Goal: Task Accomplishment & Management: Manage account settings

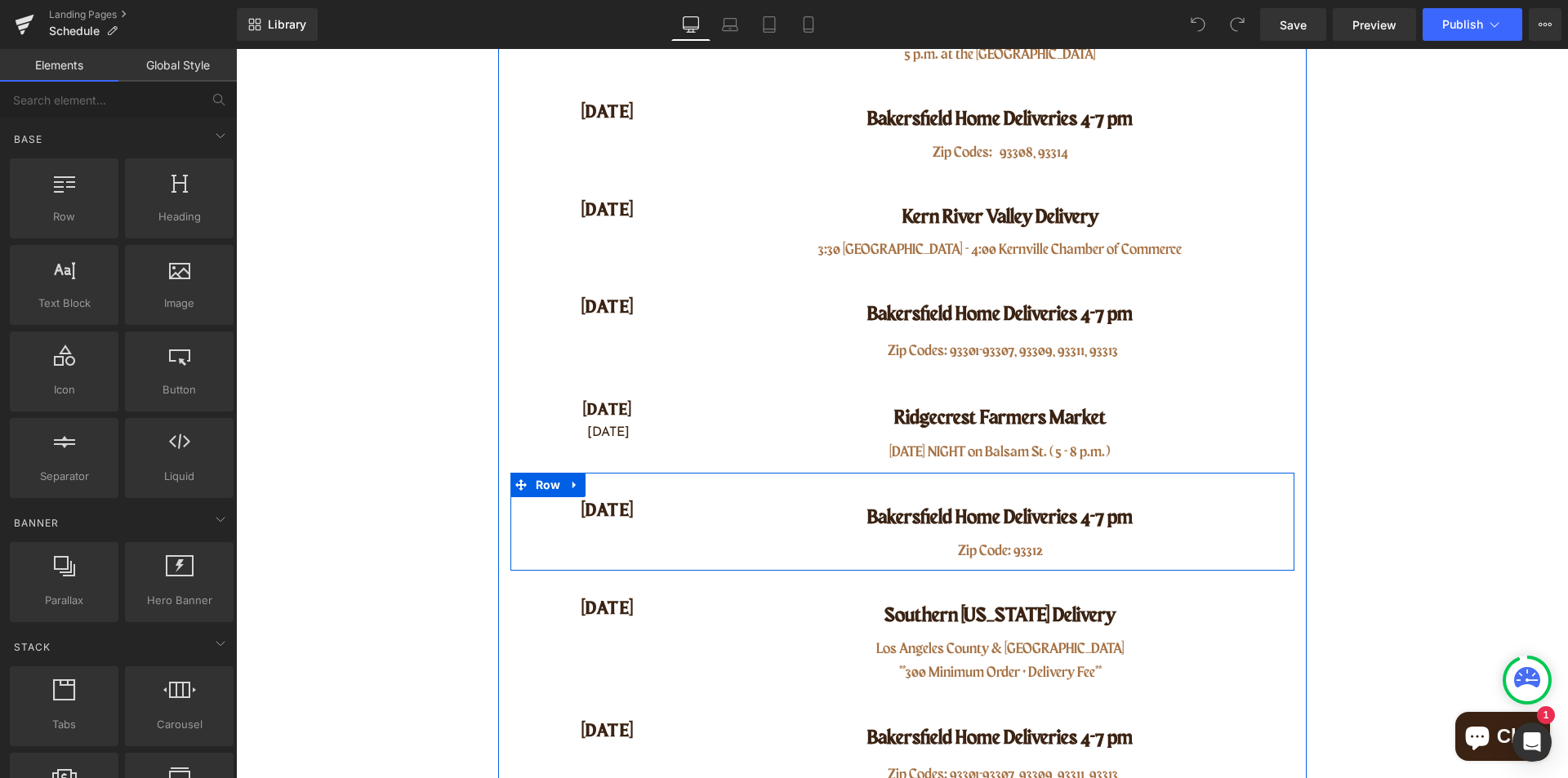
scroll to position [490, 0]
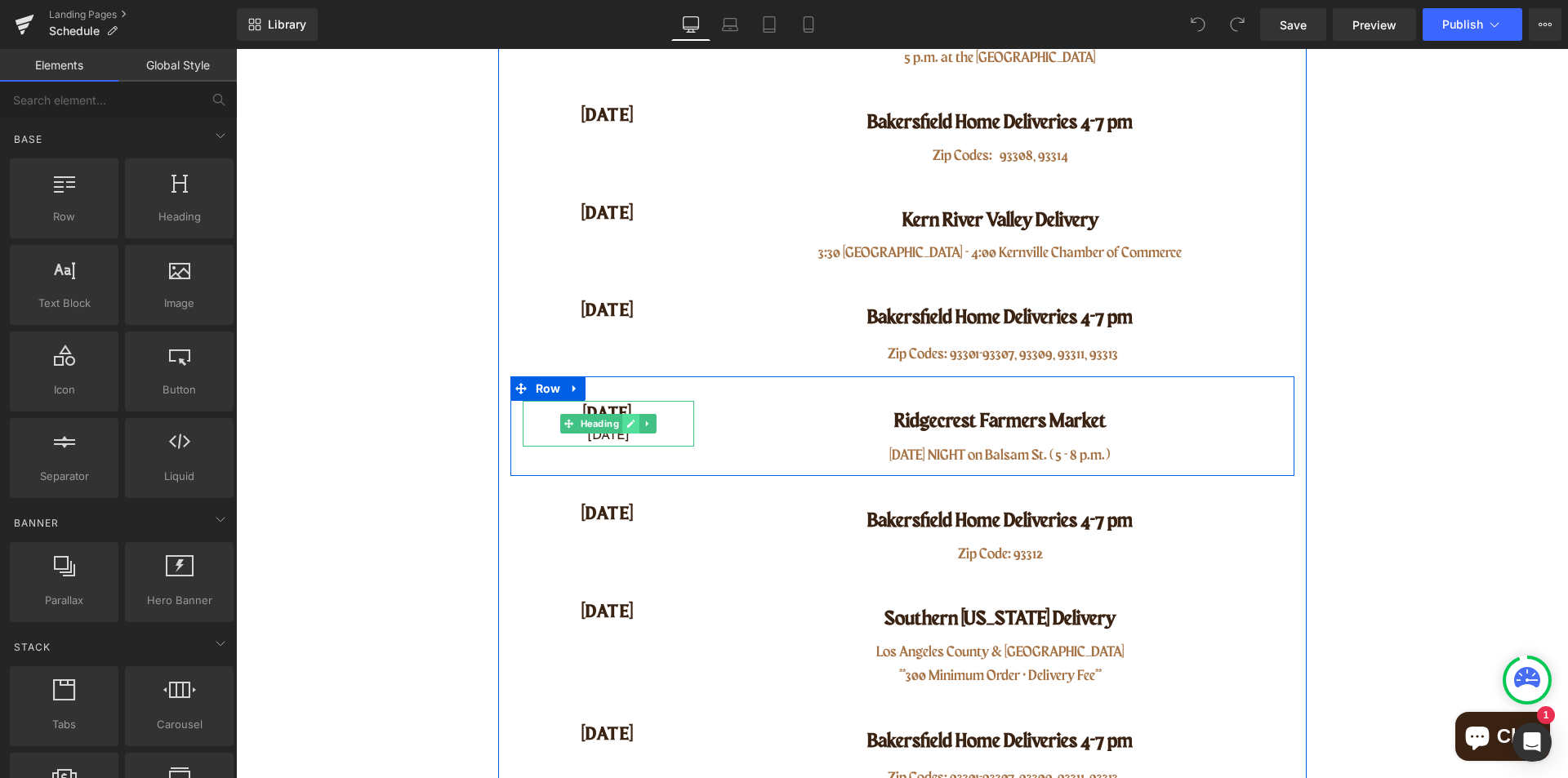
click at [625, 430] on link at bounding box center [630, 423] width 17 height 20
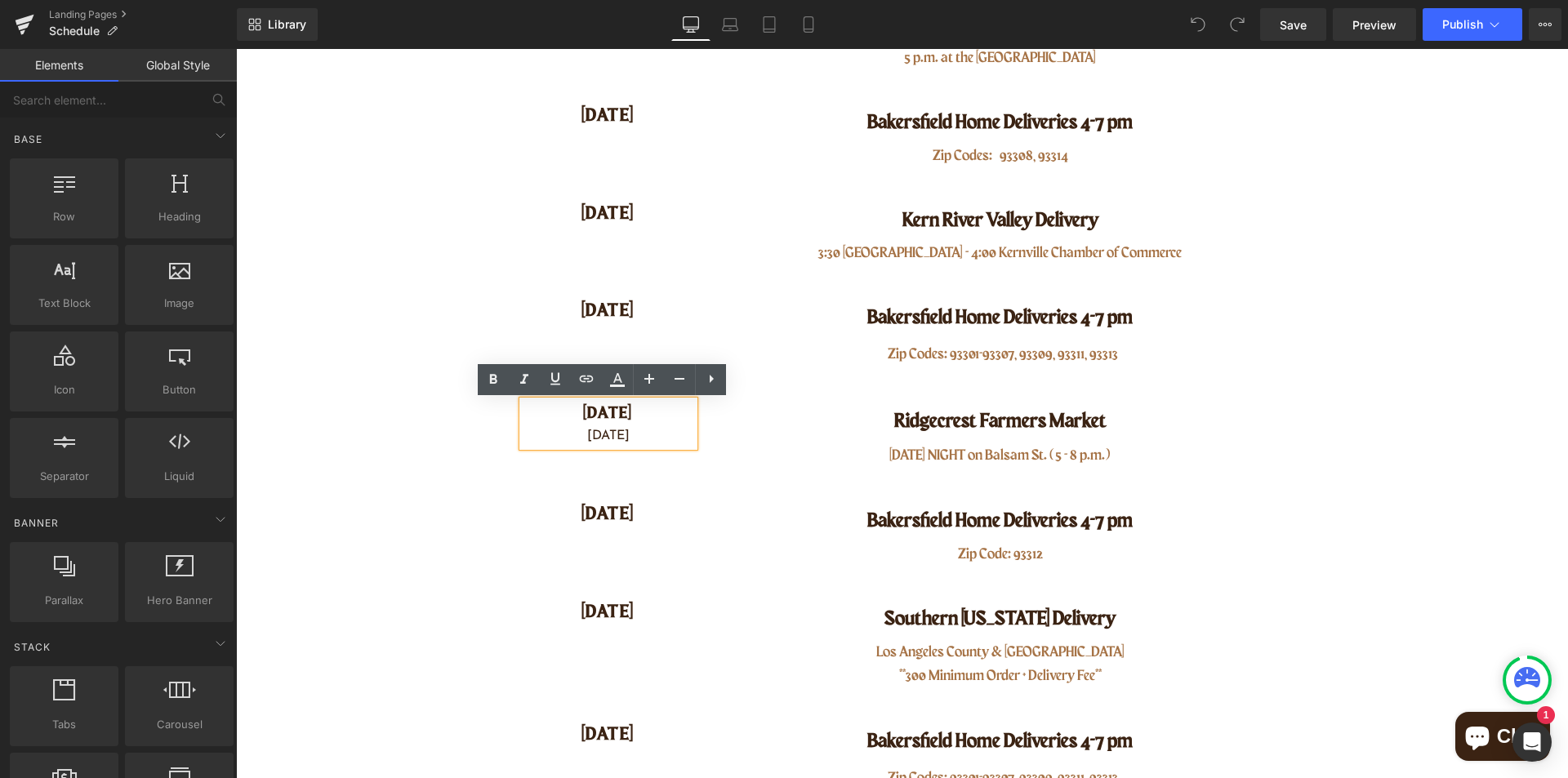
click at [639, 417] on h4 "[DATE]" at bounding box center [608, 414] width 171 height 25
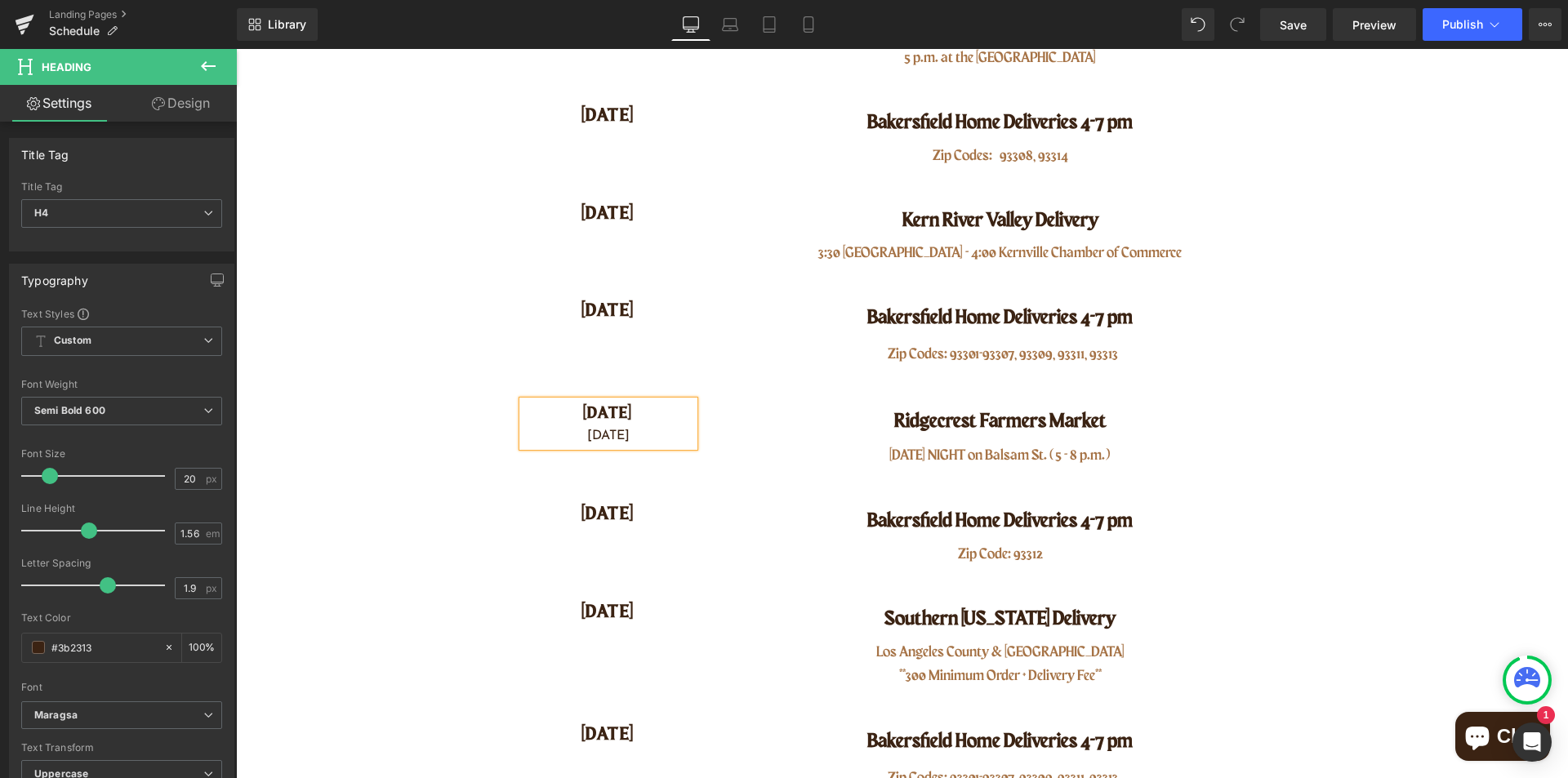
click at [1329, 392] on main "Rankin Beef Schedule Heading Row SEE BELOW FOR OUR UPCOMING Deliveries Heading …" at bounding box center [901, 791] width 1332 height 2163
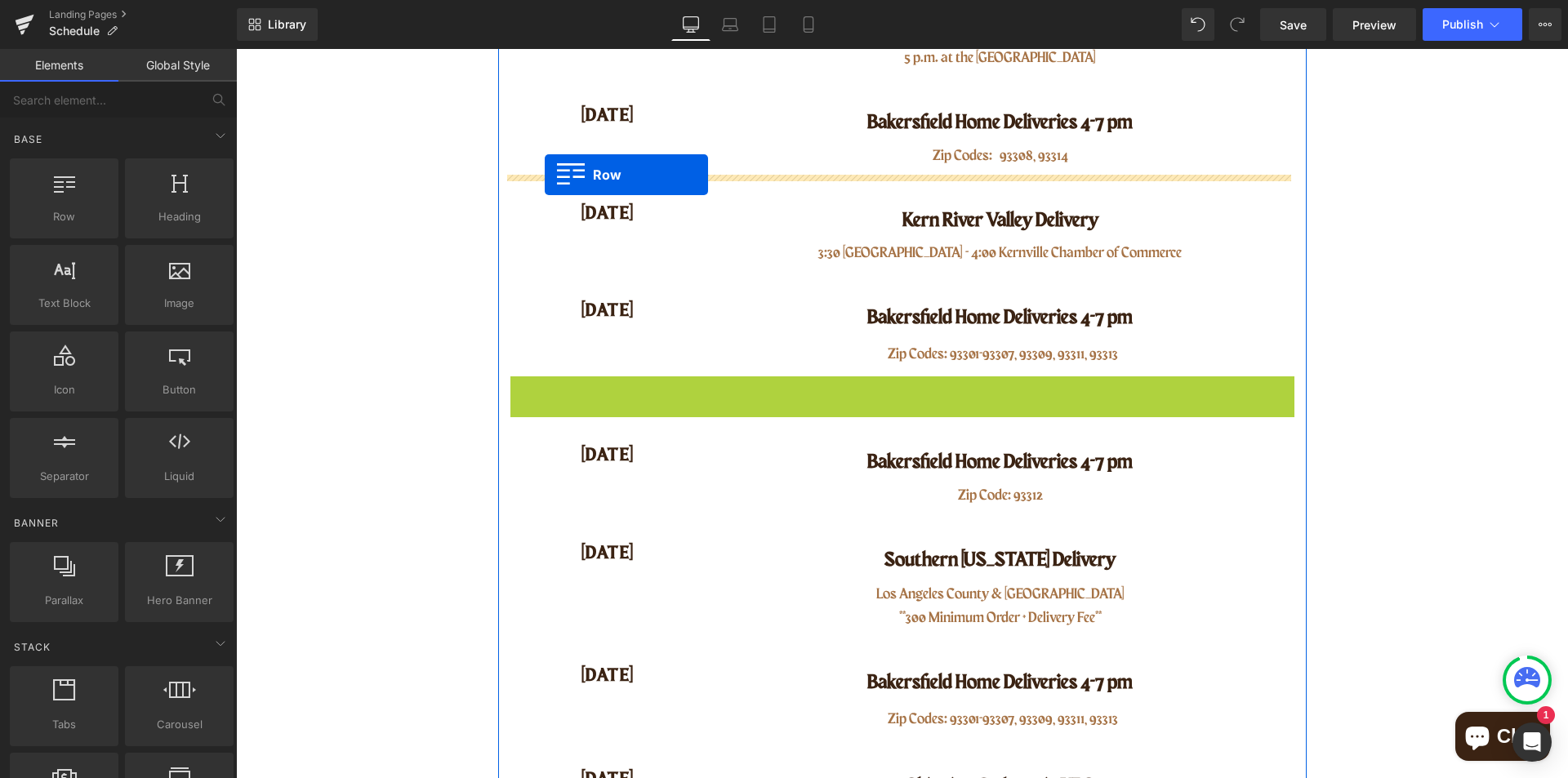
drag, startPoint x: 510, startPoint y: 389, endPoint x: 544, endPoint y: 175, distance: 216.7
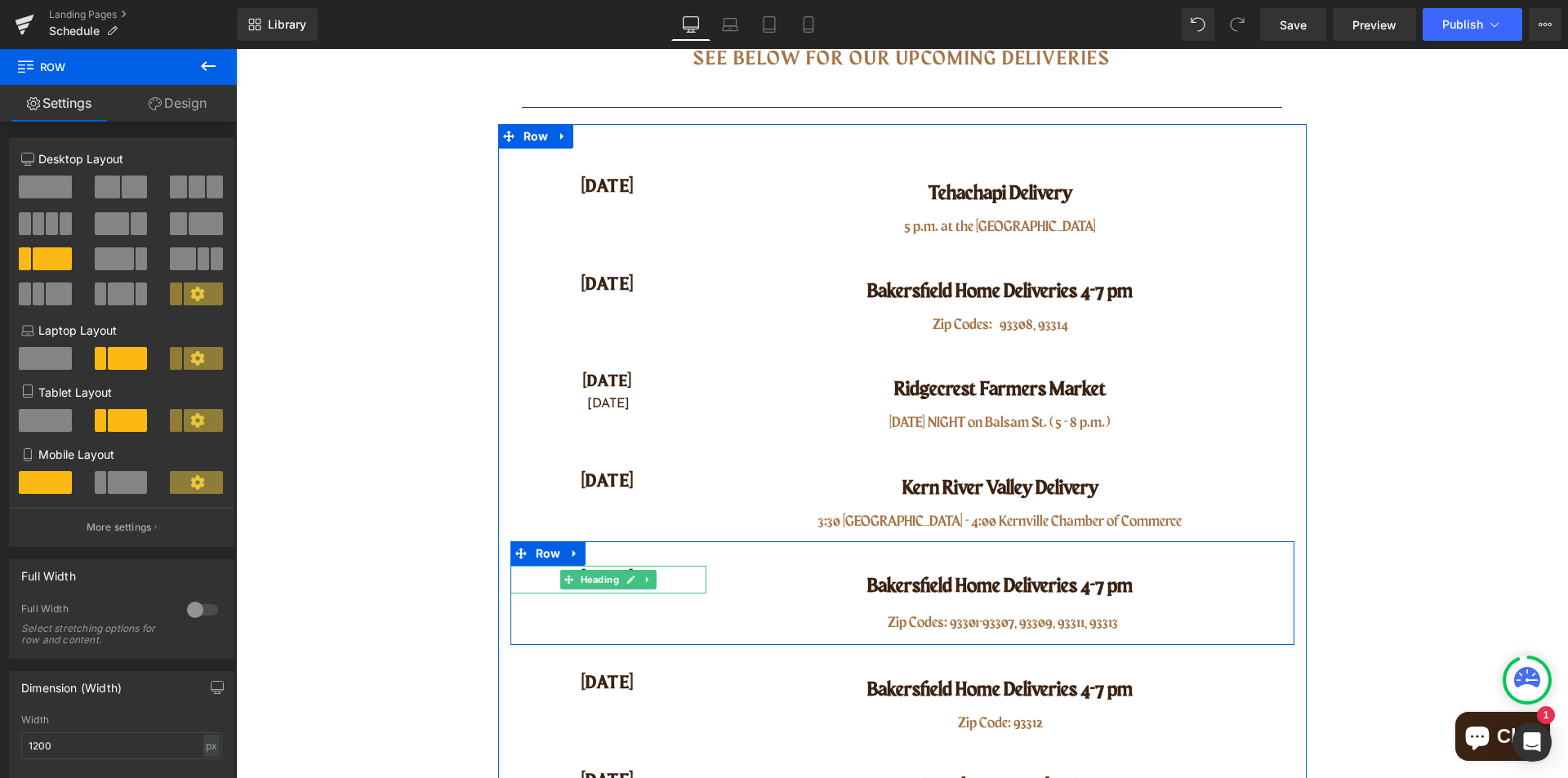
scroll to position [245, 0]
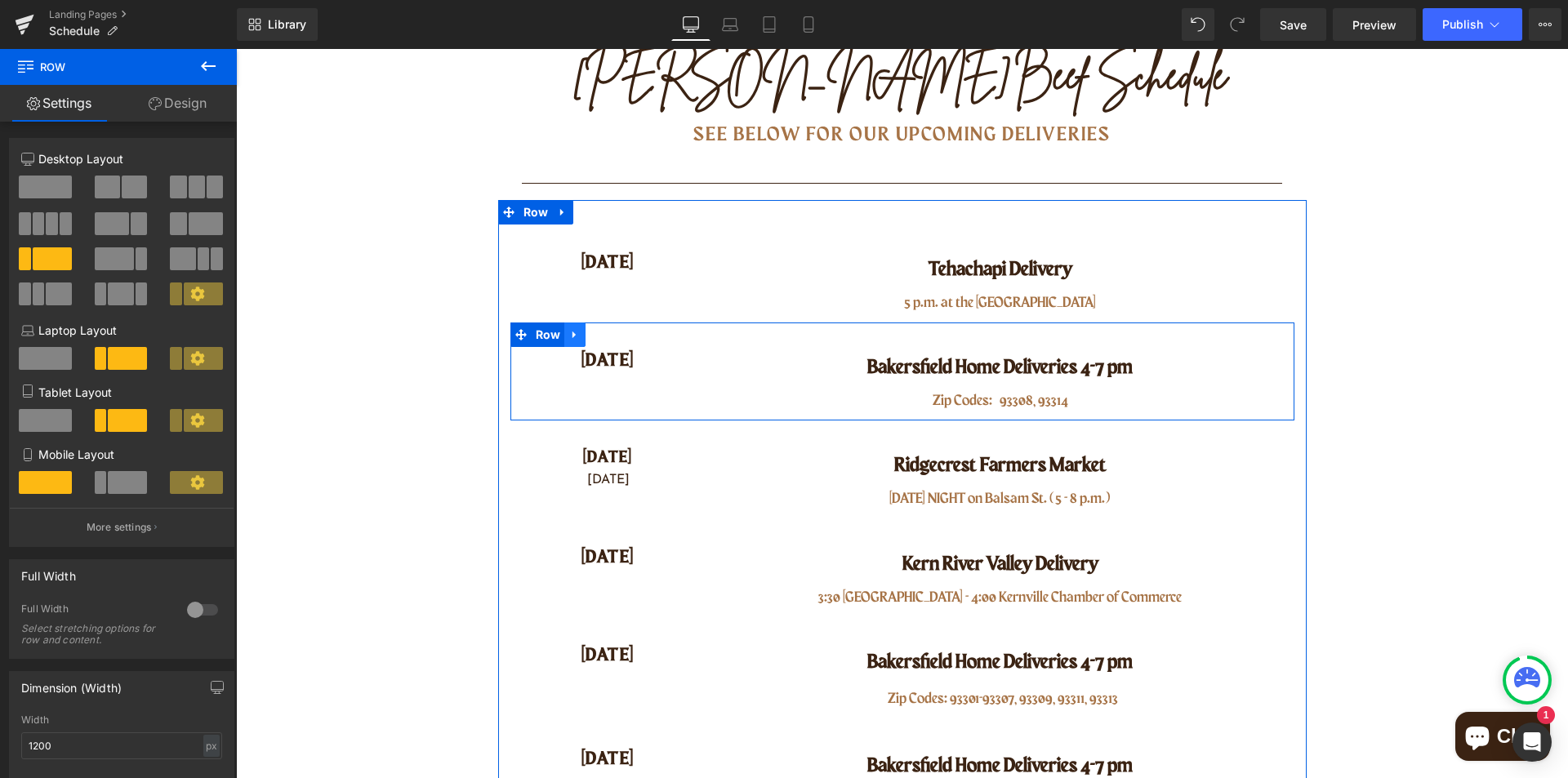
click at [573, 331] on icon at bounding box center [574, 335] width 12 height 13
click at [595, 337] on icon at bounding box center [595, 334] width 12 height 12
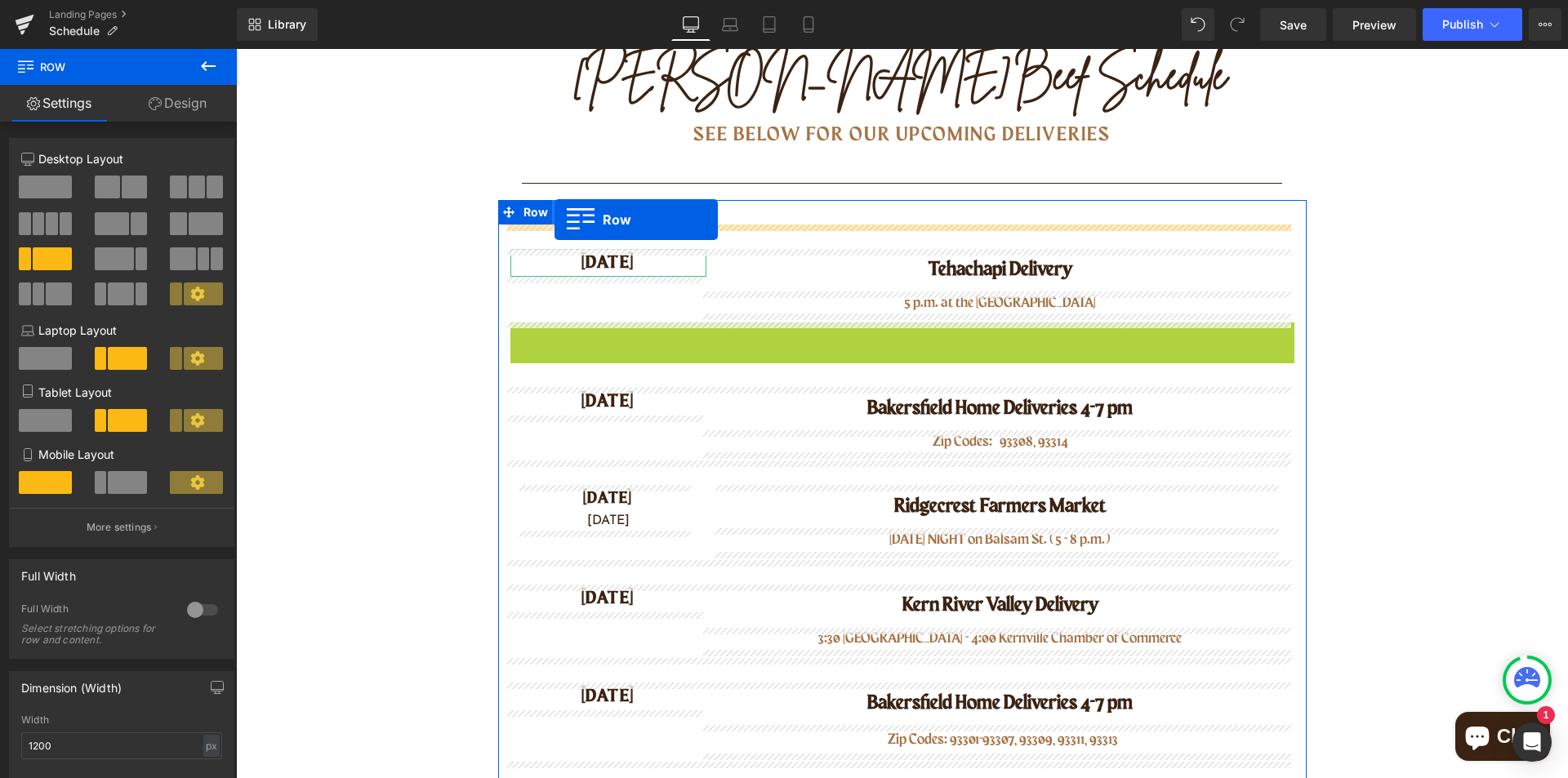
drag, startPoint x: 511, startPoint y: 335, endPoint x: 554, endPoint y: 219, distance: 123.7
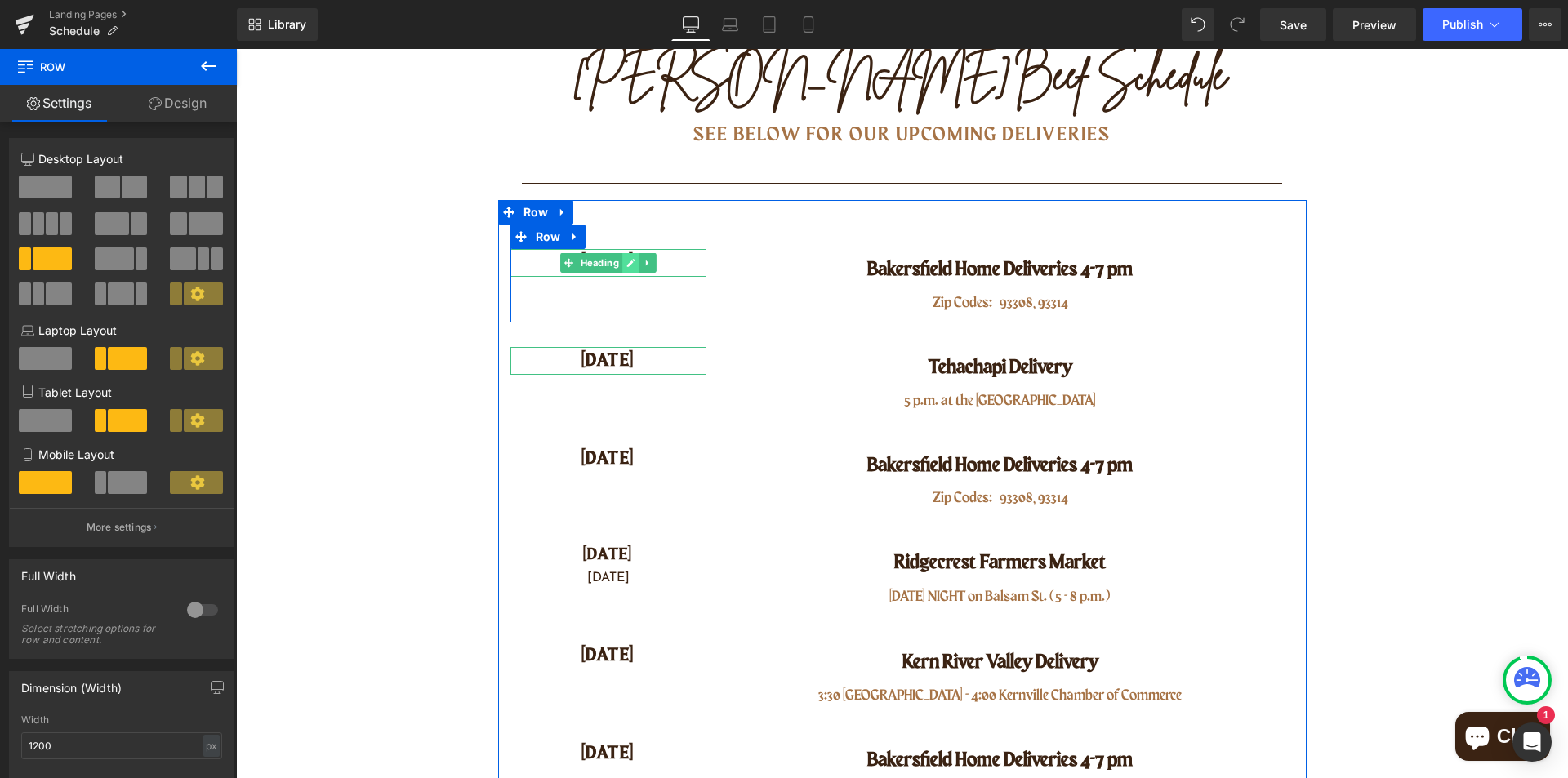
click at [627, 267] on icon at bounding box center [630, 262] width 9 height 10
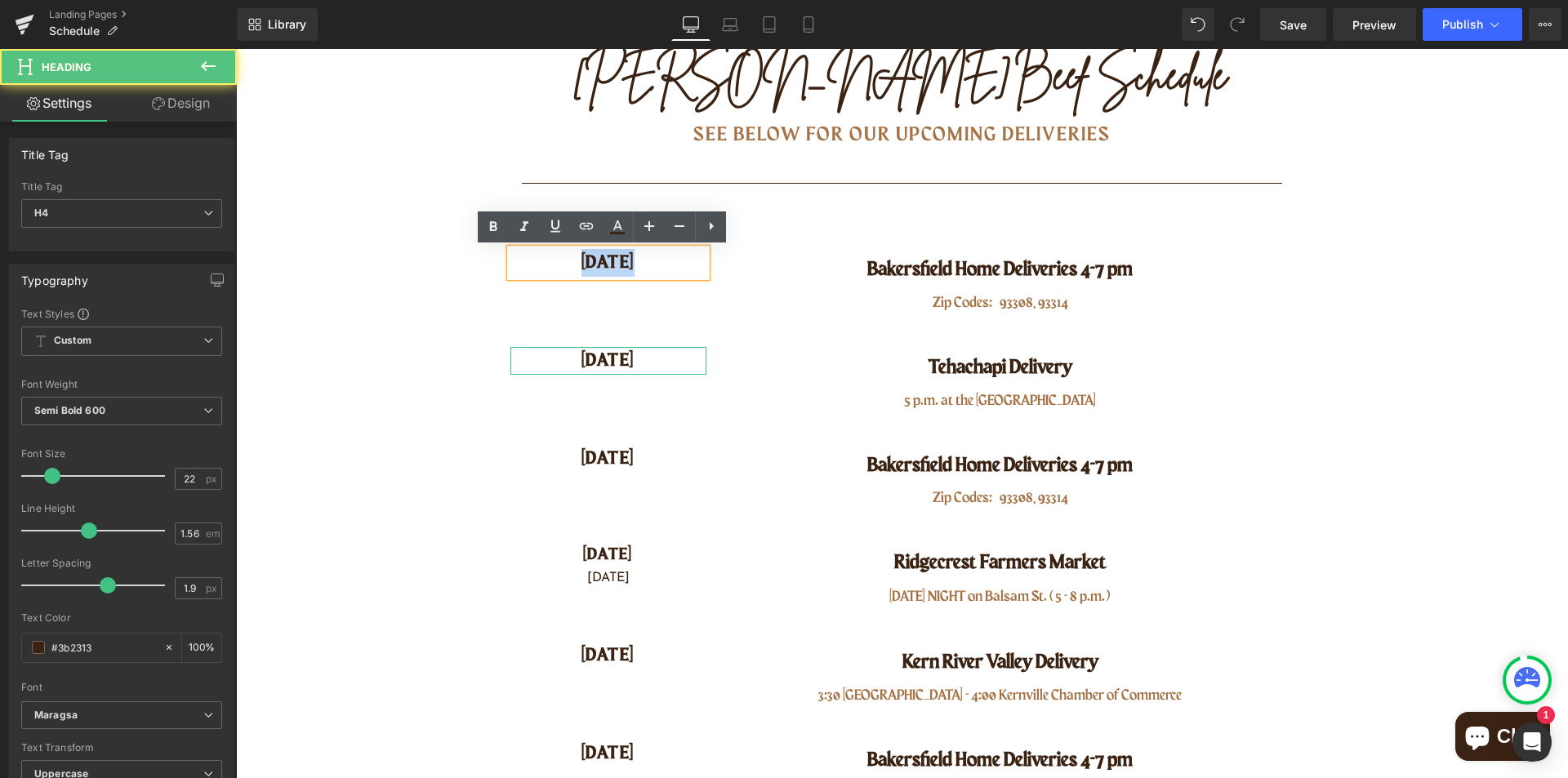
drag, startPoint x: 576, startPoint y: 260, endPoint x: 638, endPoint y: 262, distance: 62.0
click at [638, 262] on h4 "[DATE]" at bounding box center [608, 262] width 196 height 28
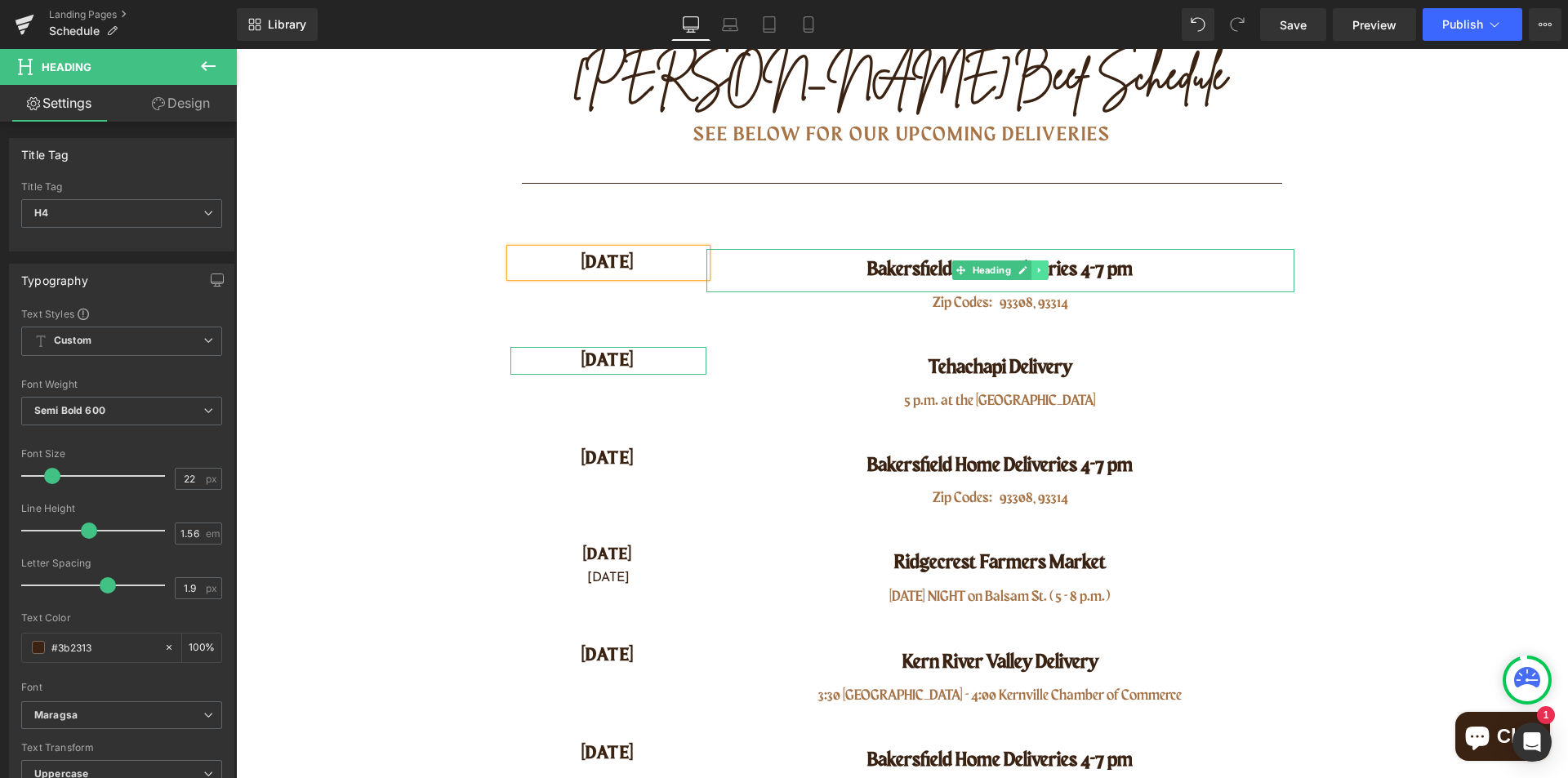
click at [1032, 277] on link at bounding box center [1040, 270] width 17 height 20
click at [1086, 308] on p "Zip Codes: 93308, 93314" at bounding box center [1000, 303] width 587 height 22
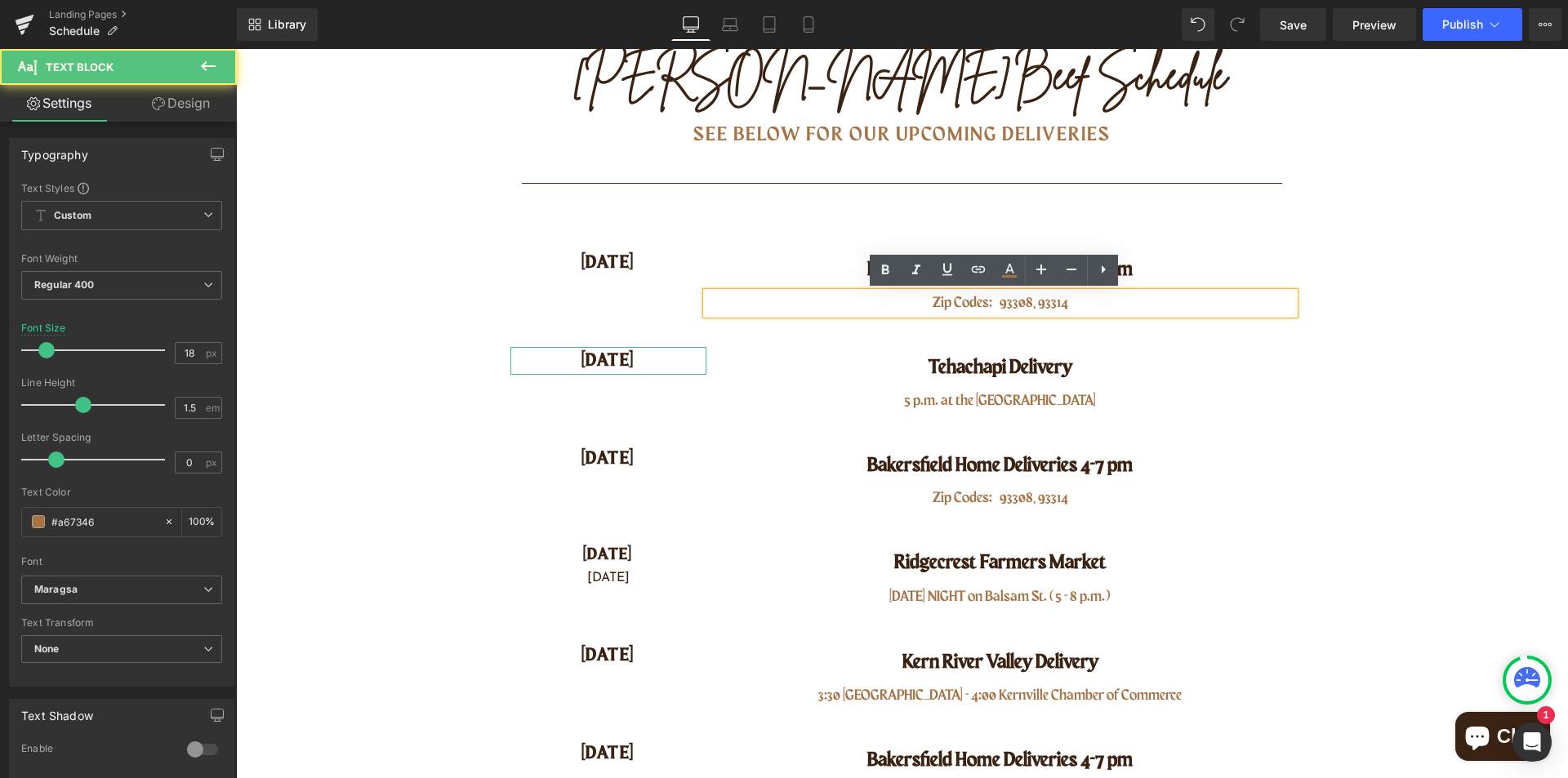
click at [1067, 304] on p "Zip Codes: 93308, 93314" at bounding box center [1000, 303] width 587 height 22
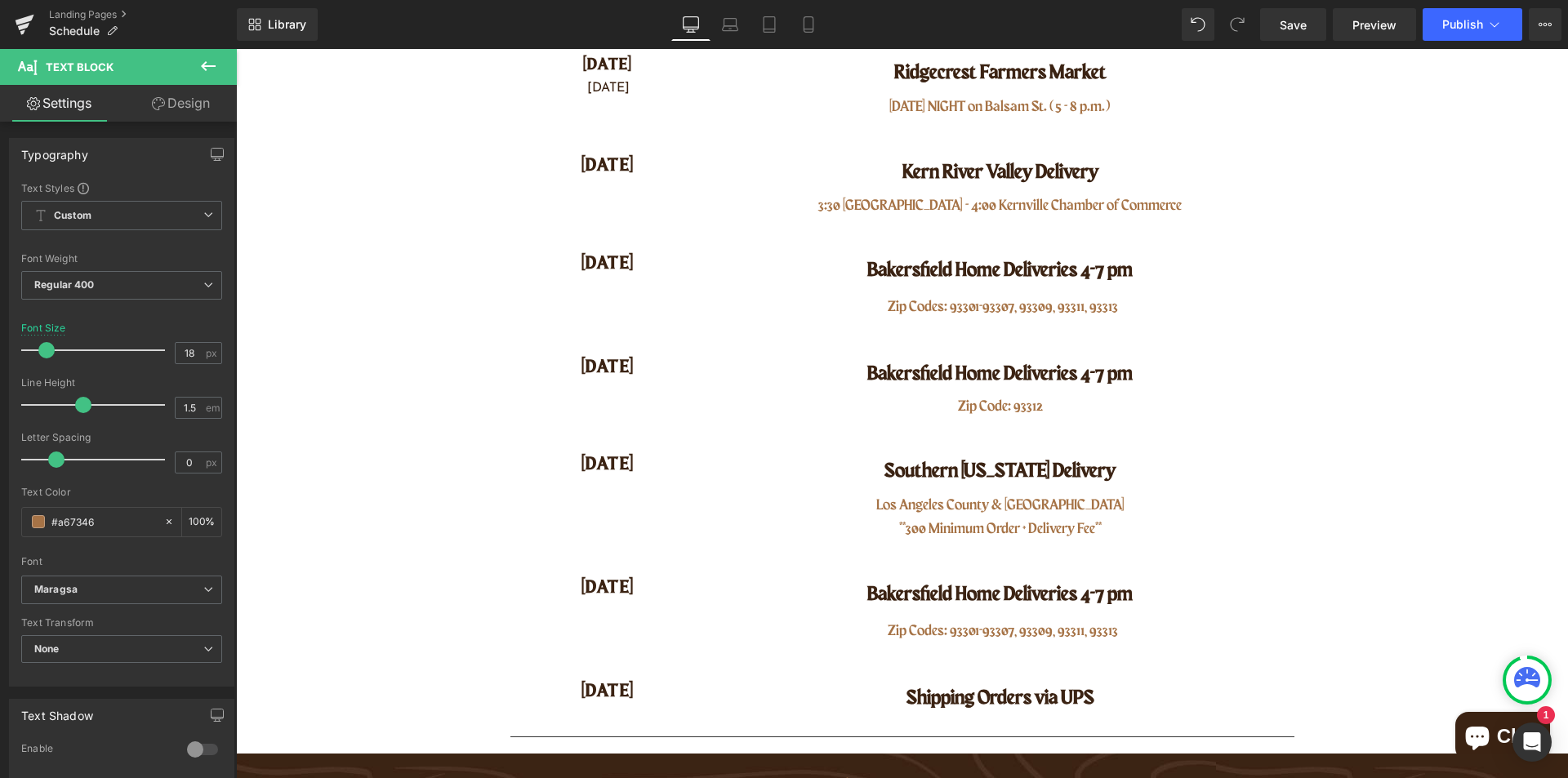
scroll to position [898, 0]
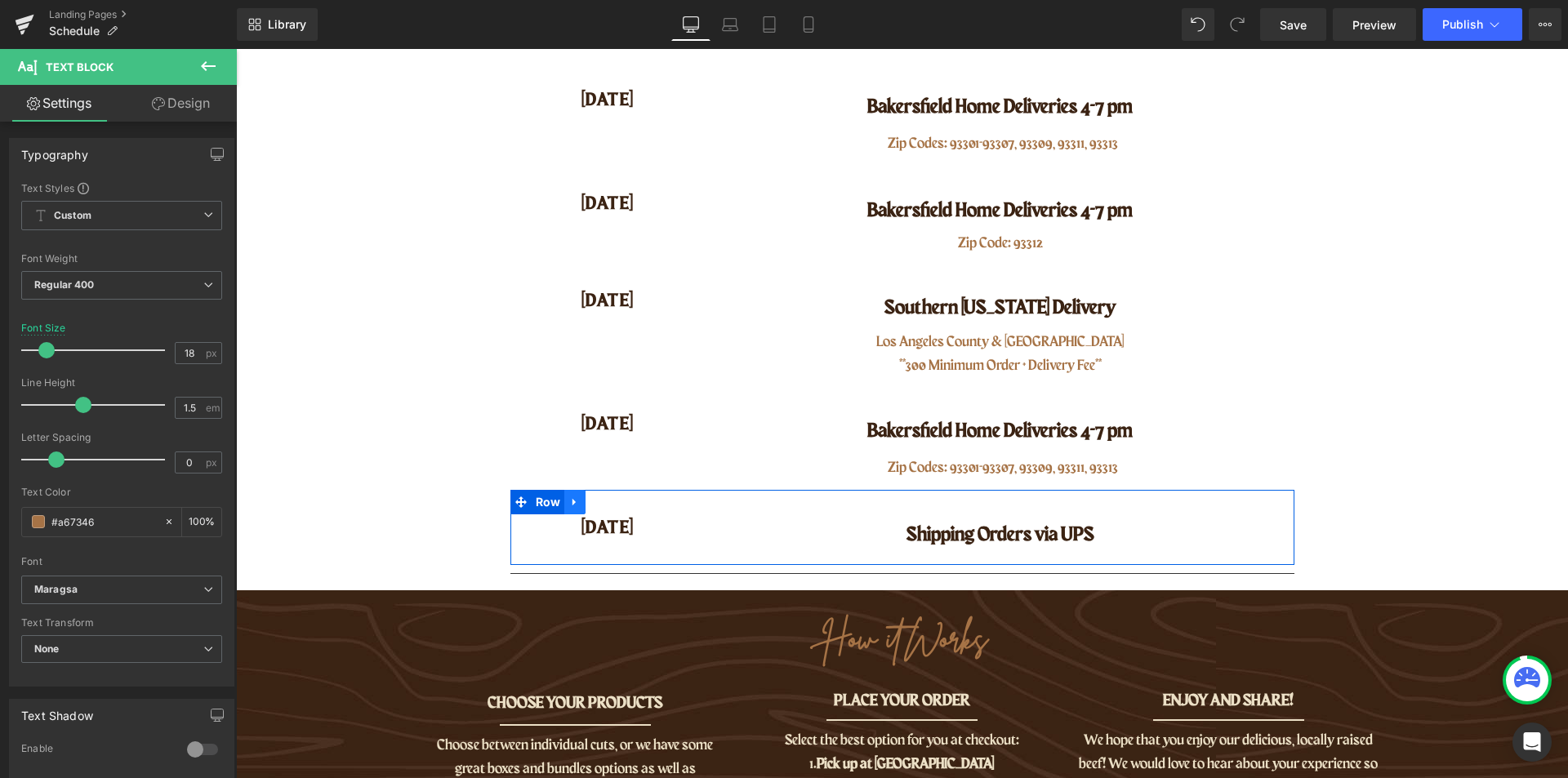
click at [569, 503] on icon at bounding box center [574, 501] width 12 height 13
click at [592, 501] on icon at bounding box center [595, 501] width 12 height 12
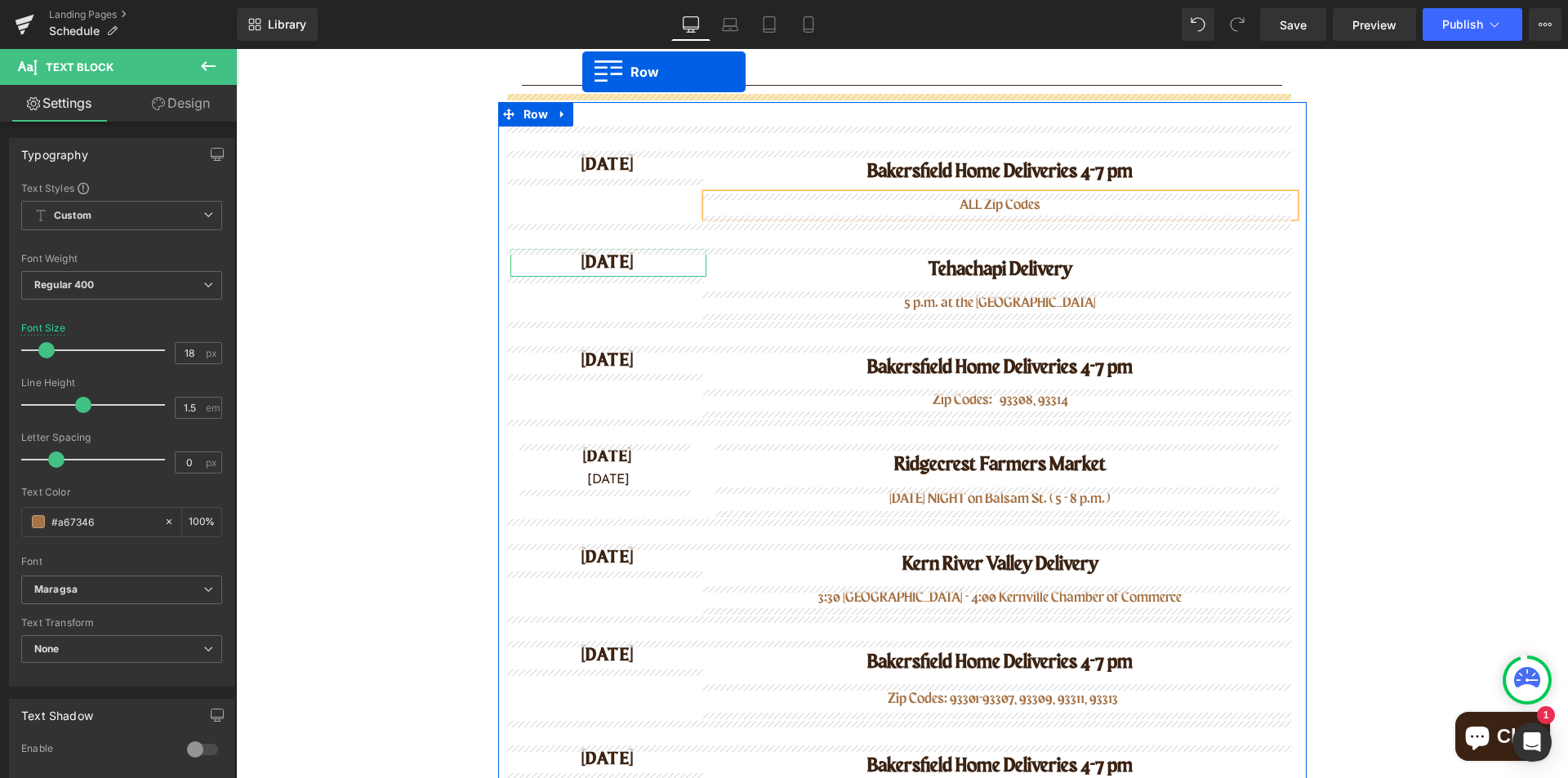
scroll to position [278, 0]
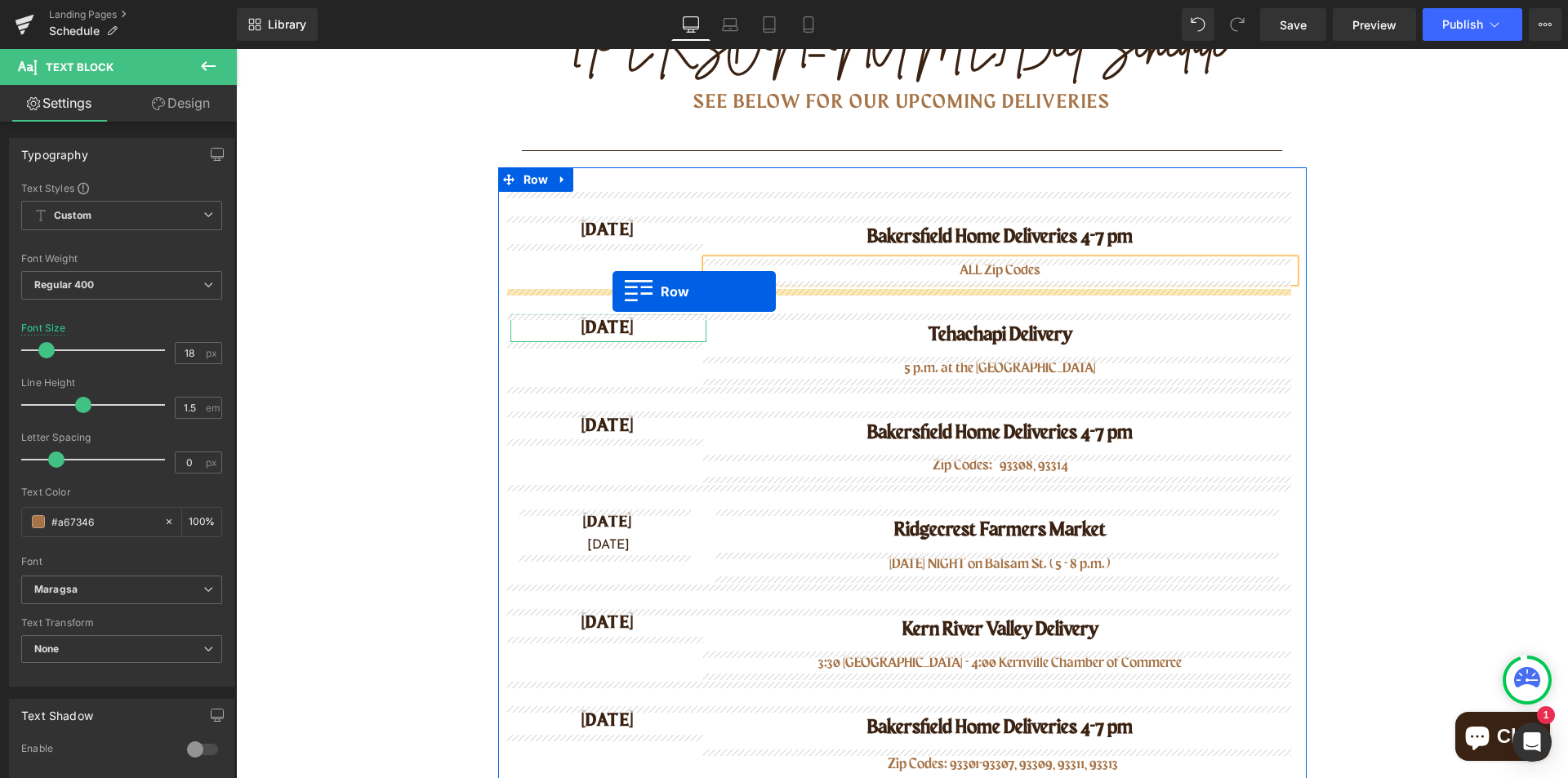
drag, startPoint x: 518, startPoint y: 579, endPoint x: 613, endPoint y: 291, distance: 303.3
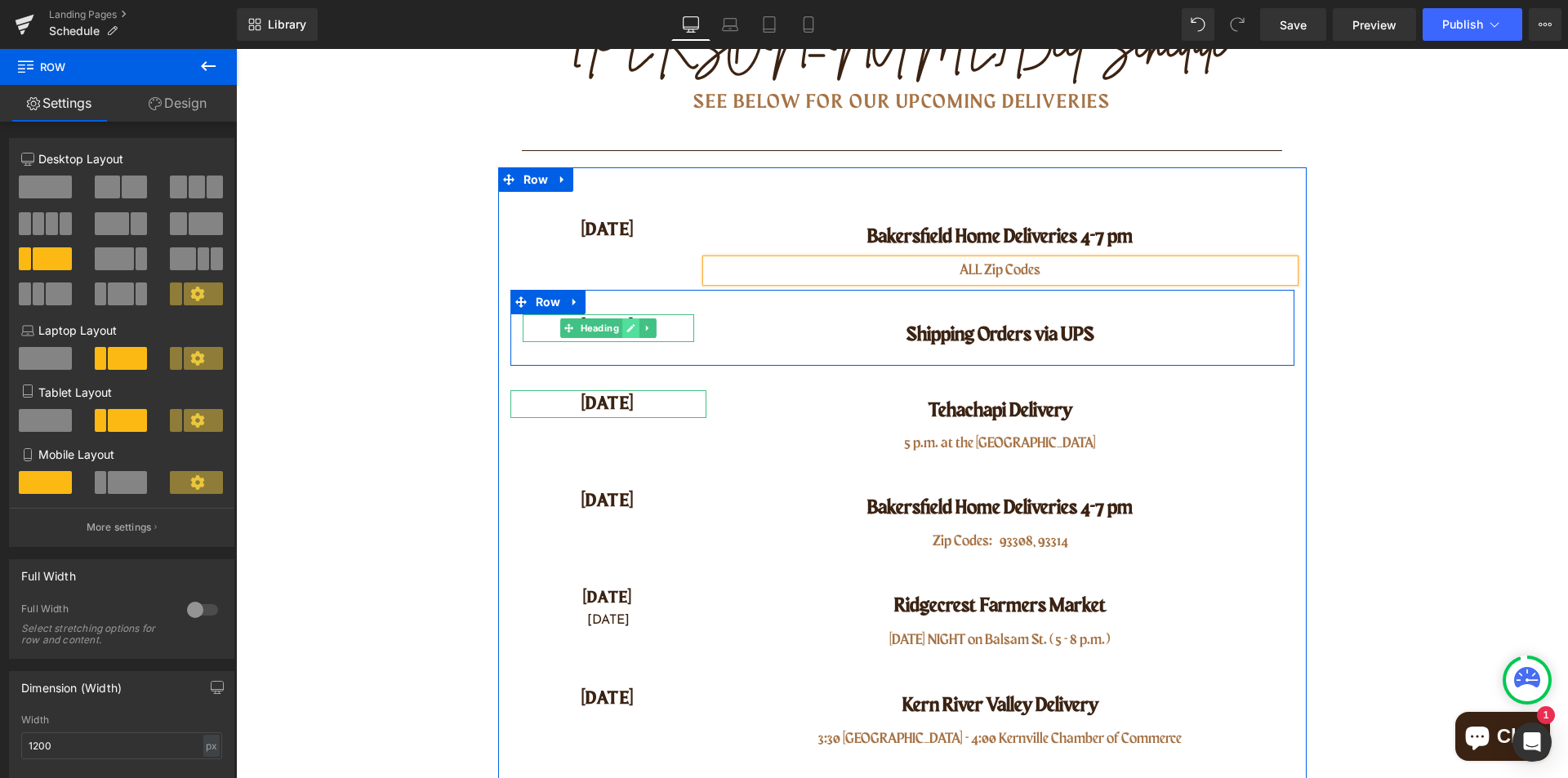
click at [626, 329] on icon at bounding box center [630, 328] width 9 height 10
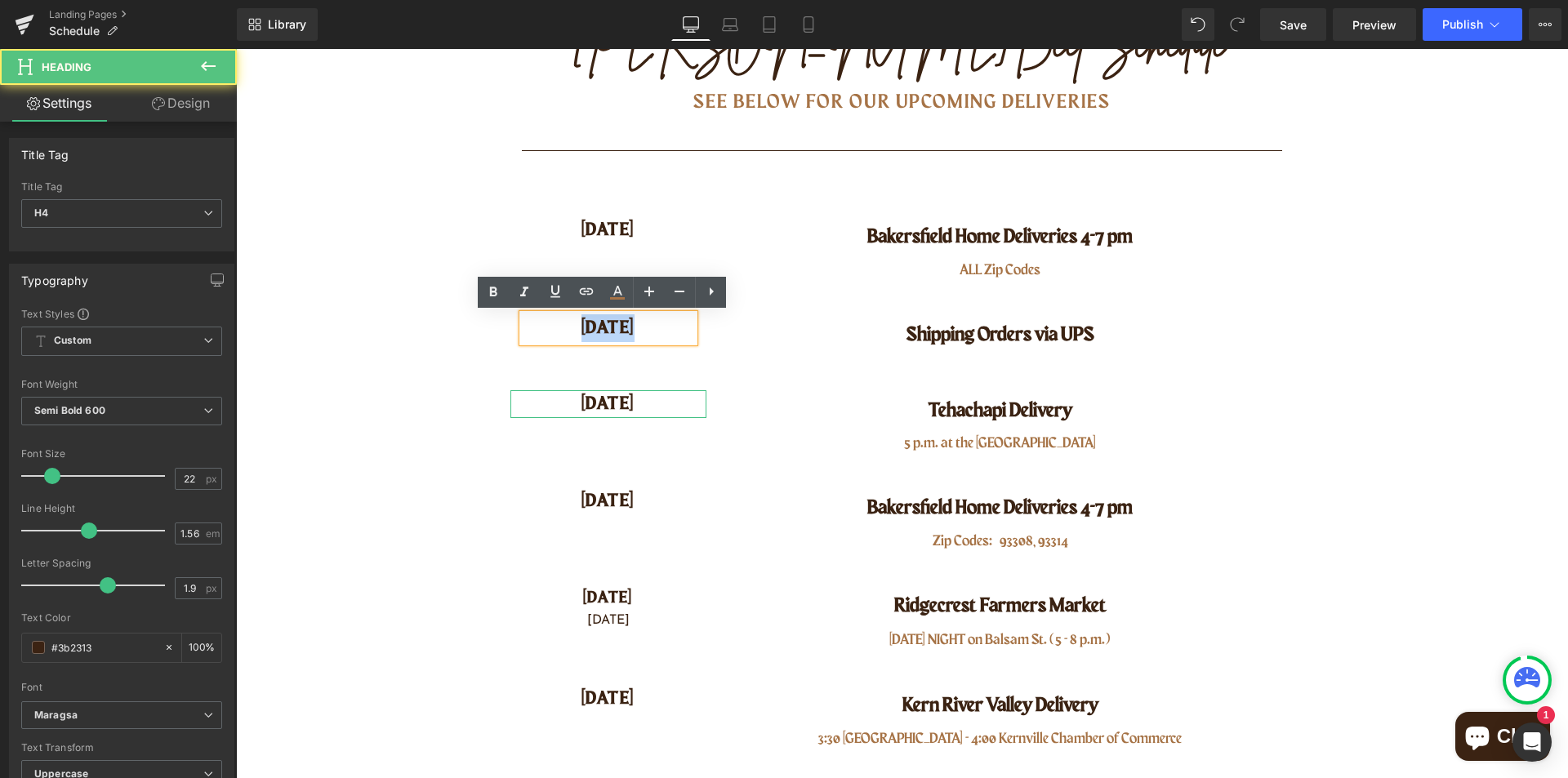
drag, startPoint x: 576, startPoint y: 329, endPoint x: 639, endPoint y: 329, distance: 63.0
click at [639, 329] on h4 "[DATE]" at bounding box center [608, 328] width 171 height 28
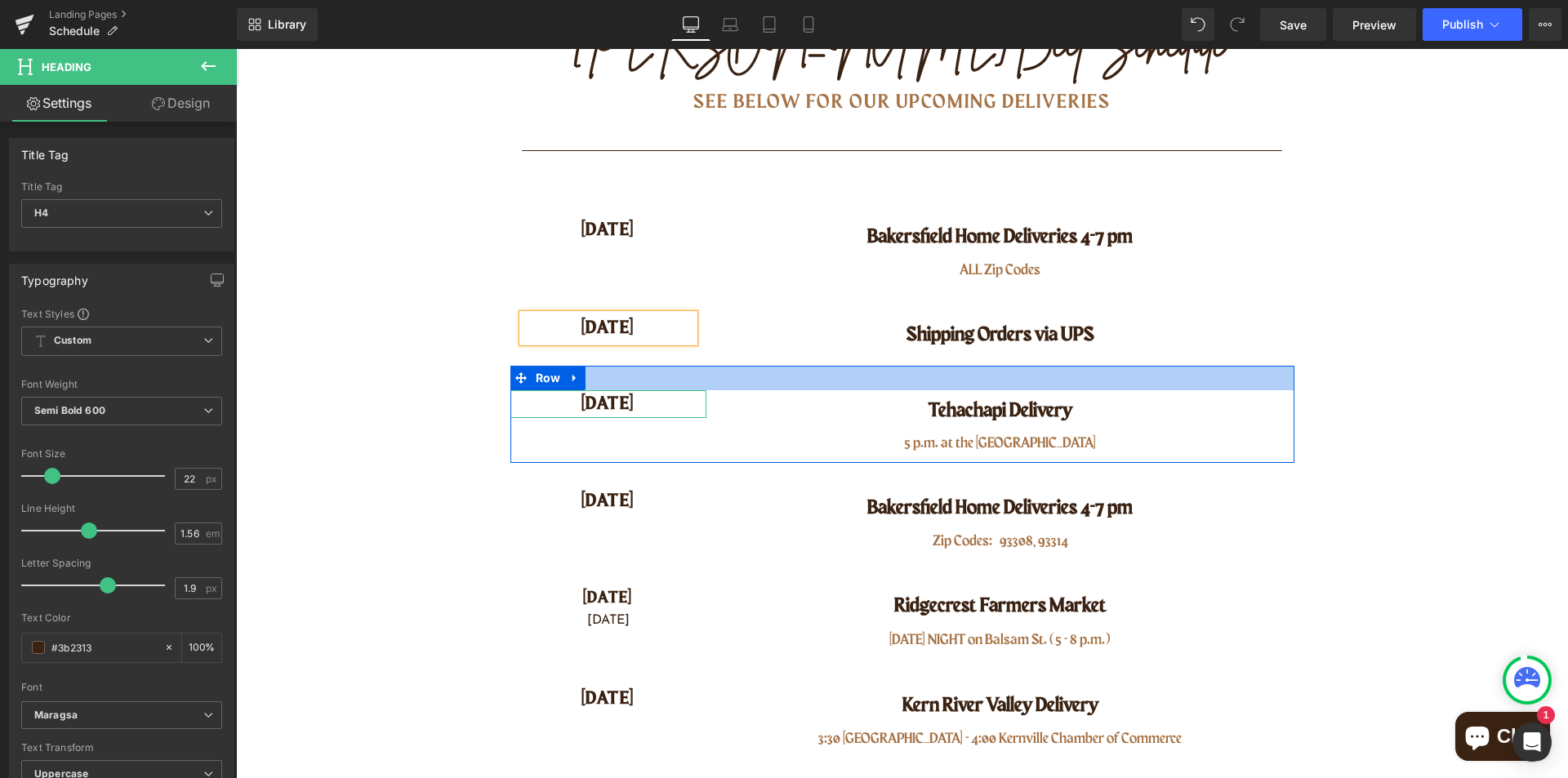
click at [1244, 388] on div at bounding box center [902, 377] width 784 height 24
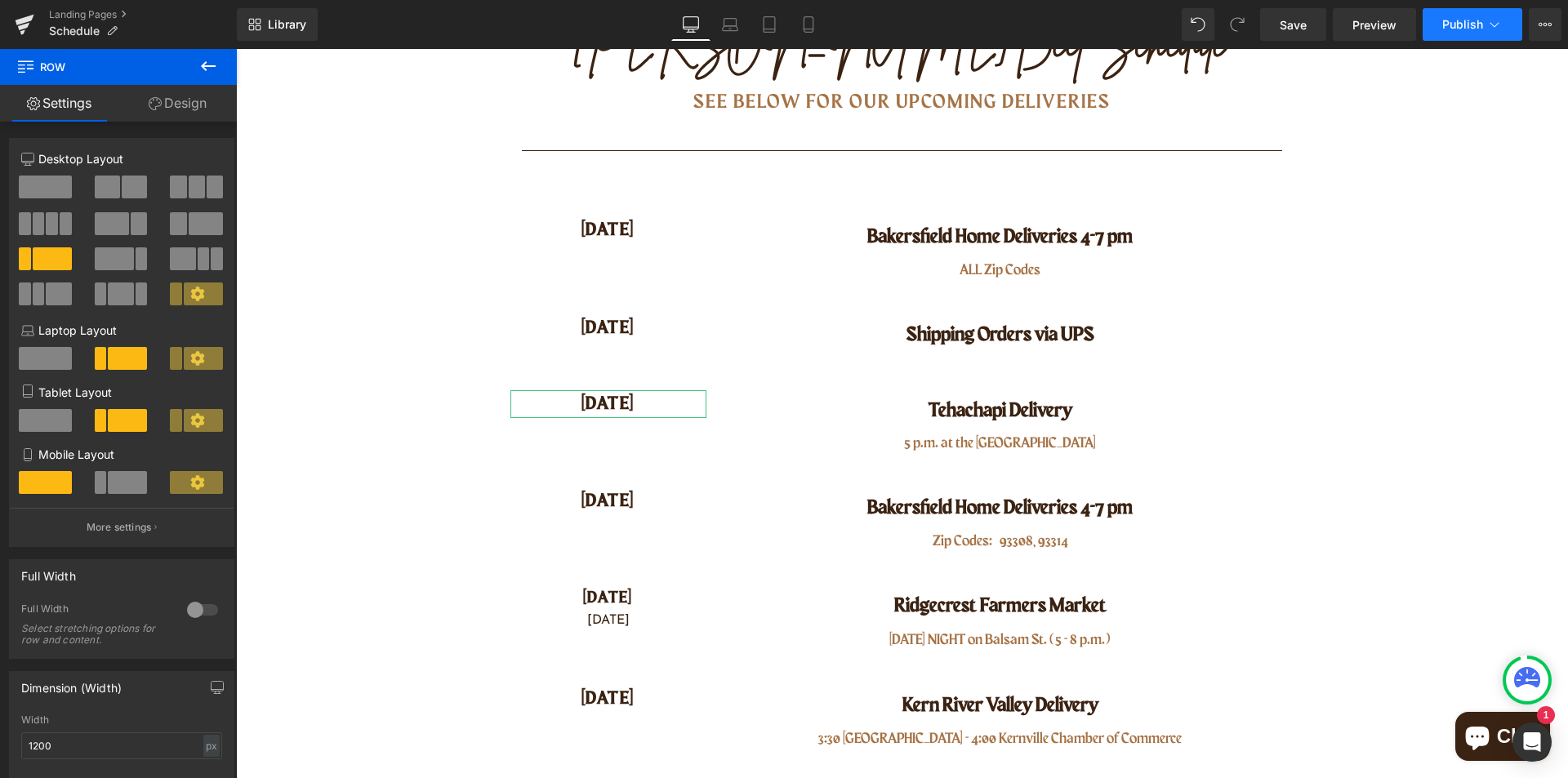
click at [1450, 21] on span "Publish" at bounding box center [1462, 24] width 41 height 13
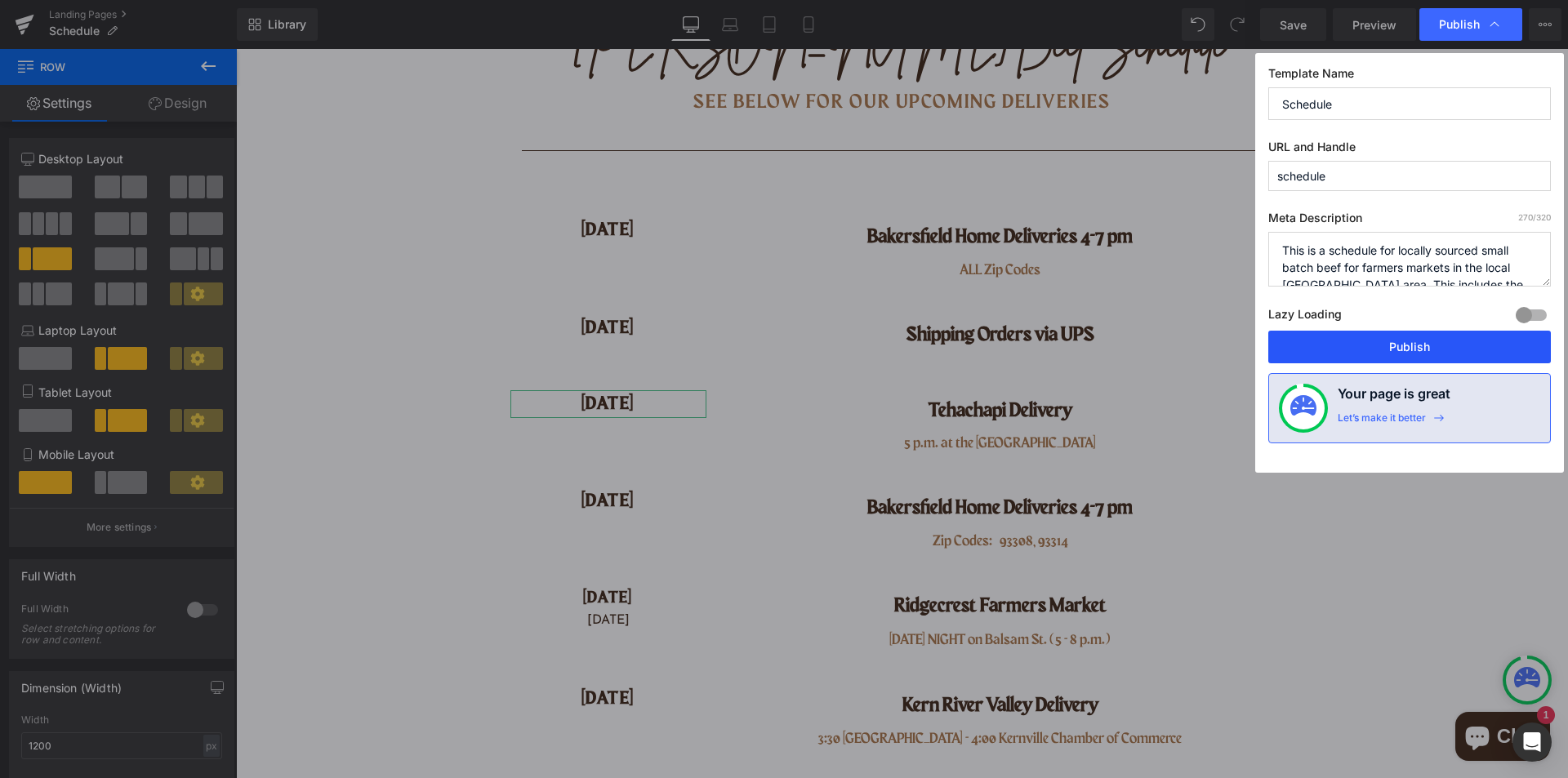
click at [1418, 353] on button "Publish" at bounding box center [1409, 346] width 282 height 32
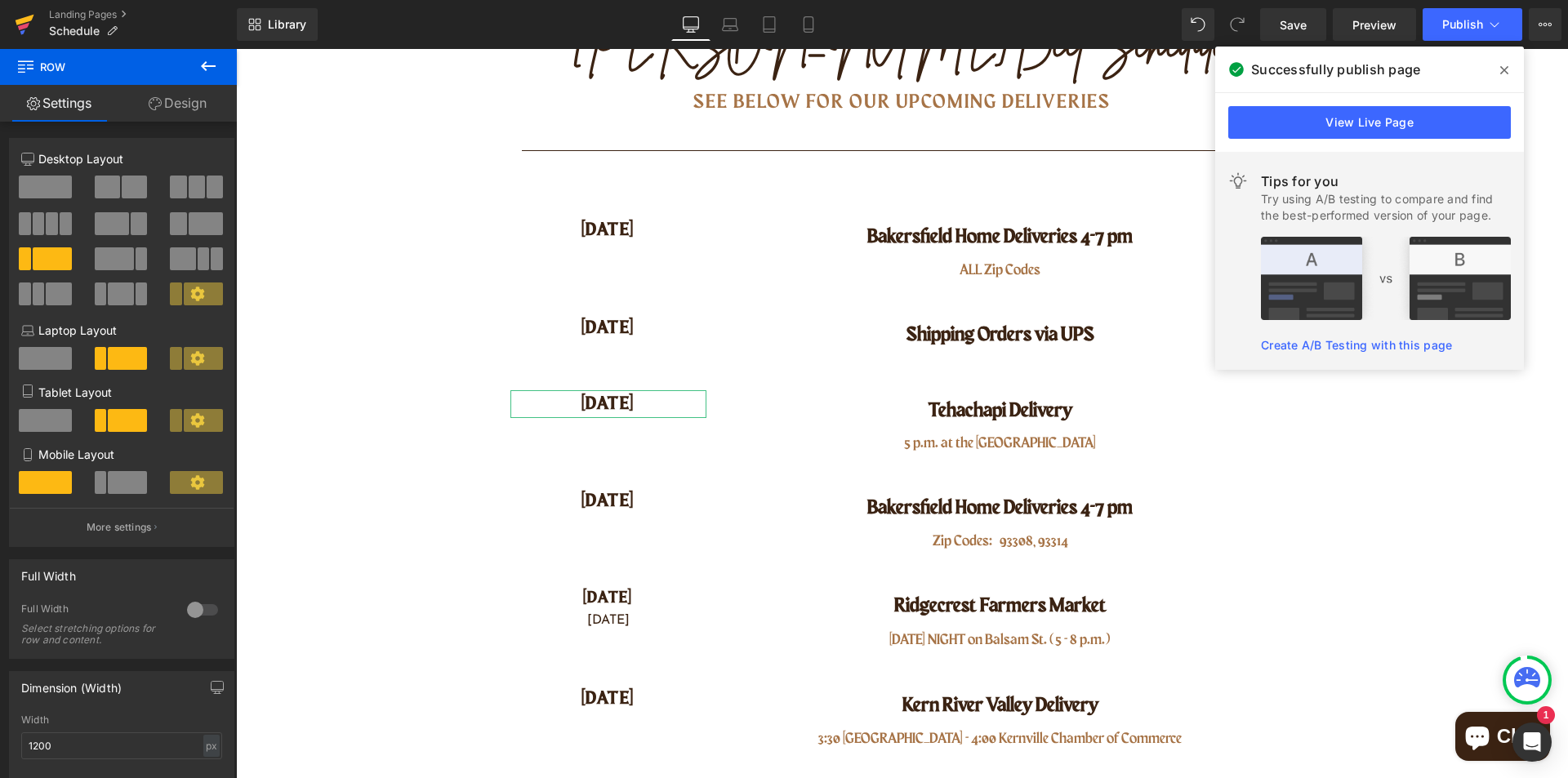
click at [20, 28] on icon at bounding box center [23, 27] width 12 height 7
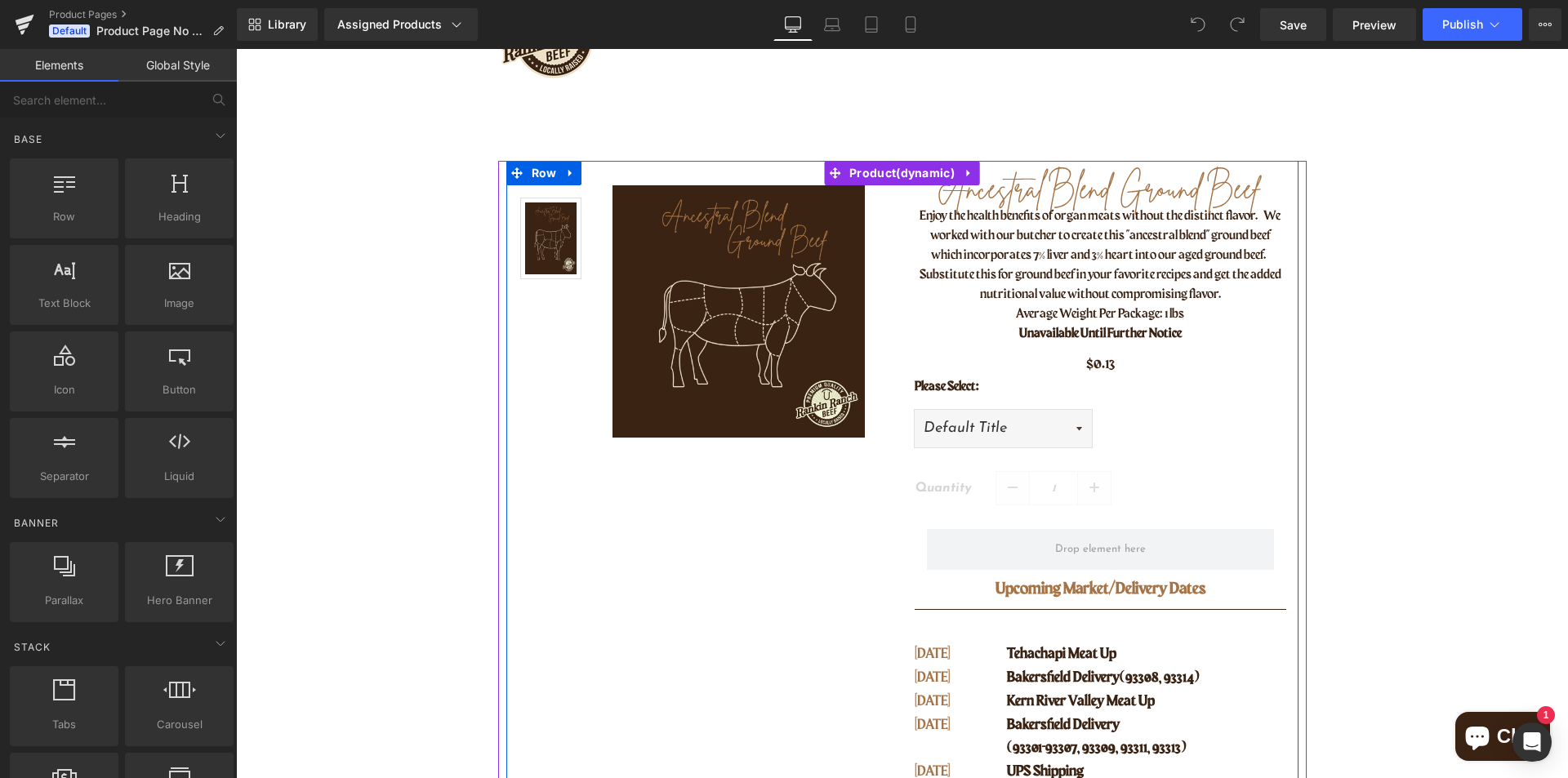
scroll to position [245, 0]
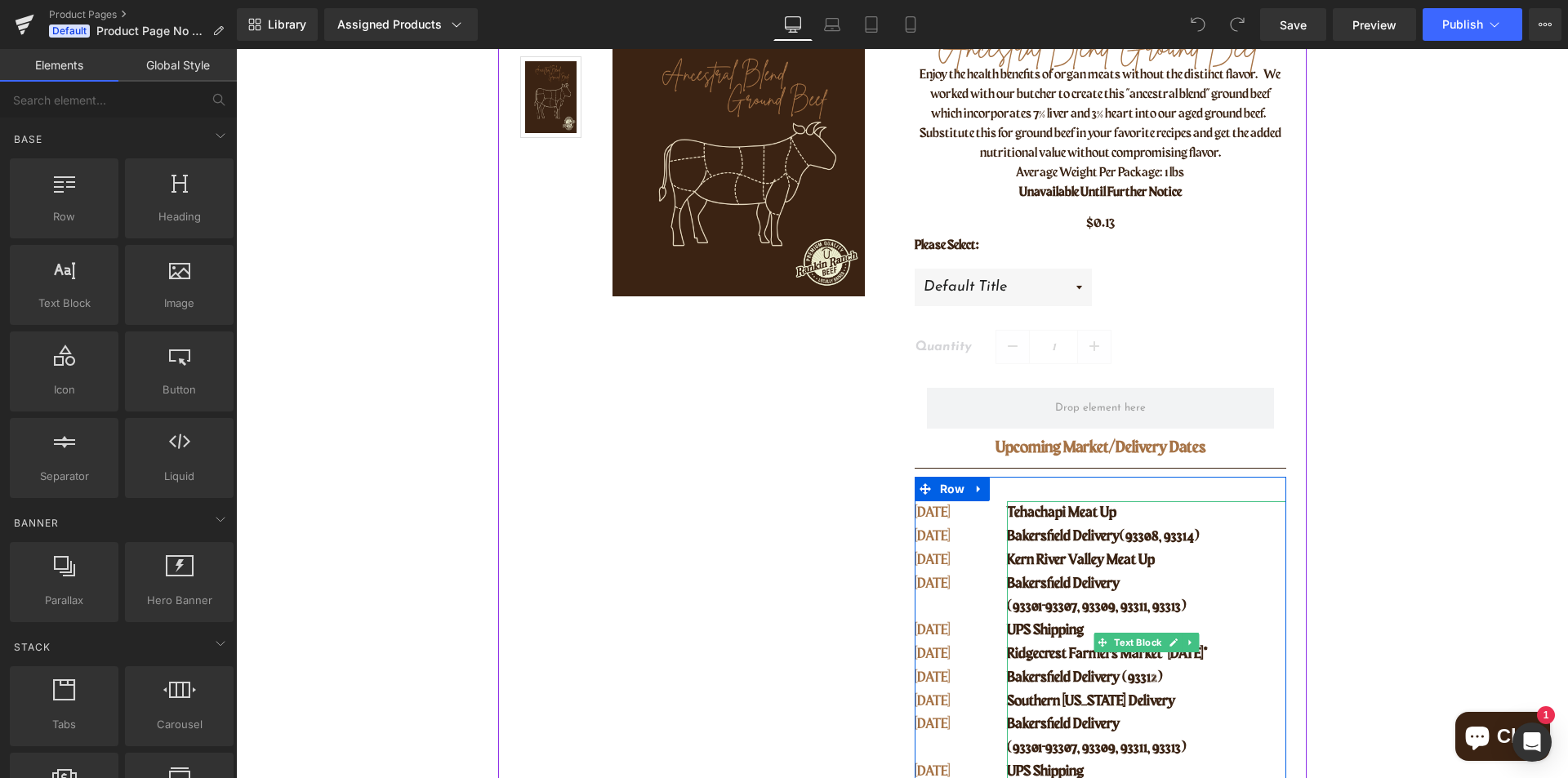
click at [1117, 517] on p "Tehachapi Meat Up" at bounding box center [1145, 513] width 278 height 23
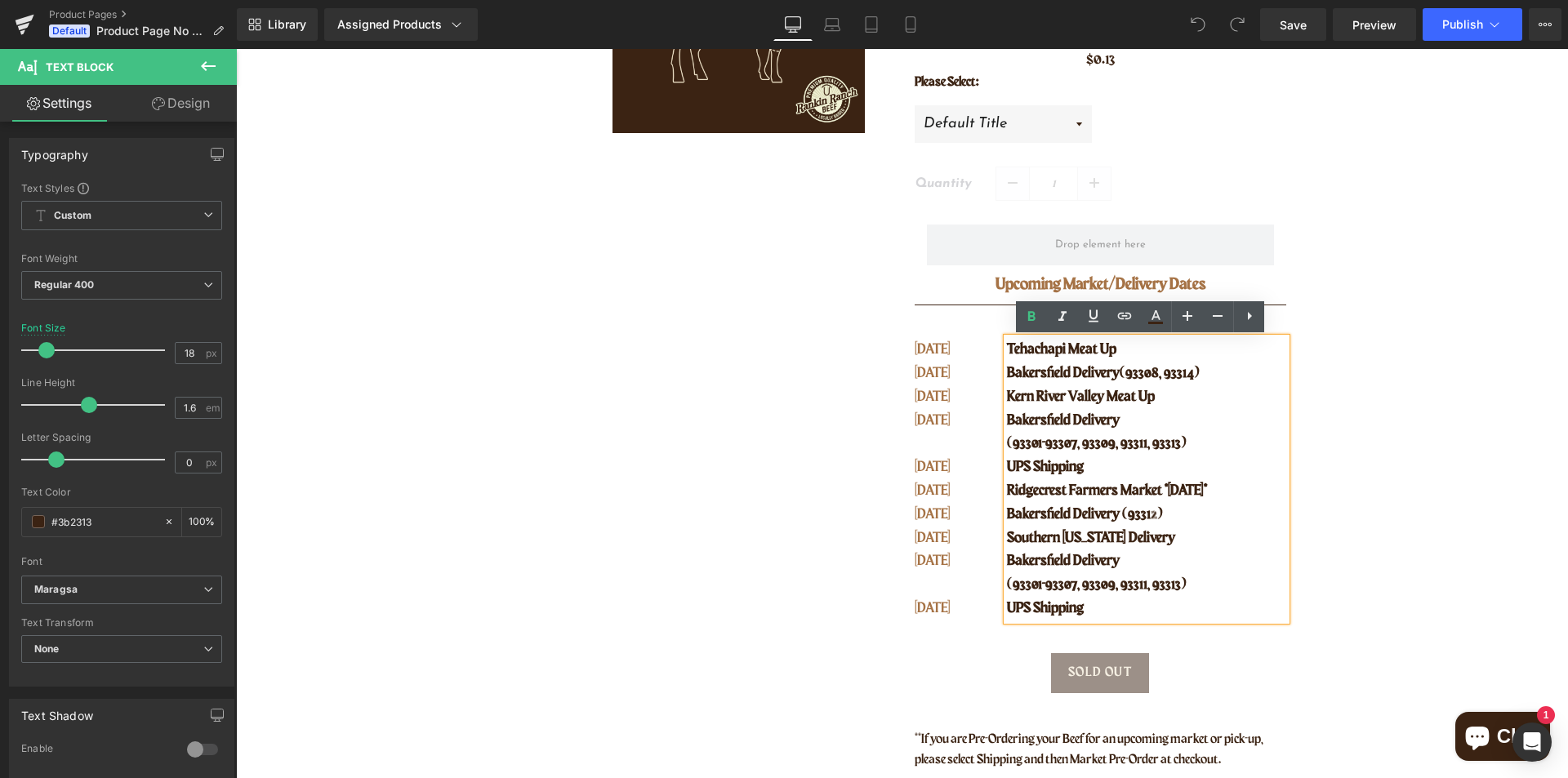
scroll to position [327, 0]
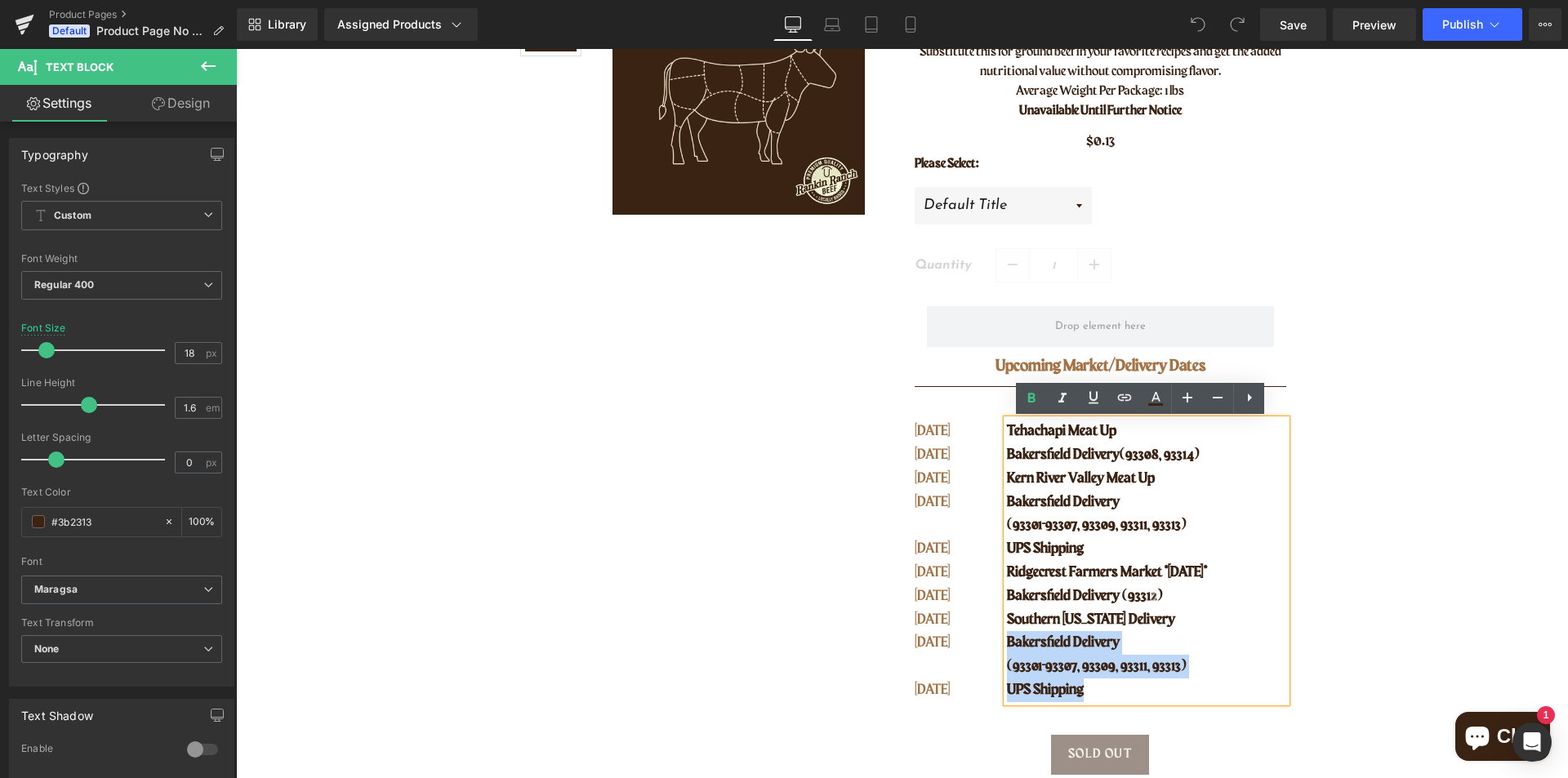
drag, startPoint x: 1093, startPoint y: 694, endPoint x: 1004, endPoint y: 644, distance: 102.1
click at [1007, 644] on div "Tehachapi Meat Up Bakersfield Delivery (93308, 93314) [GEOGRAPHIC_DATA] Meat Up…" at bounding box center [1145, 560] width 278 height 282
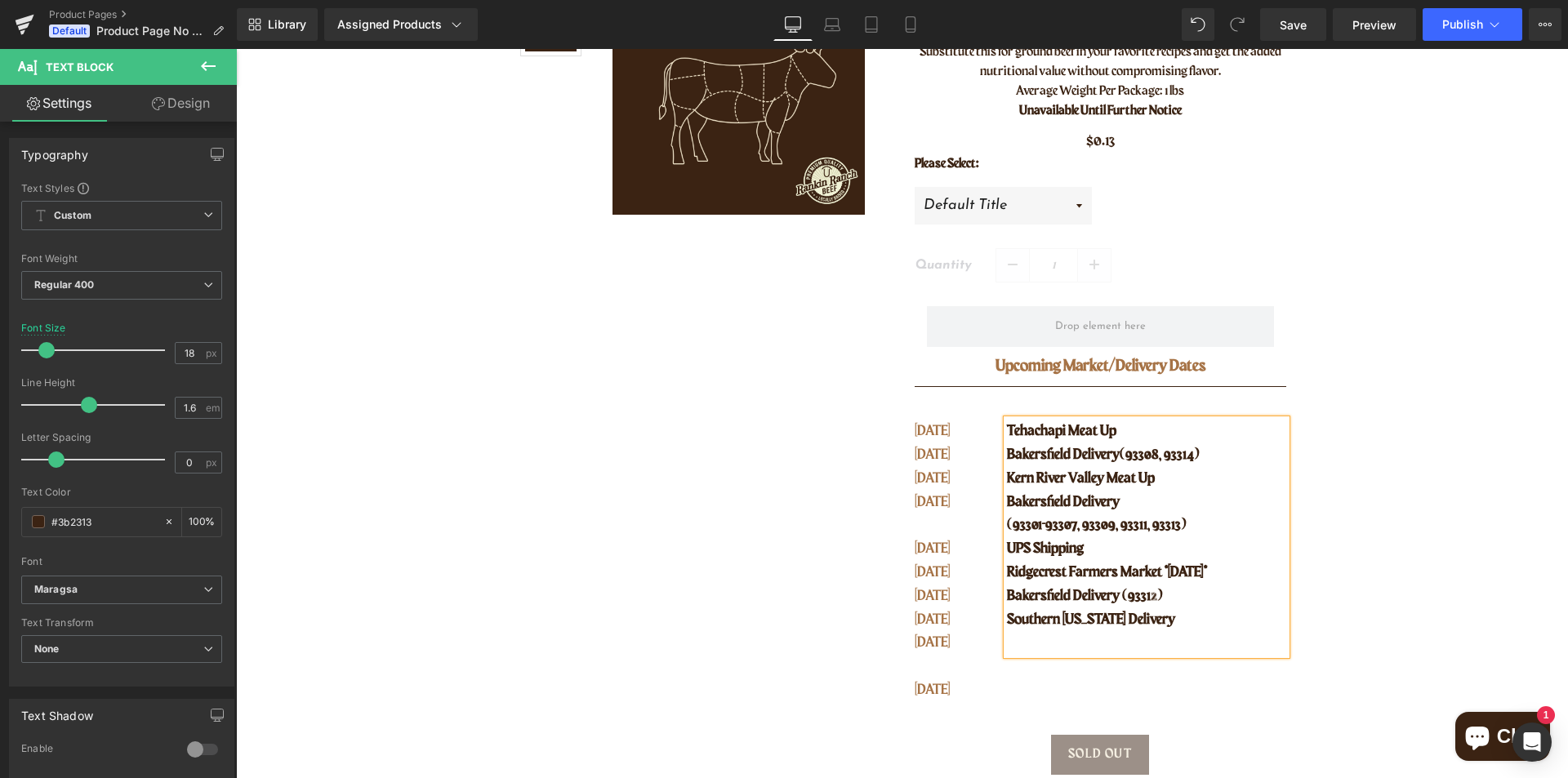
click at [1007, 430] on span "Tehachapi Meat Up" at bounding box center [1061, 431] width 109 height 14
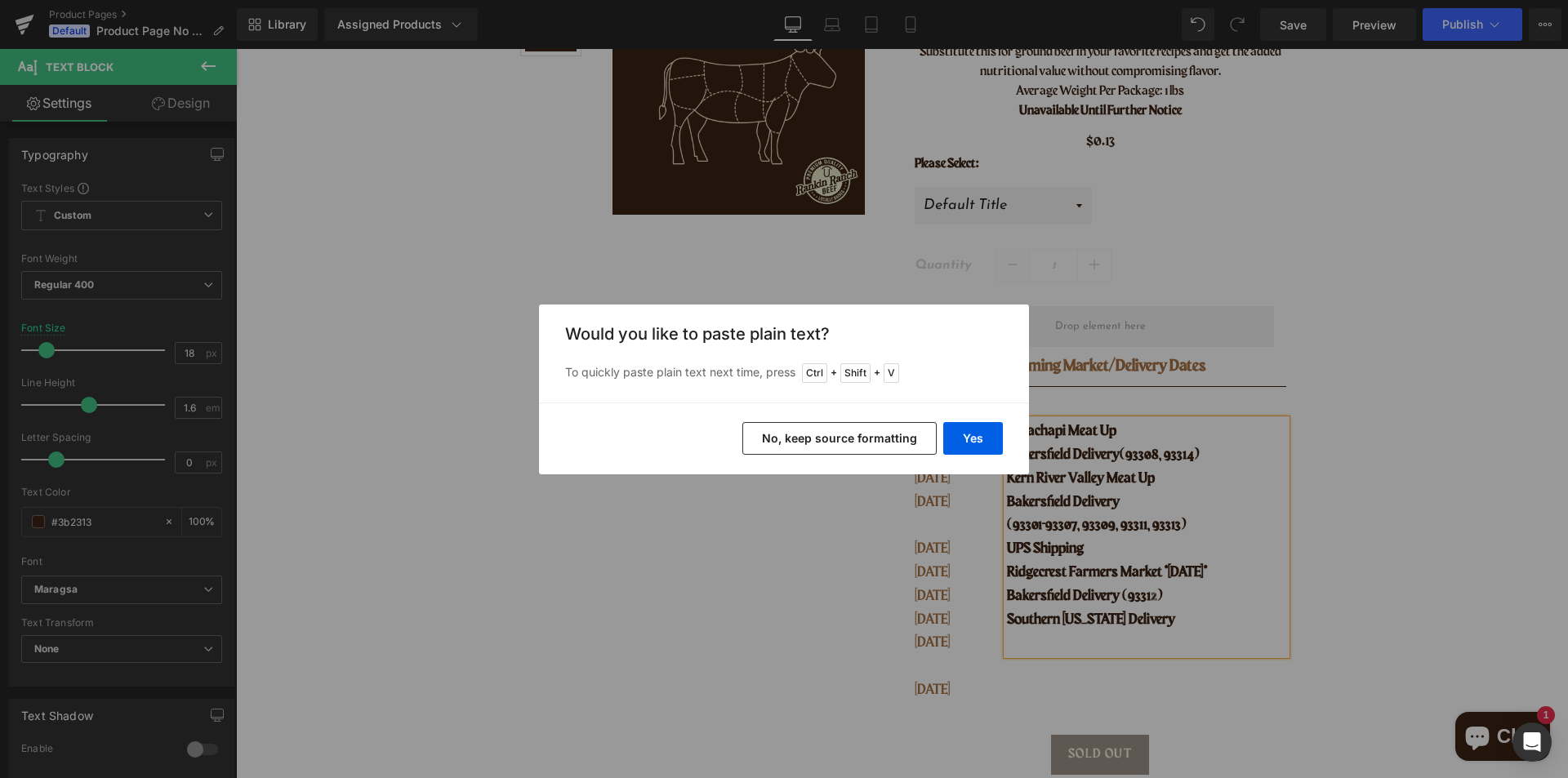
drag, startPoint x: 878, startPoint y: 440, endPoint x: 644, endPoint y: 392, distance: 238.9
click at [878, 440] on button "No, keep source formatting" at bounding box center [839, 438] width 194 height 32
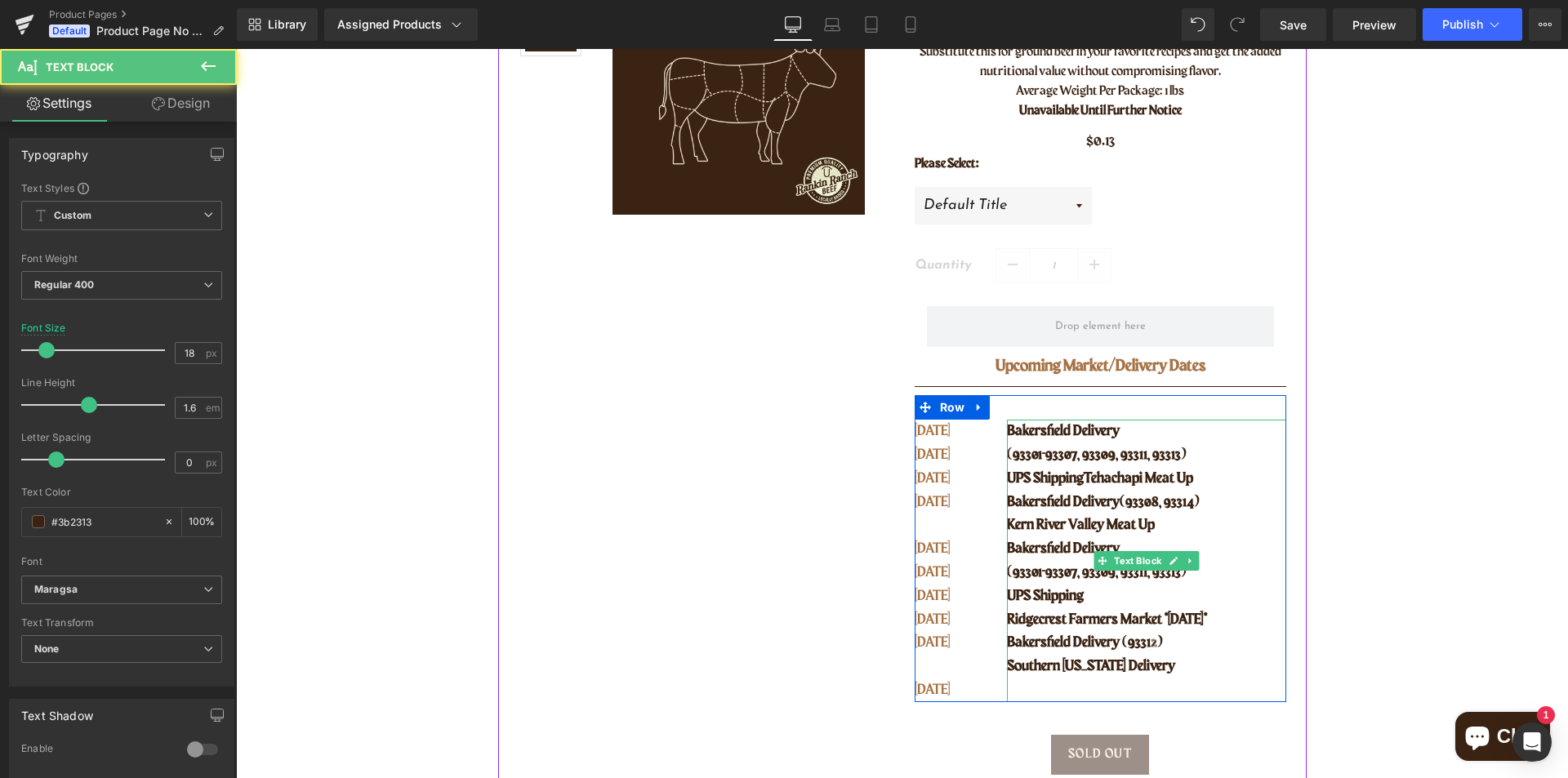
click at [1124, 431] on p "Bakersfield Delivery" at bounding box center [1145, 432] width 278 height 23
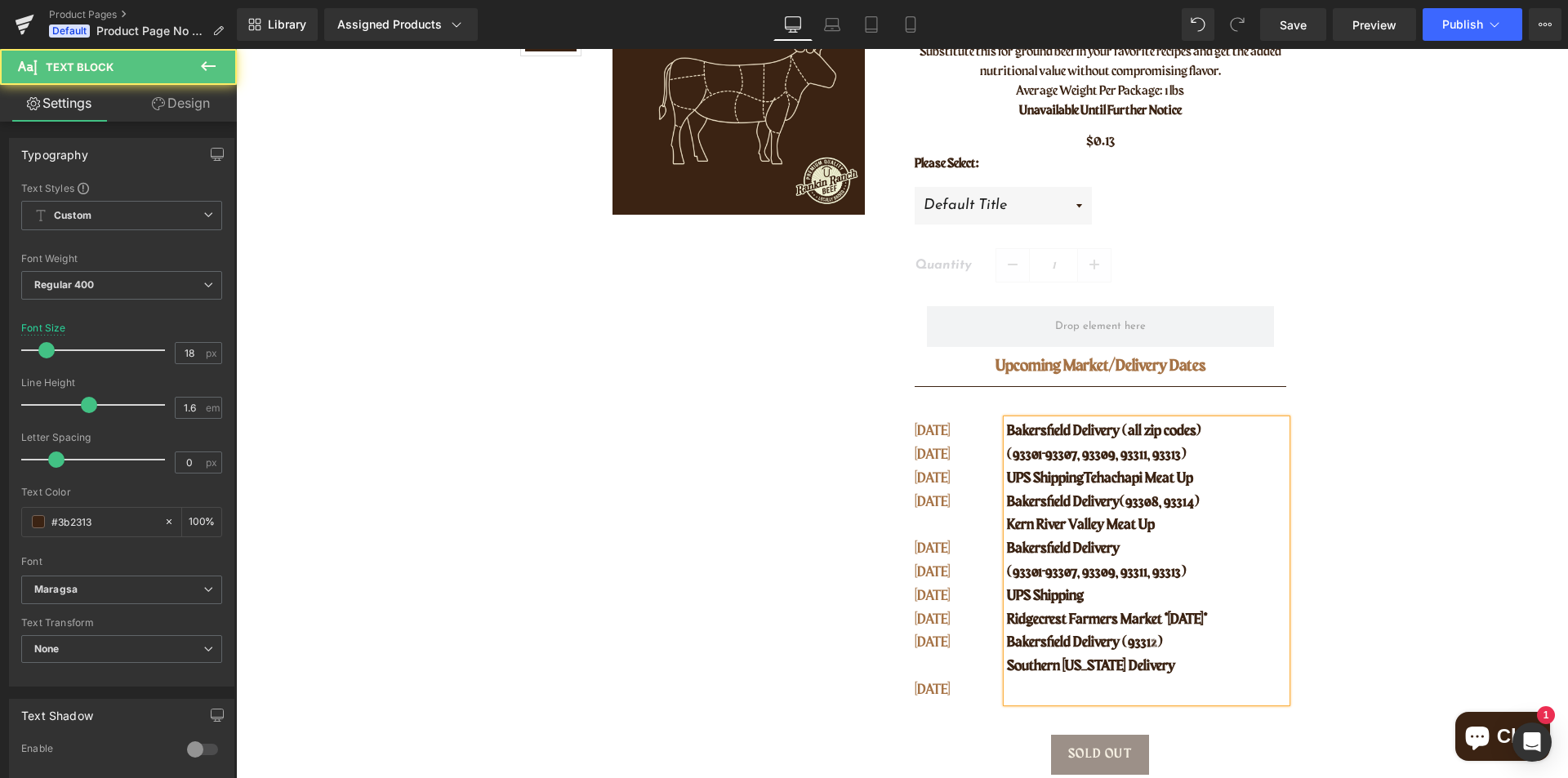
click at [1084, 479] on span "Tehachapi Meat Up" at bounding box center [1138, 478] width 109 height 14
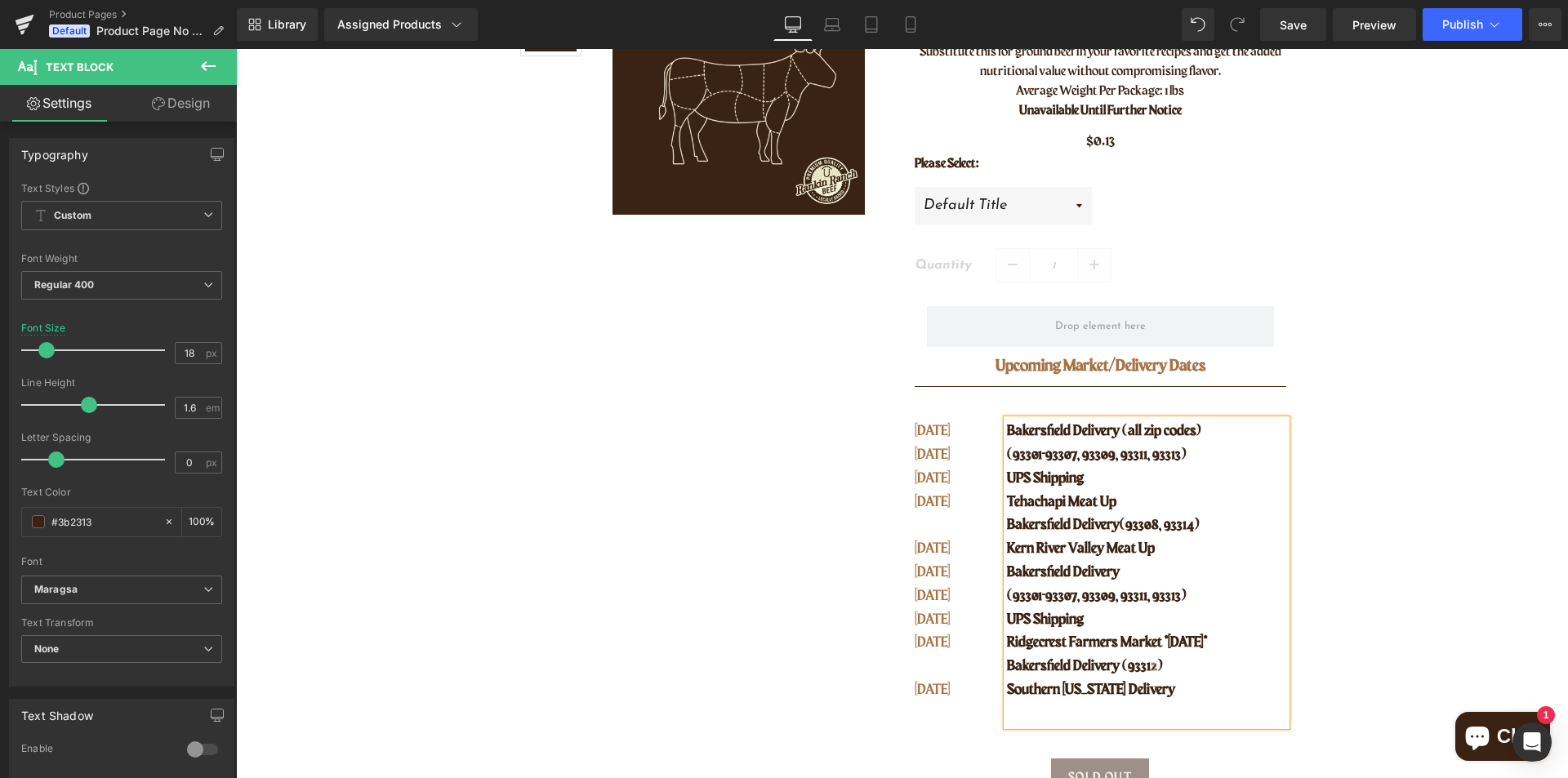
click at [1177, 719] on p at bounding box center [1145, 714] width 278 height 23
click at [940, 447] on p "[DATE]" at bounding box center [950, 455] width 72 height 23
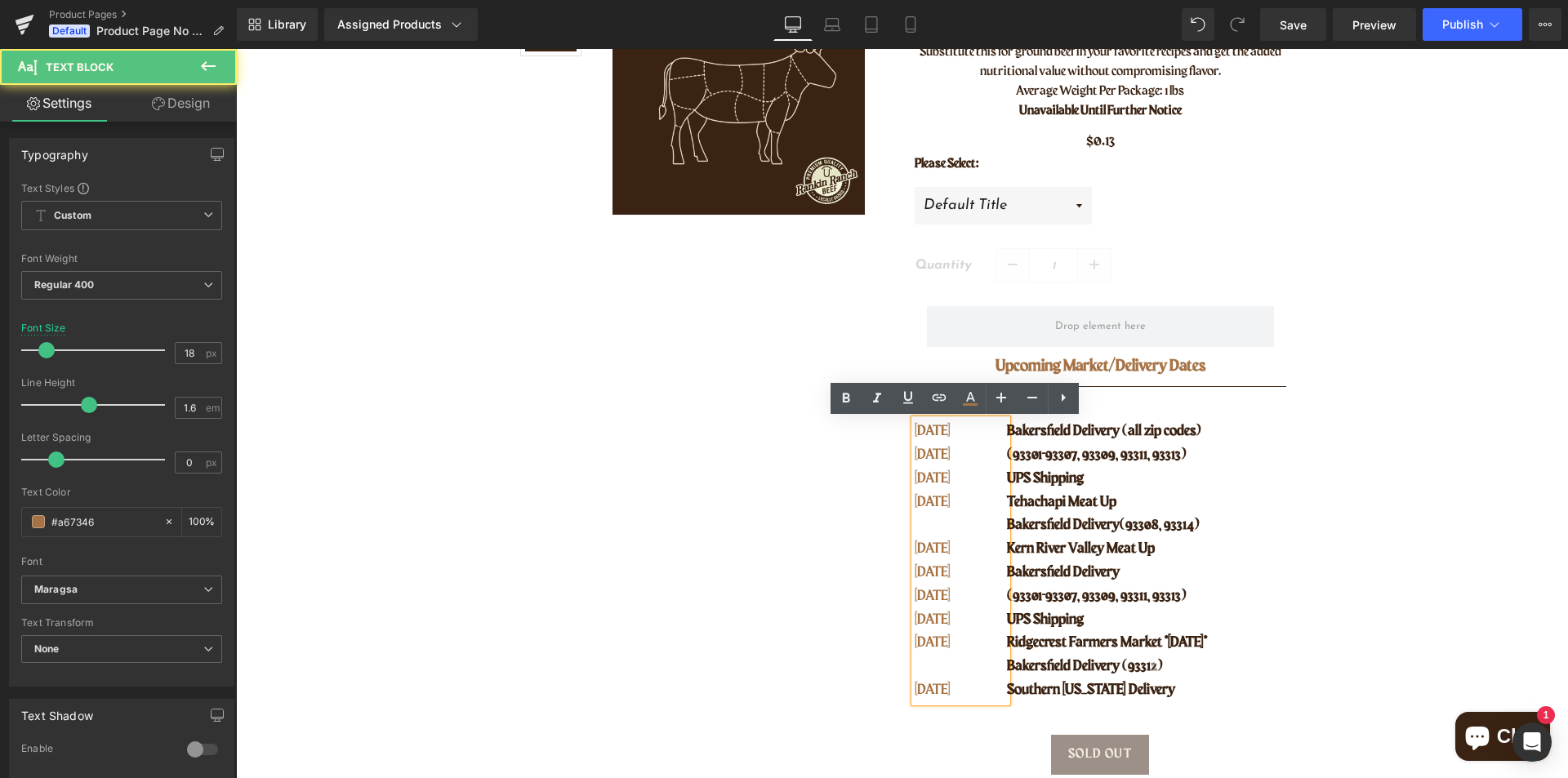
click at [961, 438] on p "[DATE]" at bounding box center [950, 432] width 72 height 23
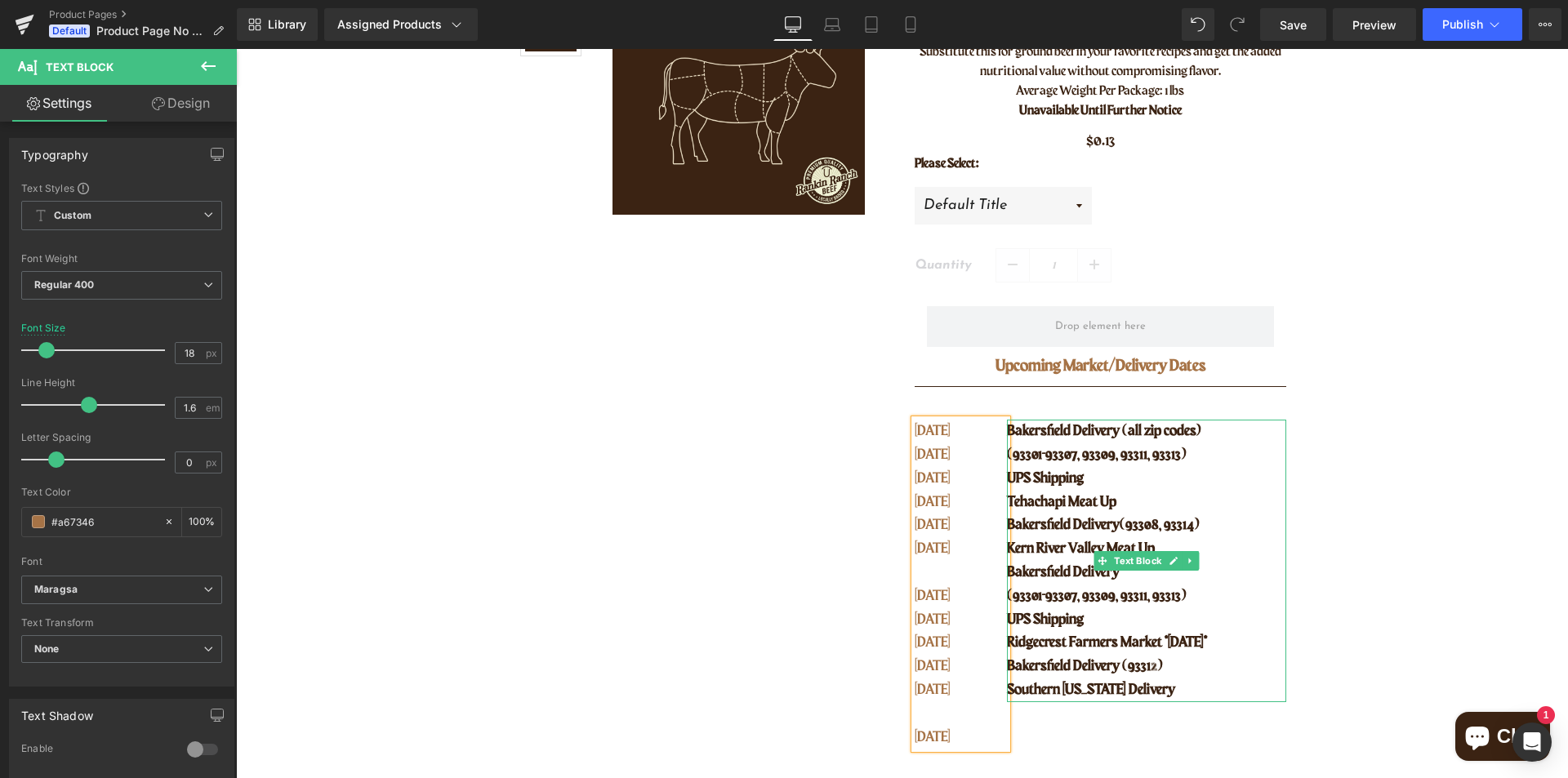
click at [1039, 452] on span "(93301-93307, 93309, 93311, 93313)" at bounding box center [1096, 455] width 180 height 14
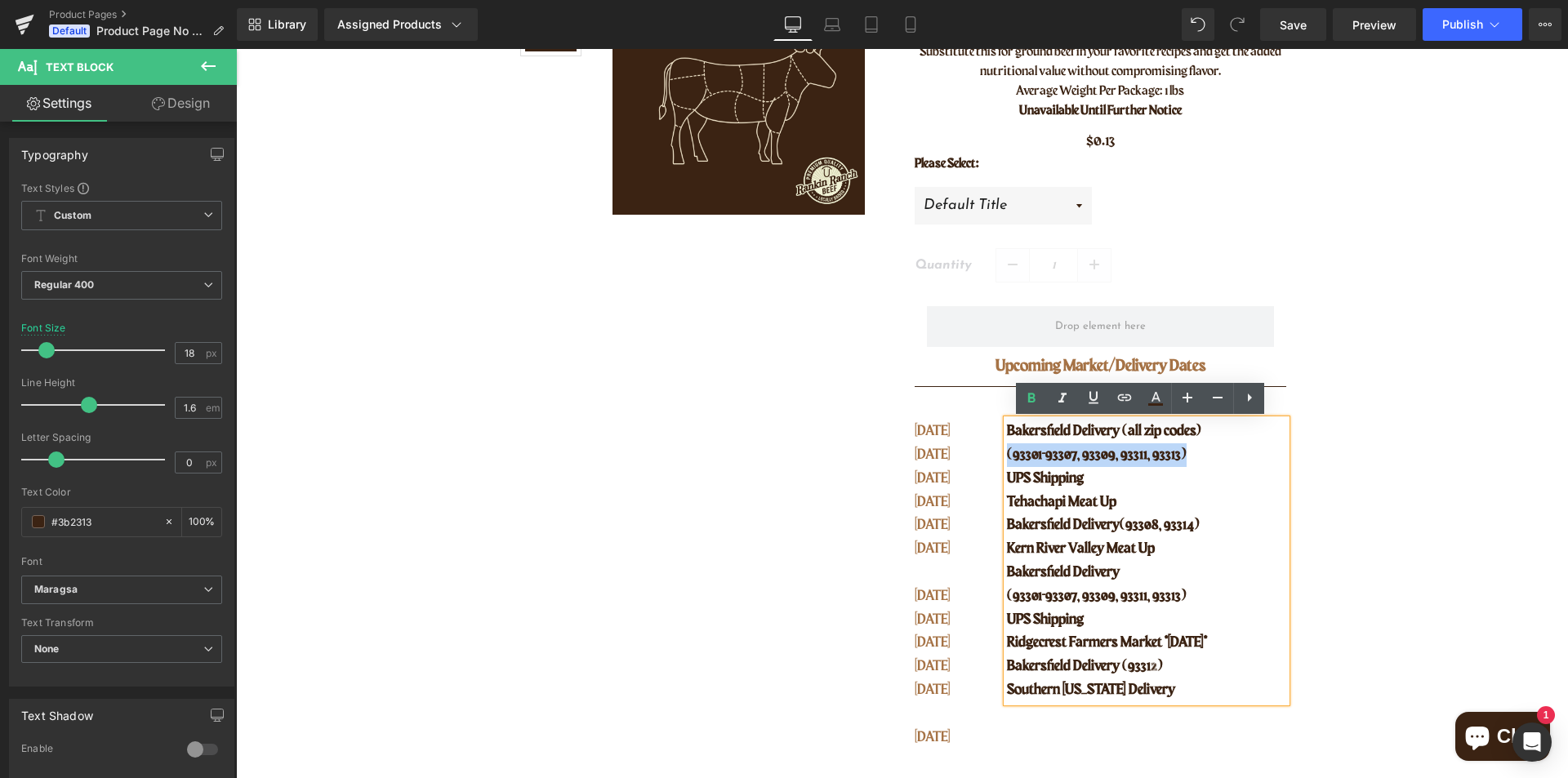
drag, startPoint x: 1178, startPoint y: 457, endPoint x: 1000, endPoint y: 455, distance: 178.0
click at [1007, 455] on p "(93301-93307, 93309, 93311, 93313)" at bounding box center [1145, 455] width 278 height 23
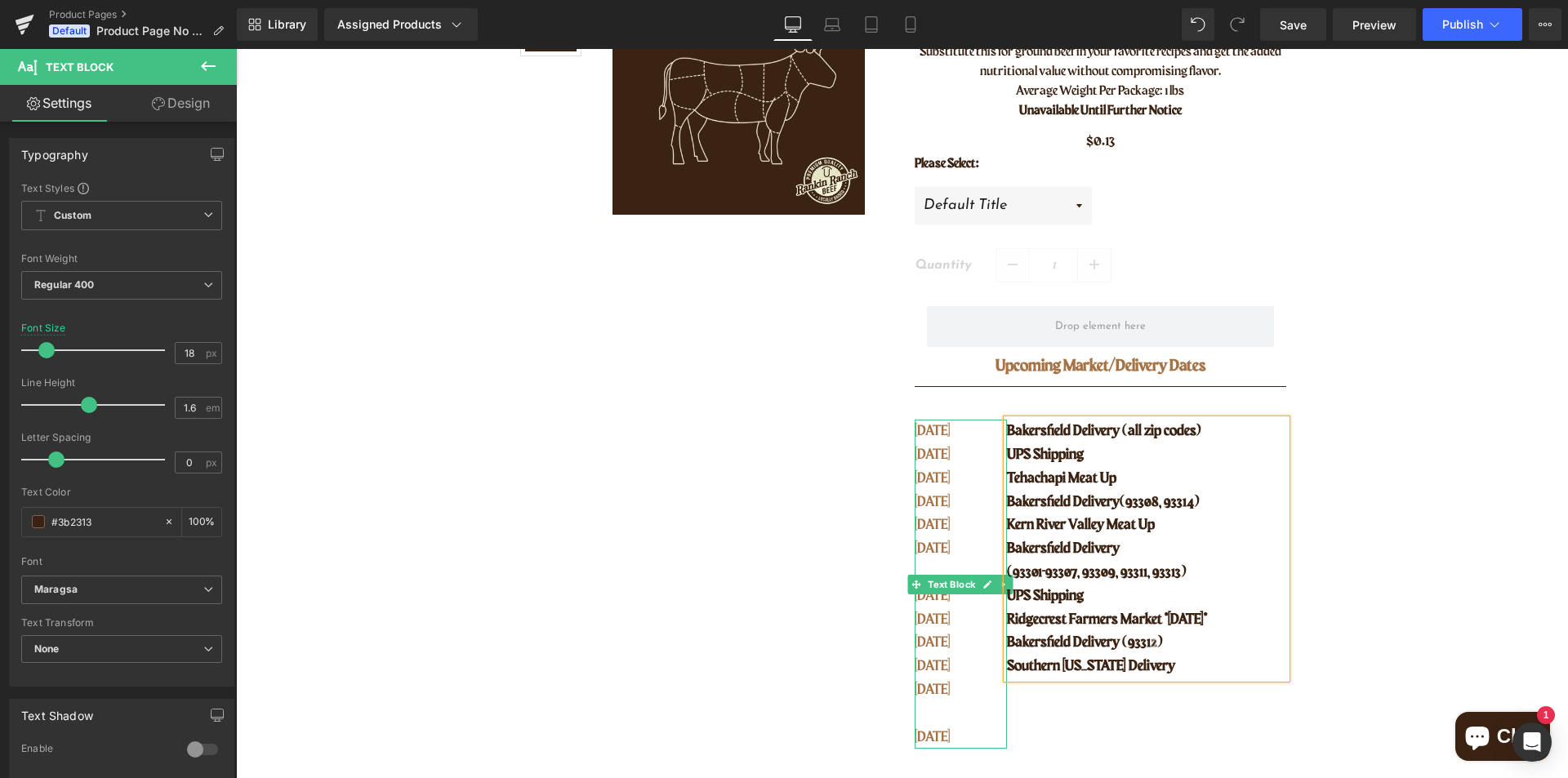
click at [924, 705] on p at bounding box center [950, 714] width 72 height 23
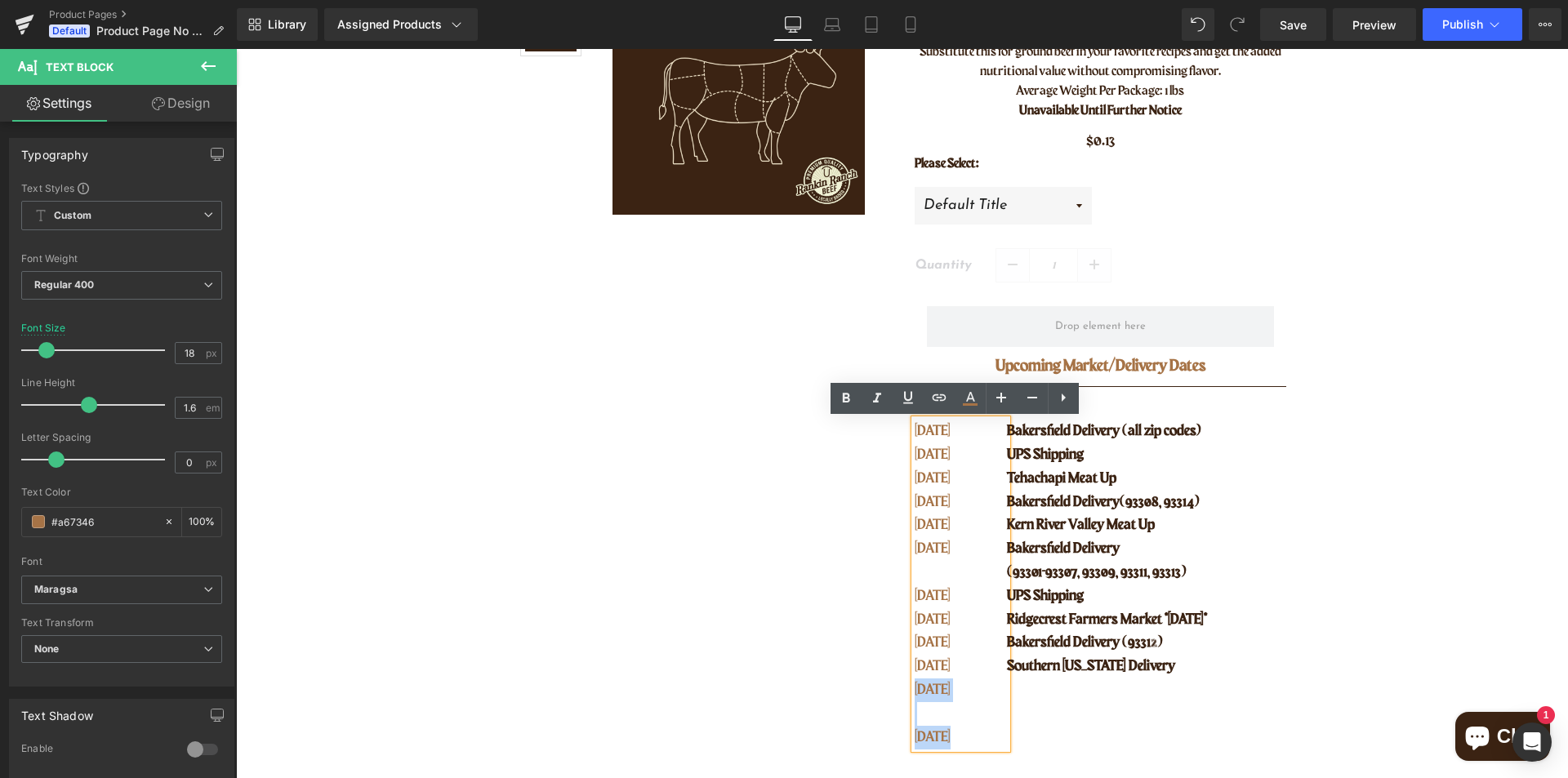
click at [914, 690] on div "SEPT 30 SEPT 30 OCT 02 OCT 07 OCT 09 OCT 14 OCT 14 OCT 15 OCT 21 OCT 27 OCT 28 …" at bounding box center [961, 584] width 93 height 329
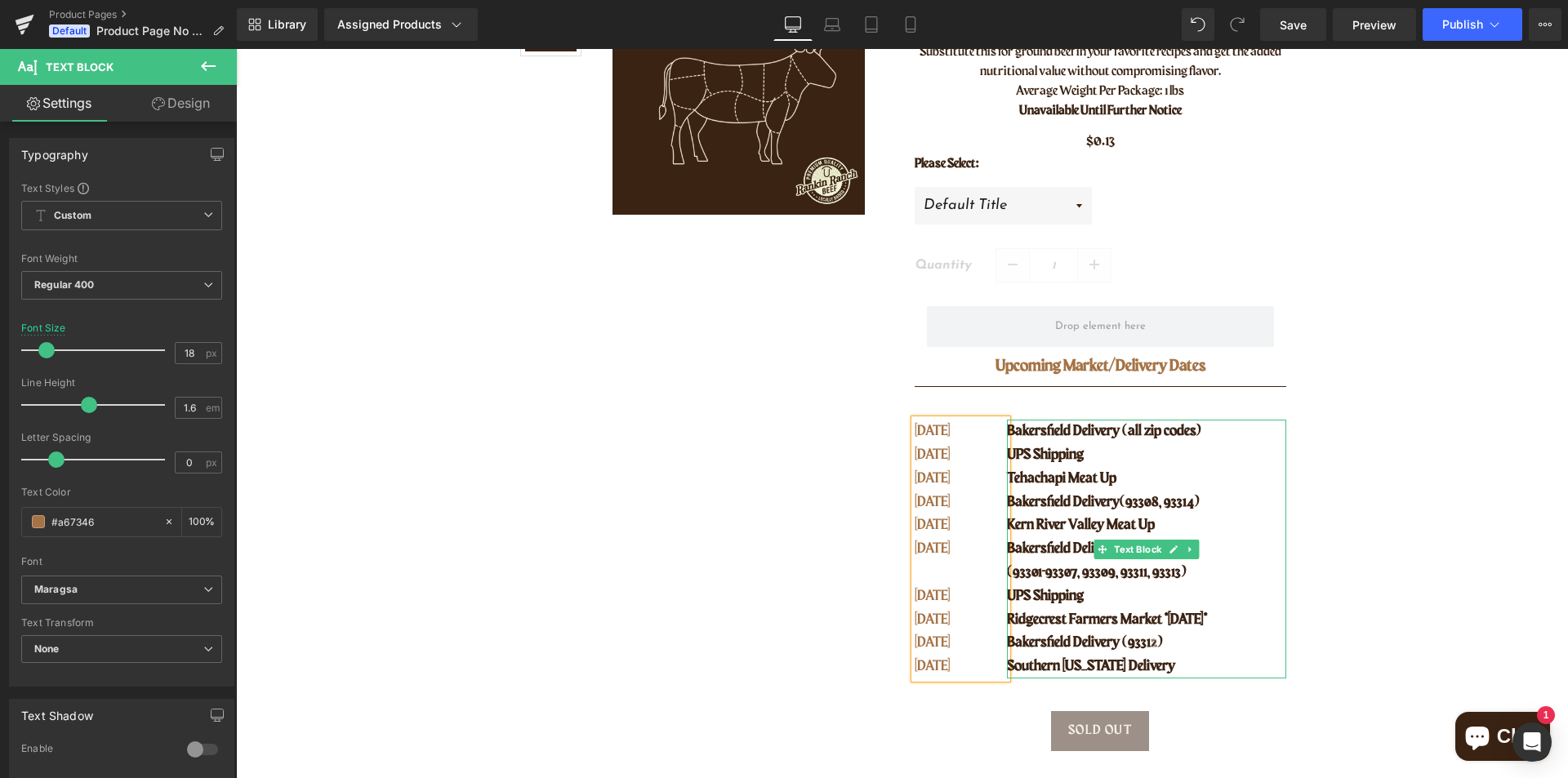
click at [1117, 467] on p "Tehachapi Meat Up" at bounding box center [1145, 479] width 278 height 23
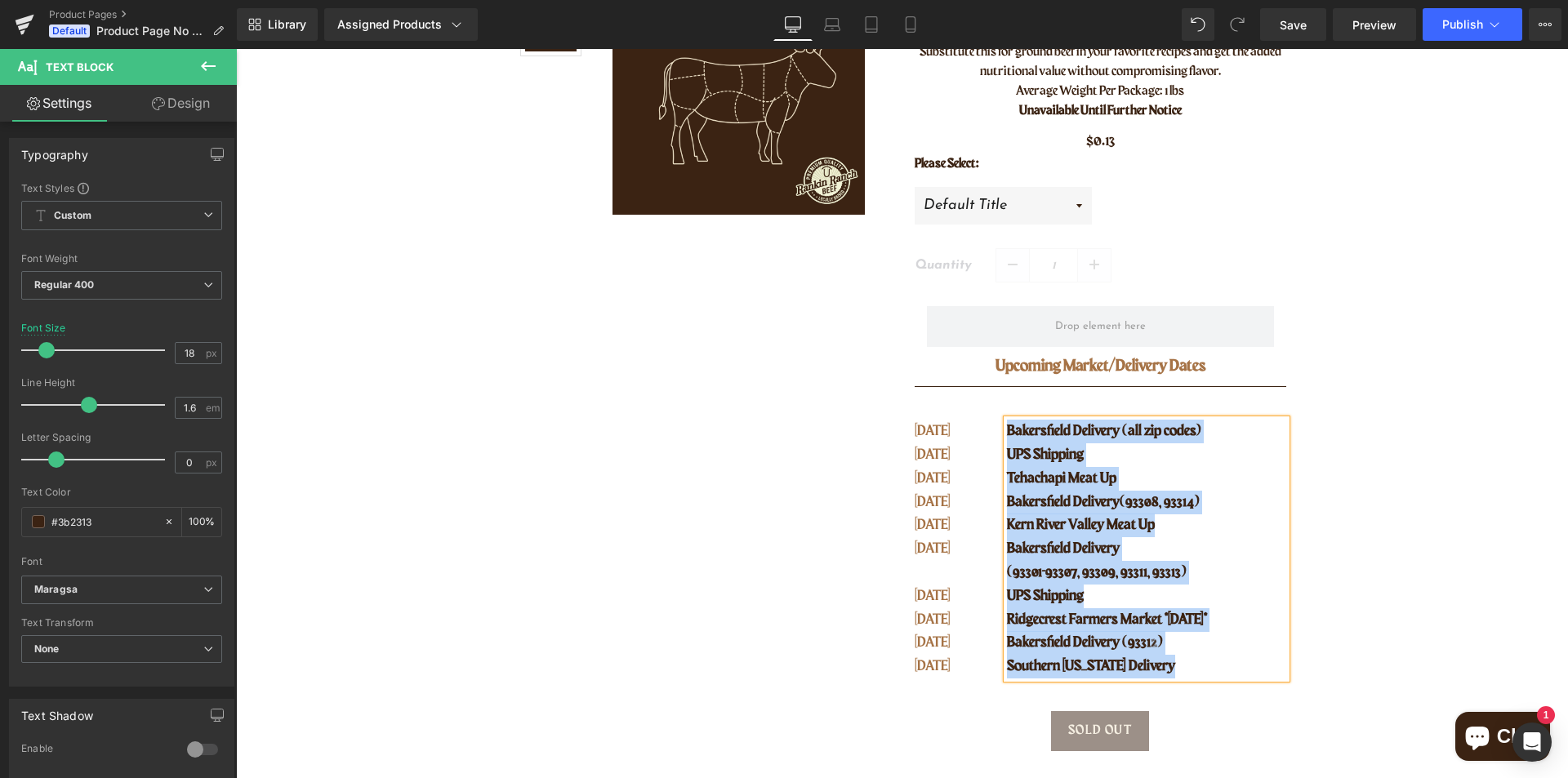
copy div "Bakersfield Delivery (all zip codes) UPS Shipping Tehachapi Meat Up [GEOGRAPHIC…"
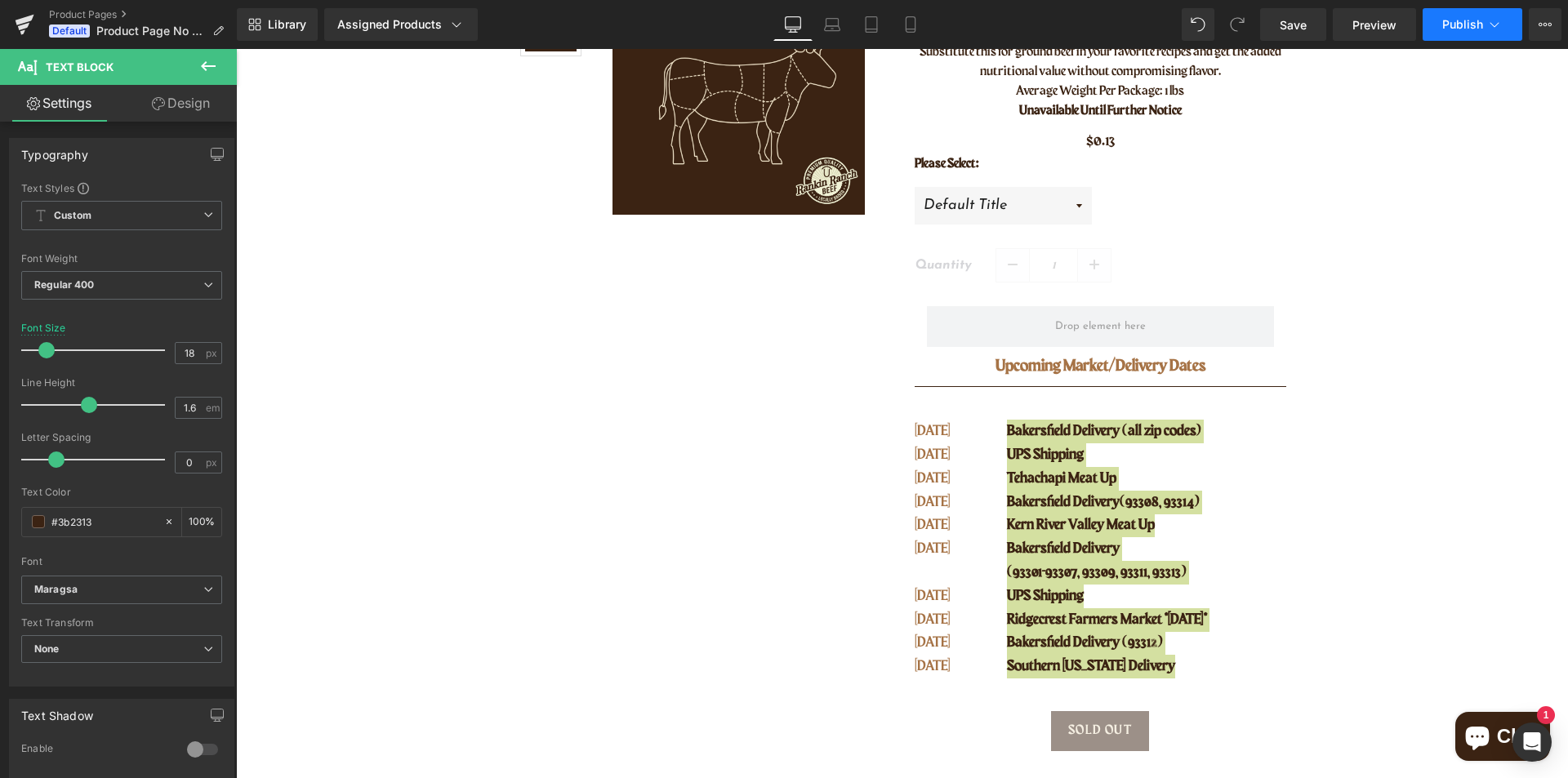
click at [1457, 31] on button "Publish" at bounding box center [1471, 24] width 99 height 32
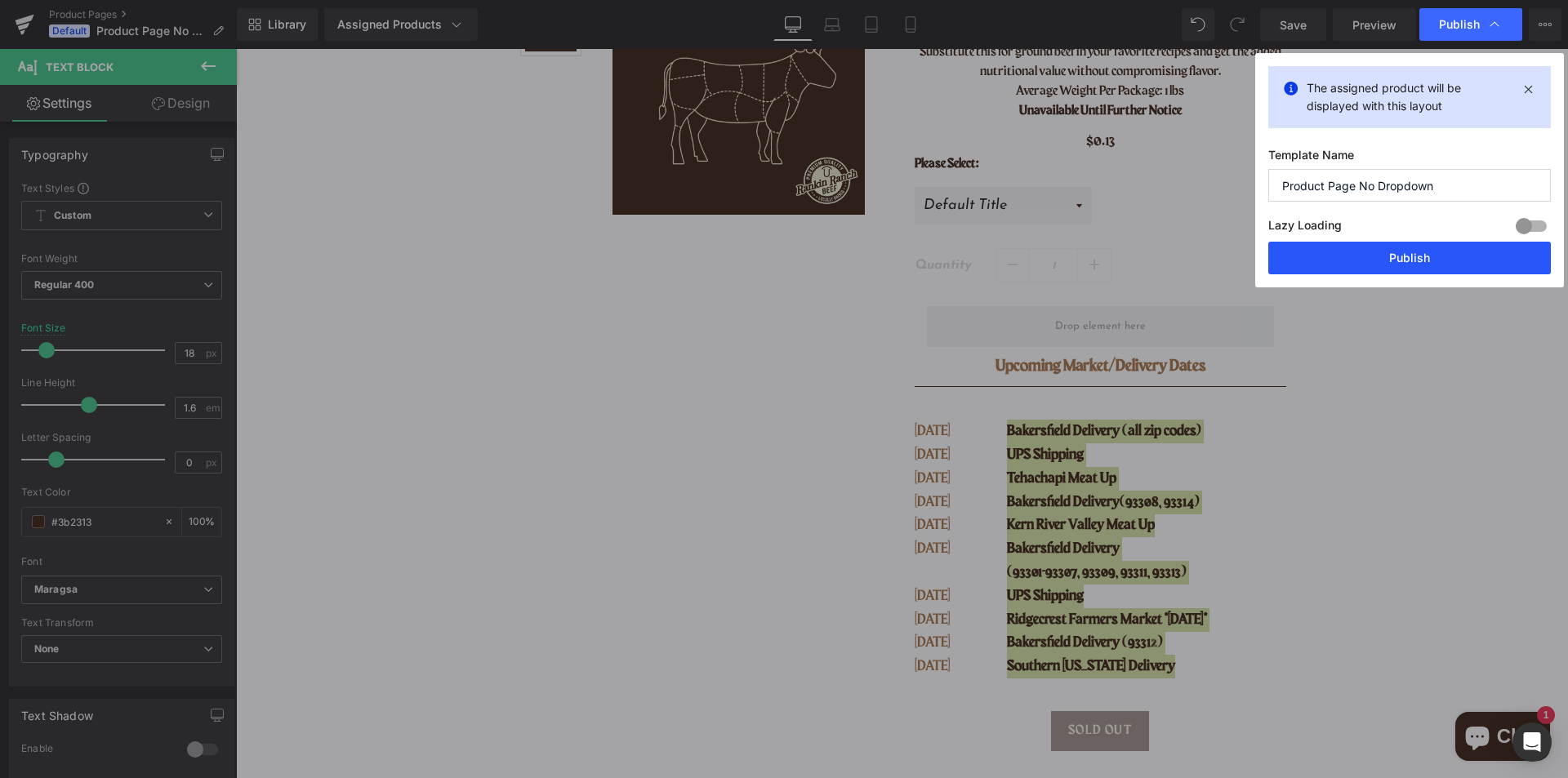
click at [1401, 256] on button "Publish" at bounding box center [1409, 258] width 282 height 32
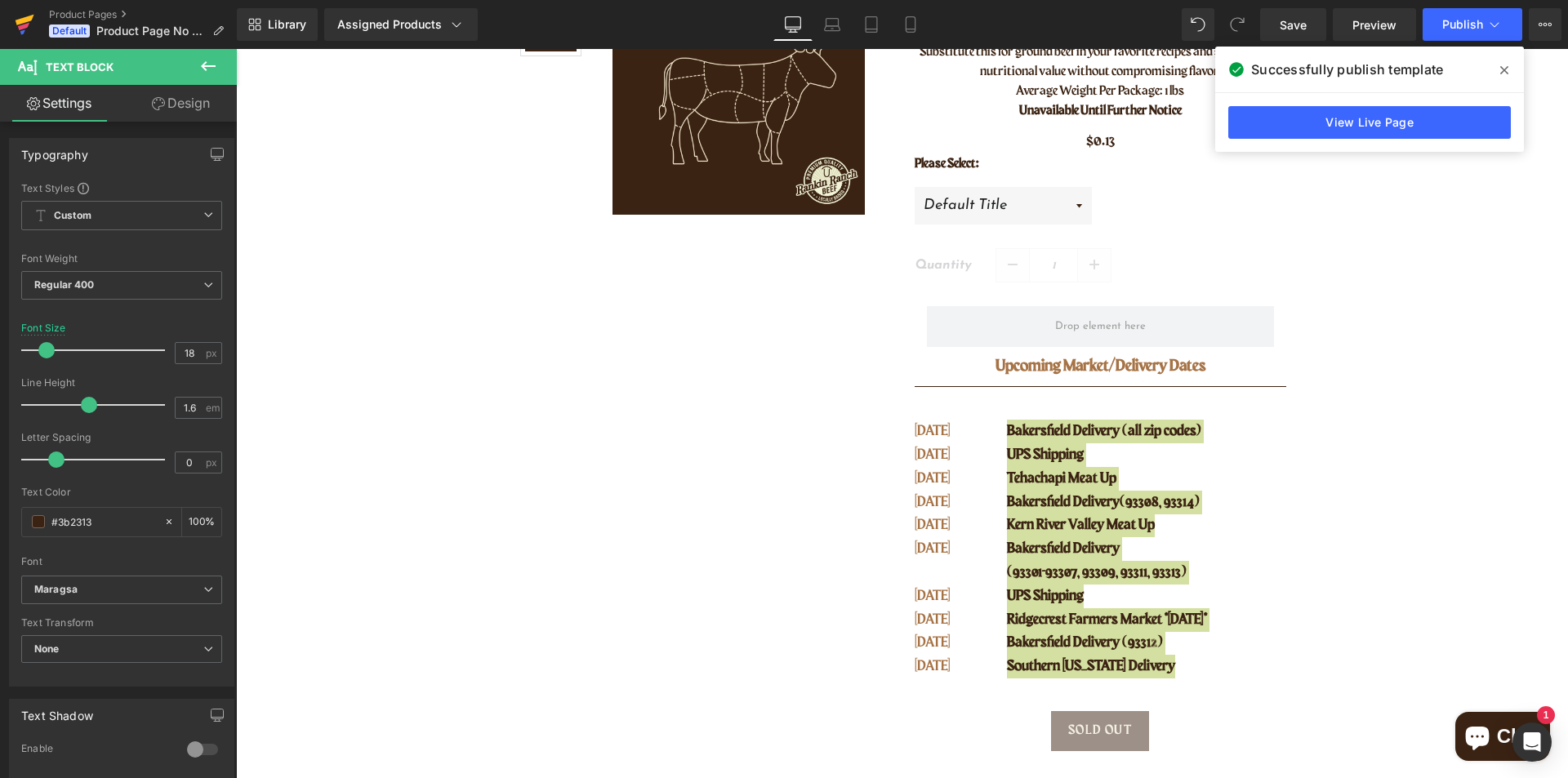
click at [24, 21] on icon at bounding box center [24, 20] width 19 height 11
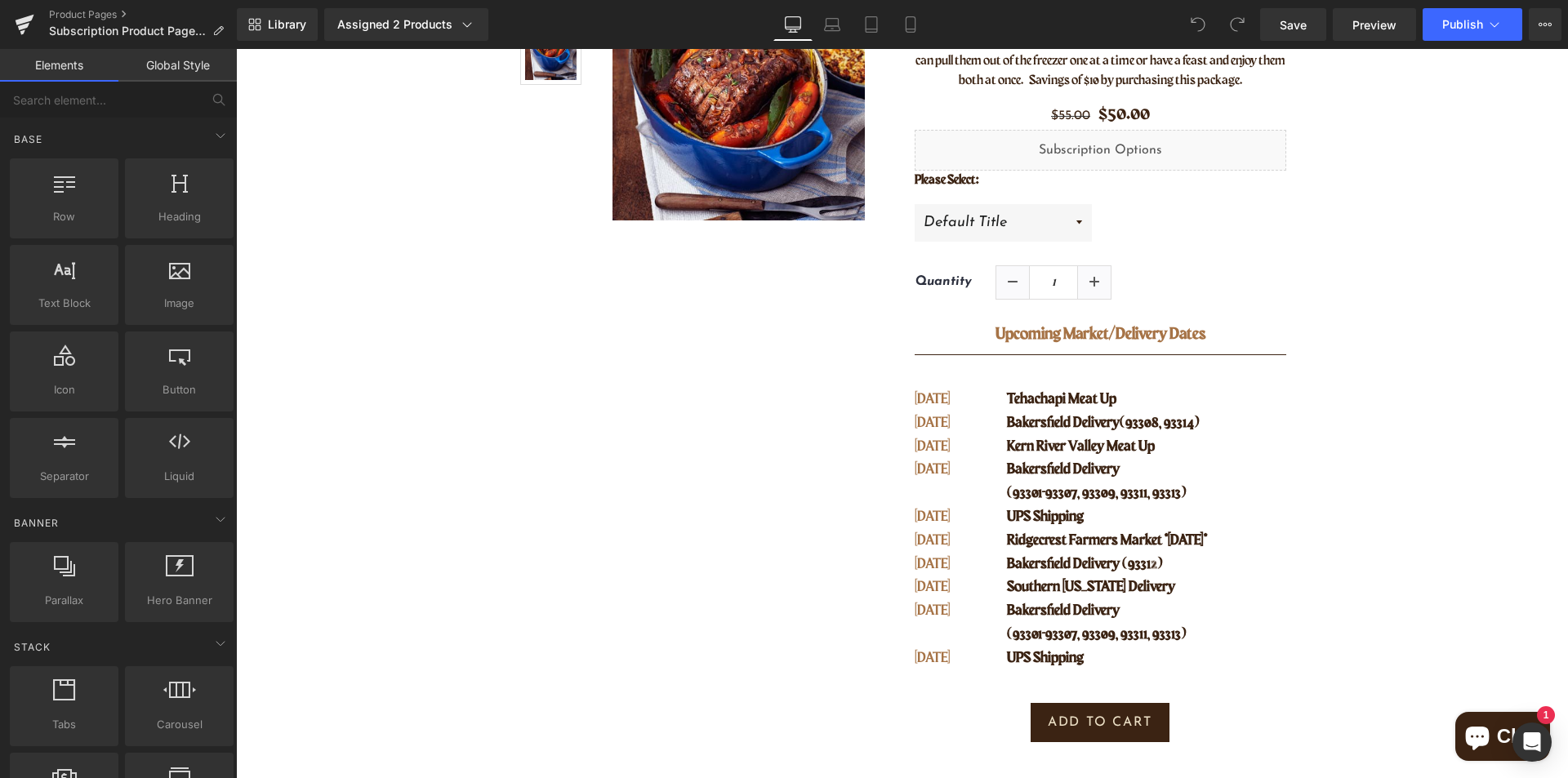
scroll to position [327, 0]
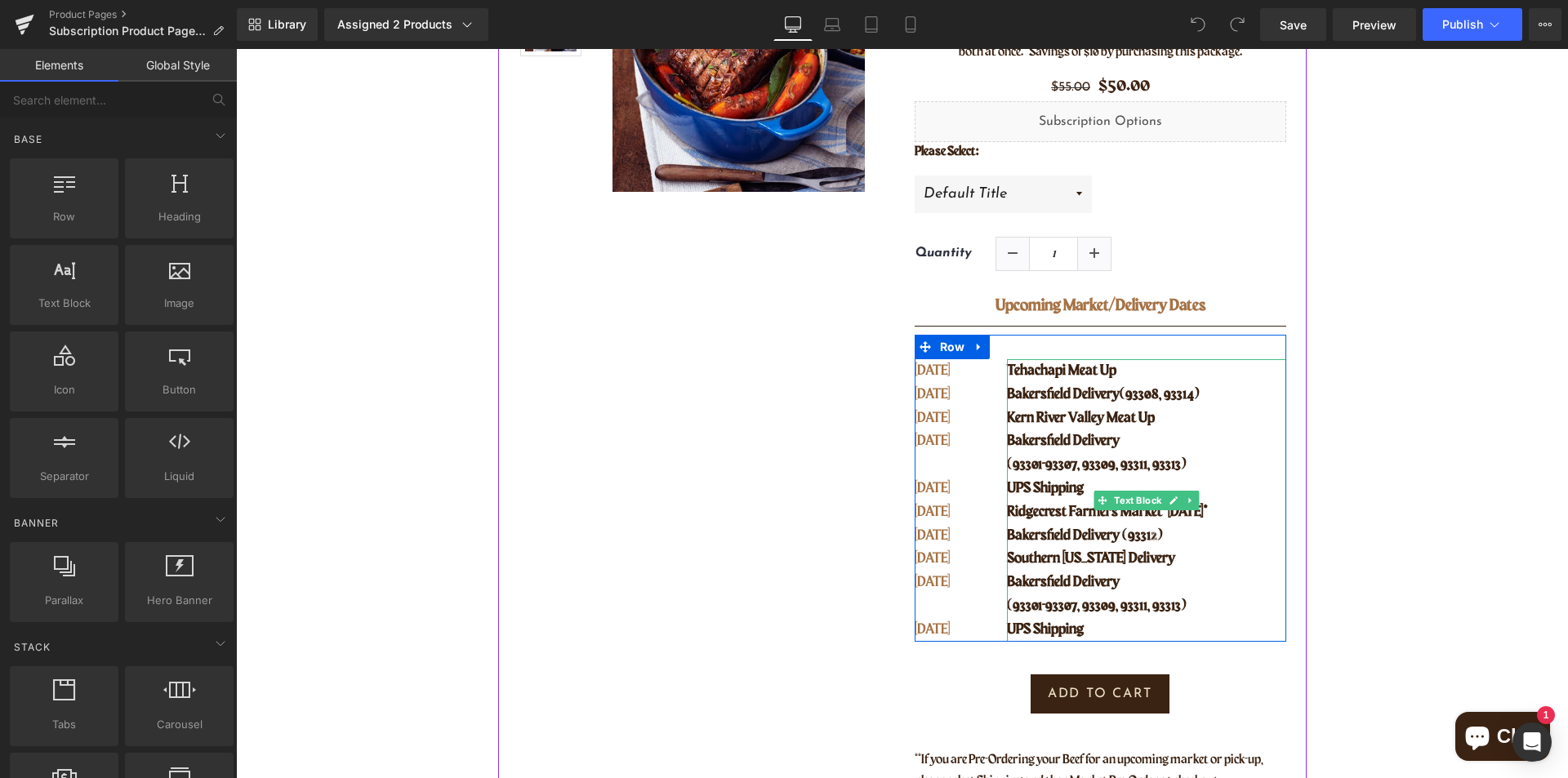
click at [1142, 404] on p "Bakersfield Delivery (93308, 93314)" at bounding box center [1145, 395] width 278 height 23
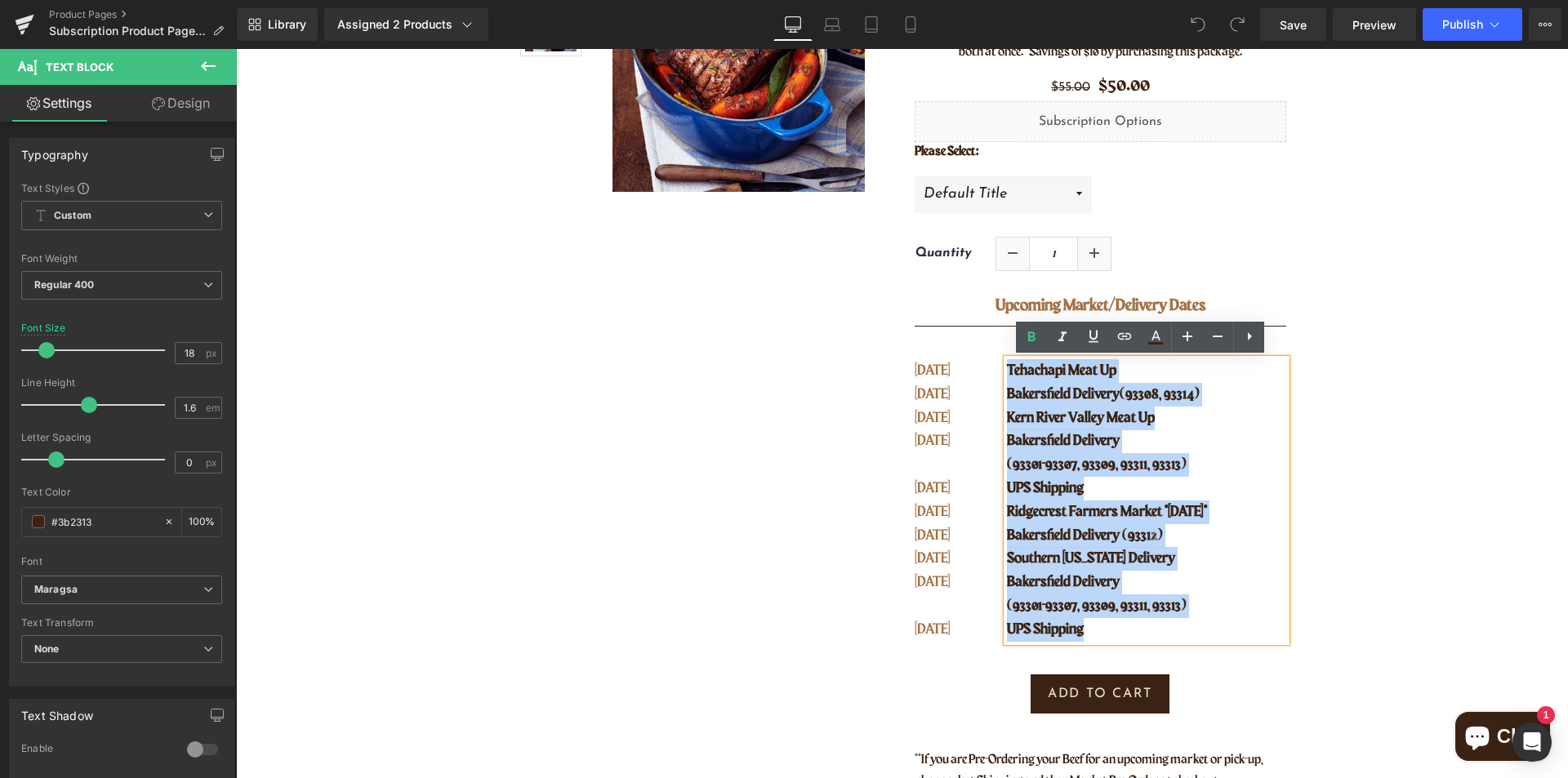
drag, startPoint x: 1087, startPoint y: 629, endPoint x: 1004, endPoint y: 367, distance: 274.8
click at [1007, 367] on div "Tehachapi Meat Up Bakersfield Delivery (93308, 93314) [GEOGRAPHIC_DATA] Meat Up…" at bounding box center [1145, 500] width 278 height 282
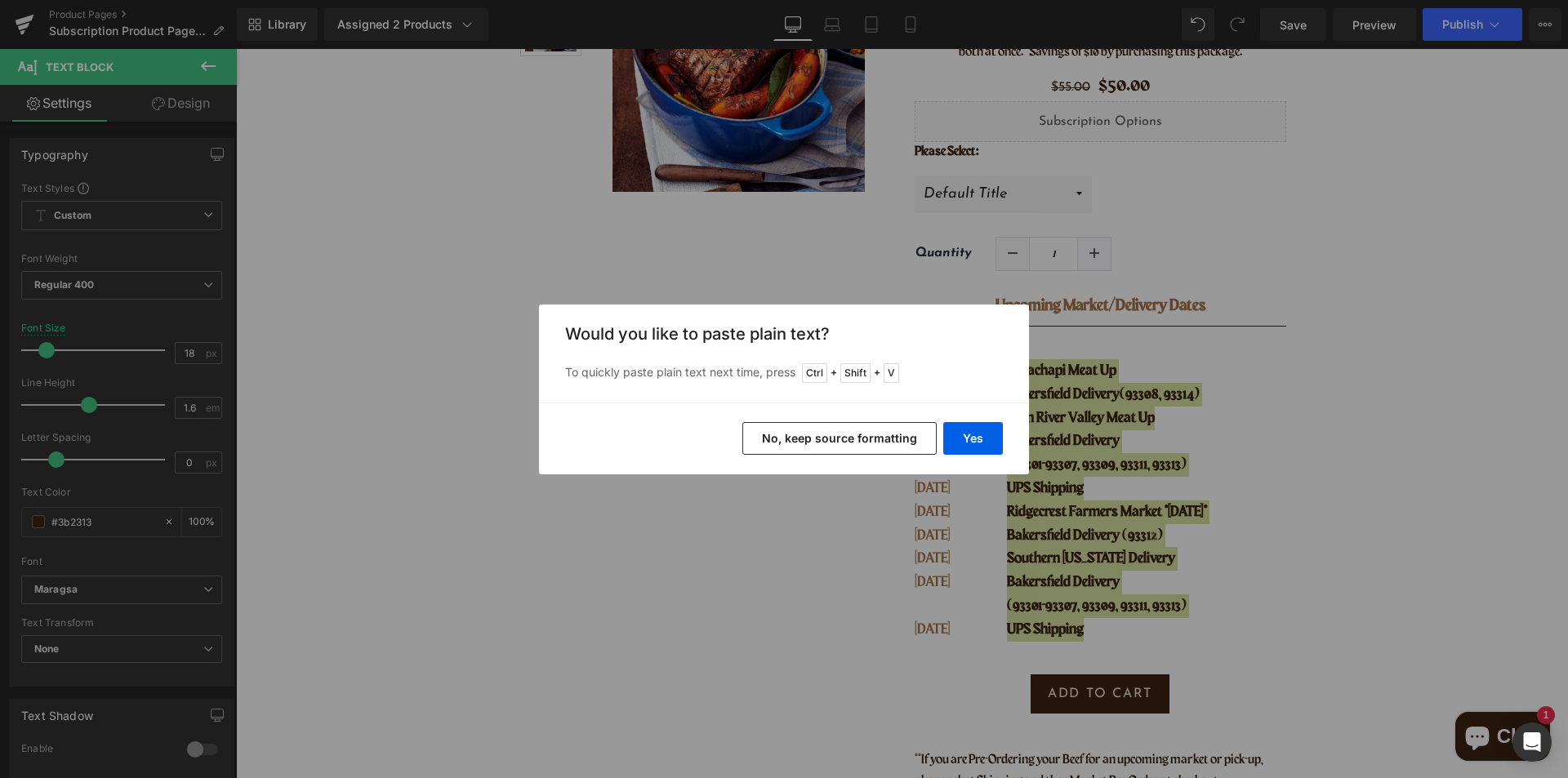
click at [865, 426] on button "No, keep source formatting" at bounding box center [839, 438] width 194 height 32
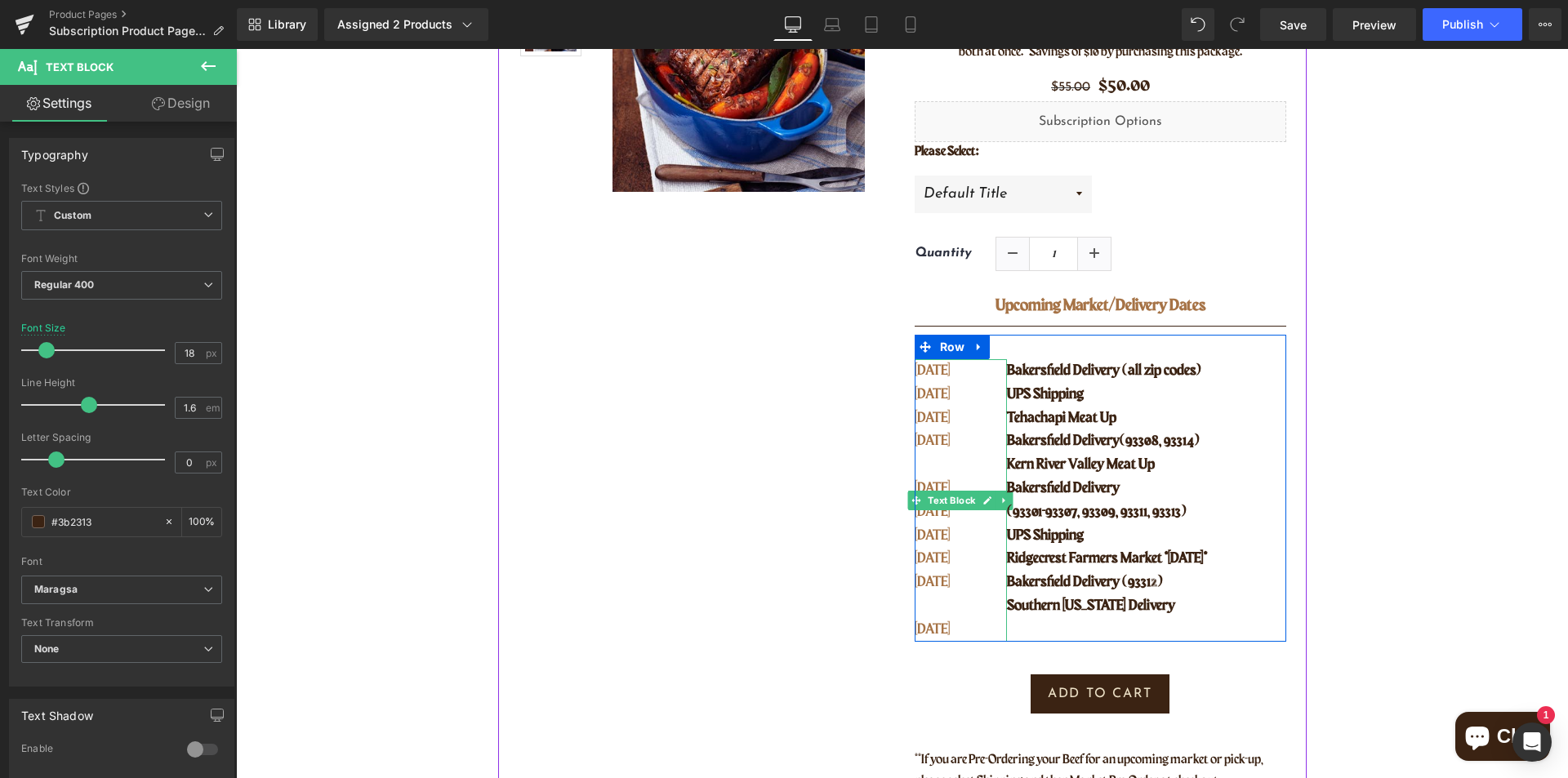
click at [953, 412] on p "[DATE]" at bounding box center [950, 418] width 72 height 23
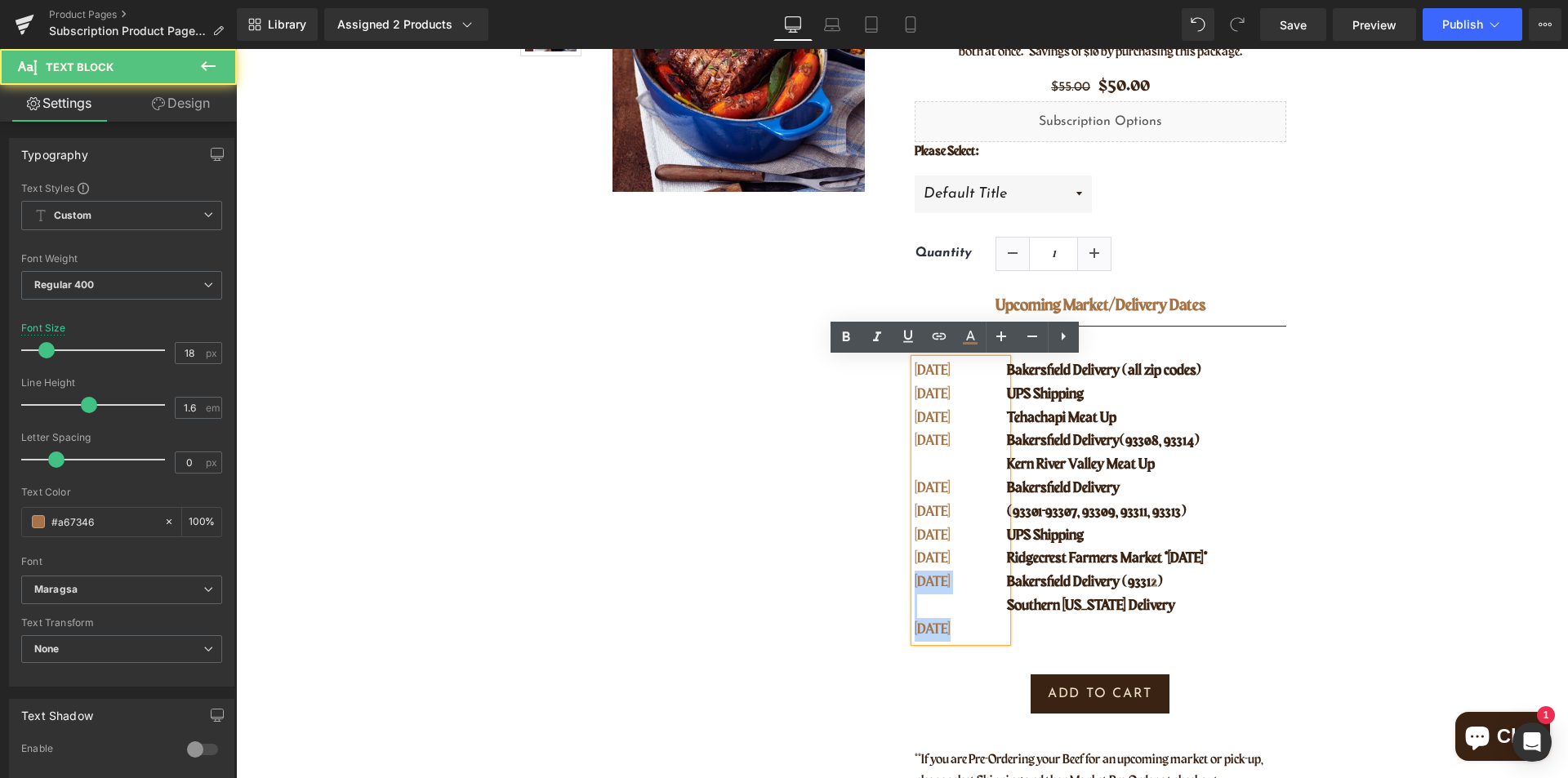
drag, startPoint x: 964, startPoint y: 634, endPoint x: 909, endPoint y: 583, distance: 75.0
click at [914, 583] on div "[DATE] OCT [DATE] OCT [DATE] OCT [DATE] OCT [DATE] OCT 28" at bounding box center [961, 500] width 93 height 282
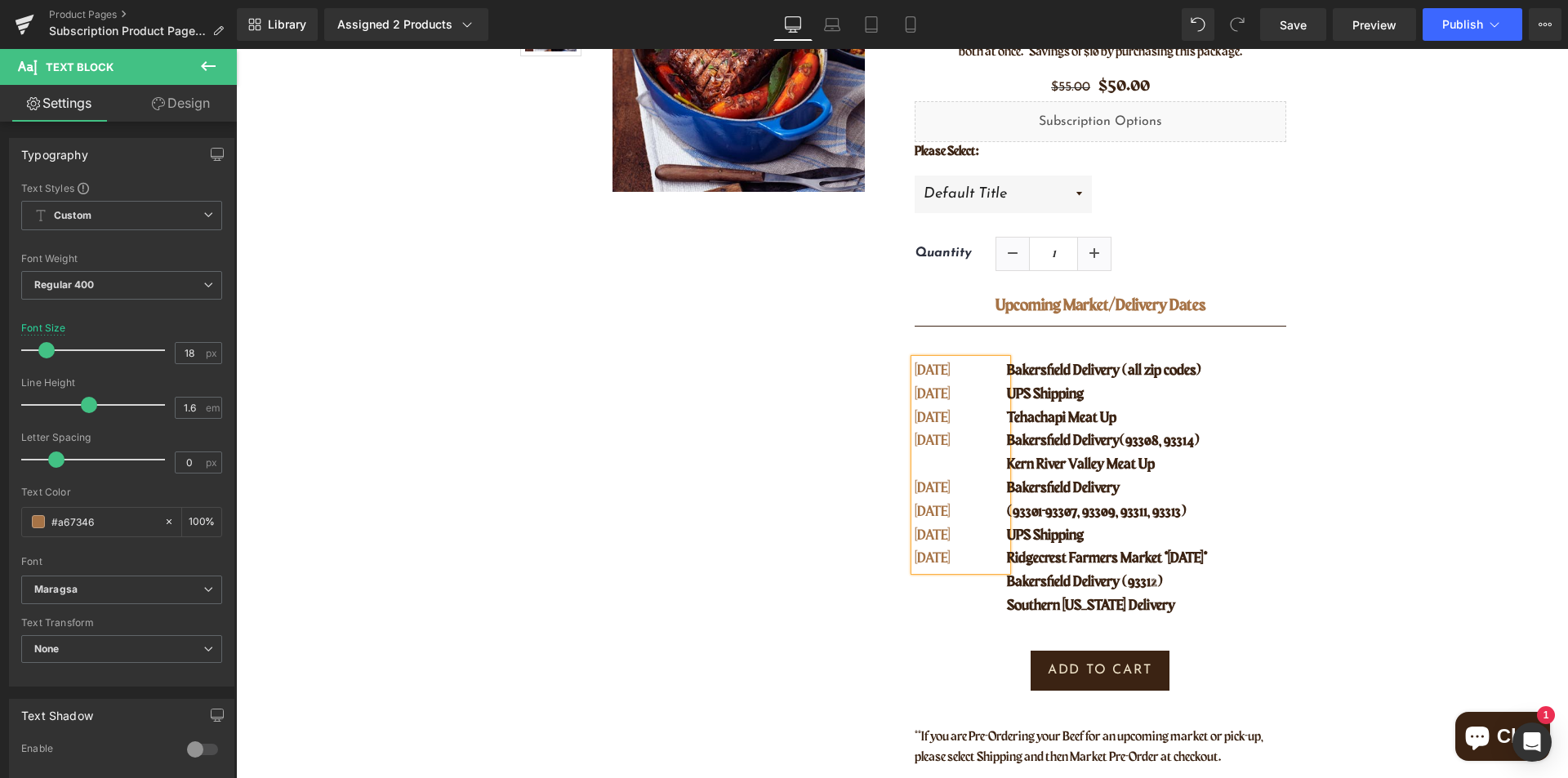
click at [962, 373] on p "[DATE]" at bounding box center [950, 371] width 72 height 23
click at [1448, 24] on span "Publish" at bounding box center [1462, 24] width 41 height 13
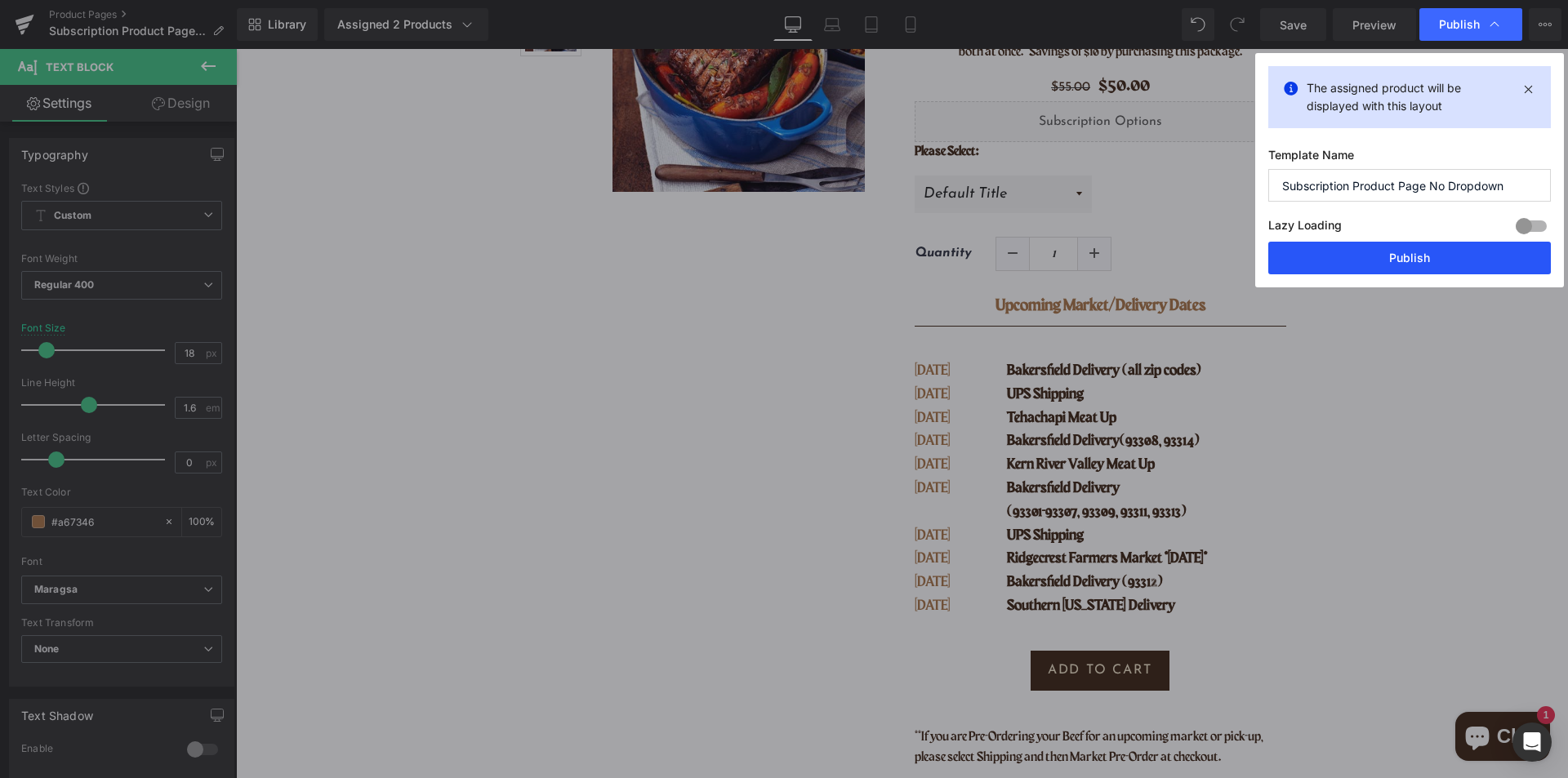
click at [1411, 262] on button "Publish" at bounding box center [1409, 258] width 282 height 32
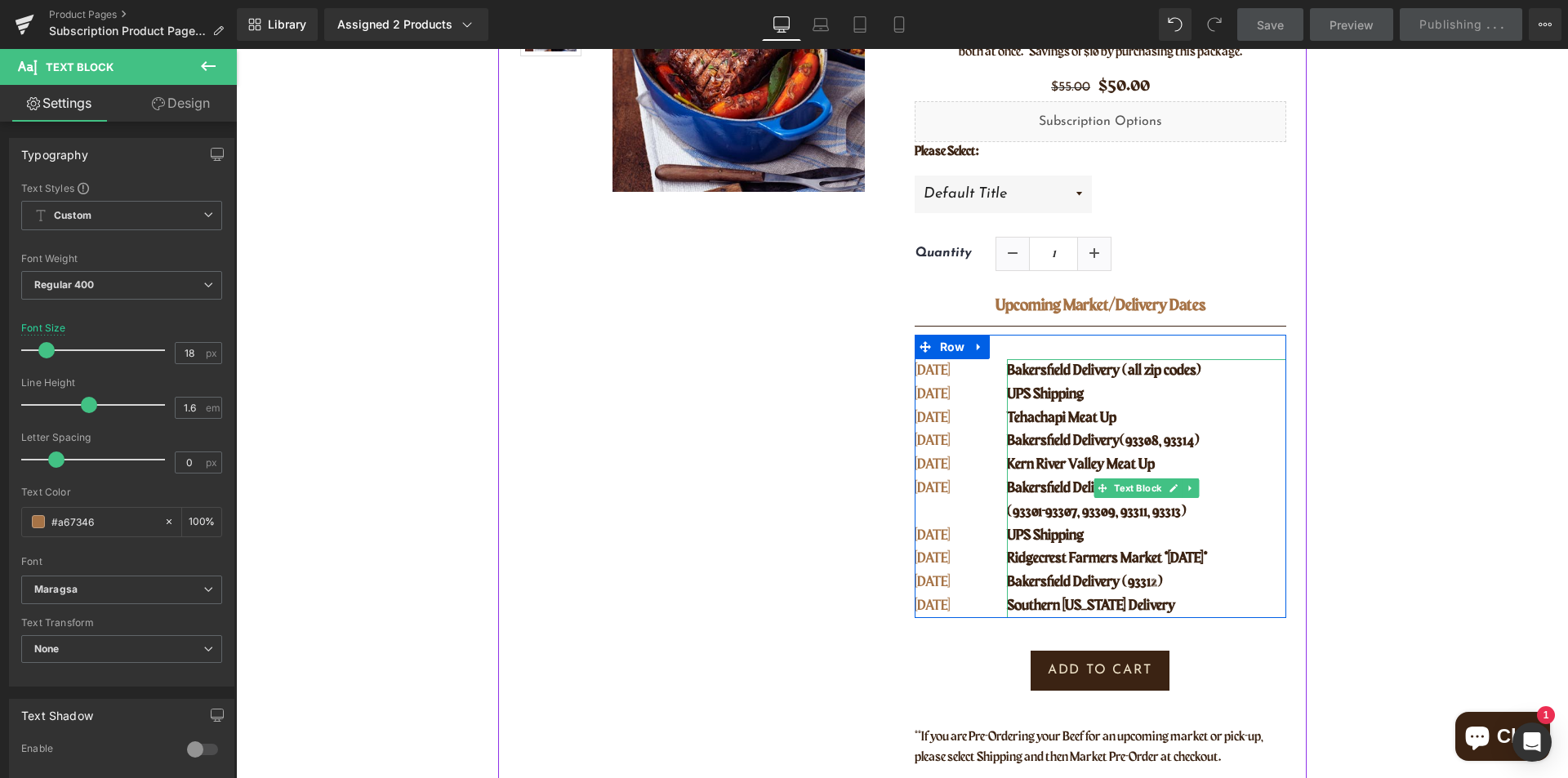
click at [1058, 561] on span "Ridgecrest Farmers Market *[DATE]*" at bounding box center [1106, 558] width 200 height 14
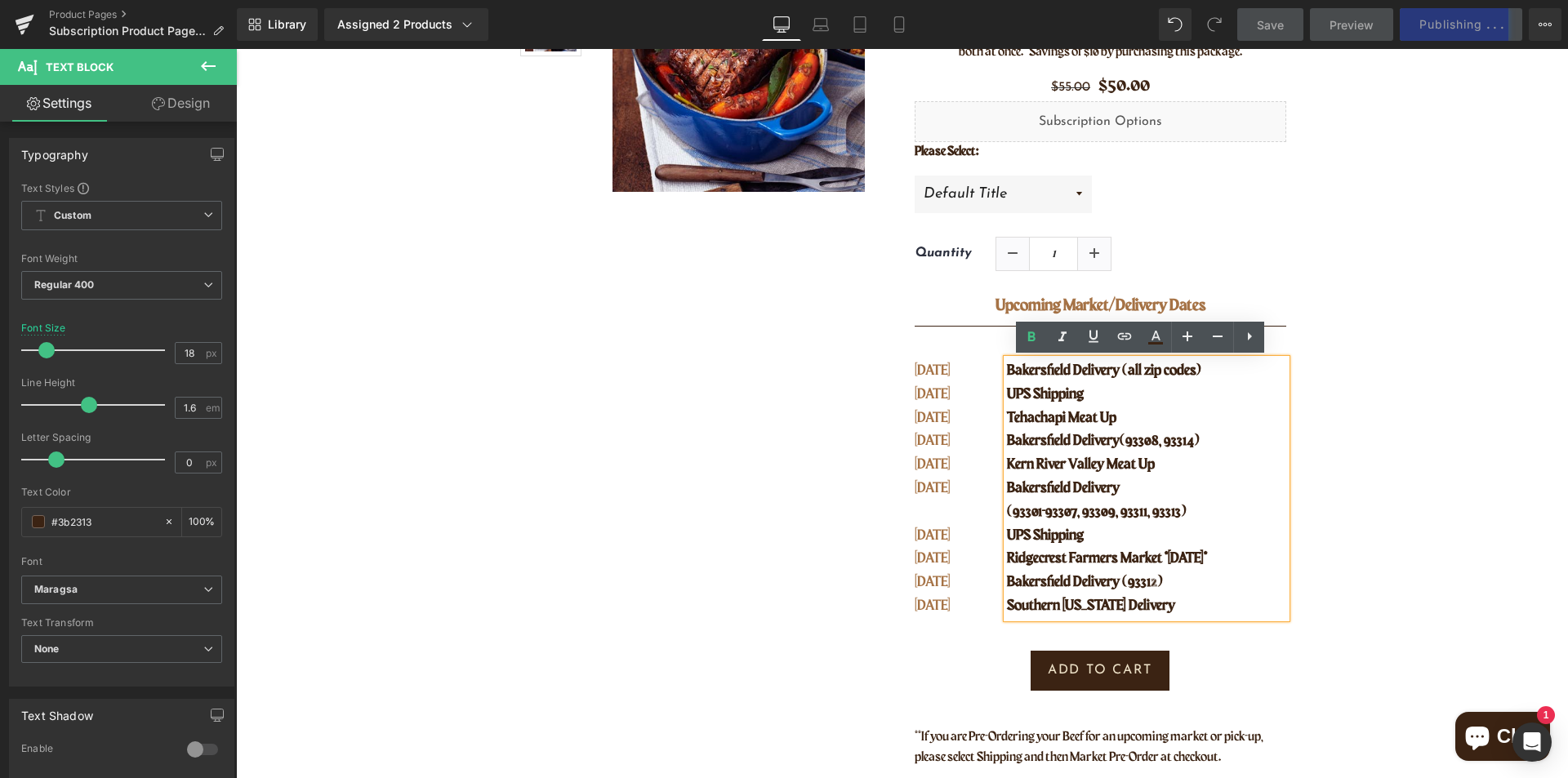
drag, startPoint x: 1246, startPoint y: 552, endPoint x: 1001, endPoint y: 551, distance: 245.0
click at [1007, 551] on p "Ridgecrest Farmers Market *[DATE]*" at bounding box center [1145, 559] width 278 height 23
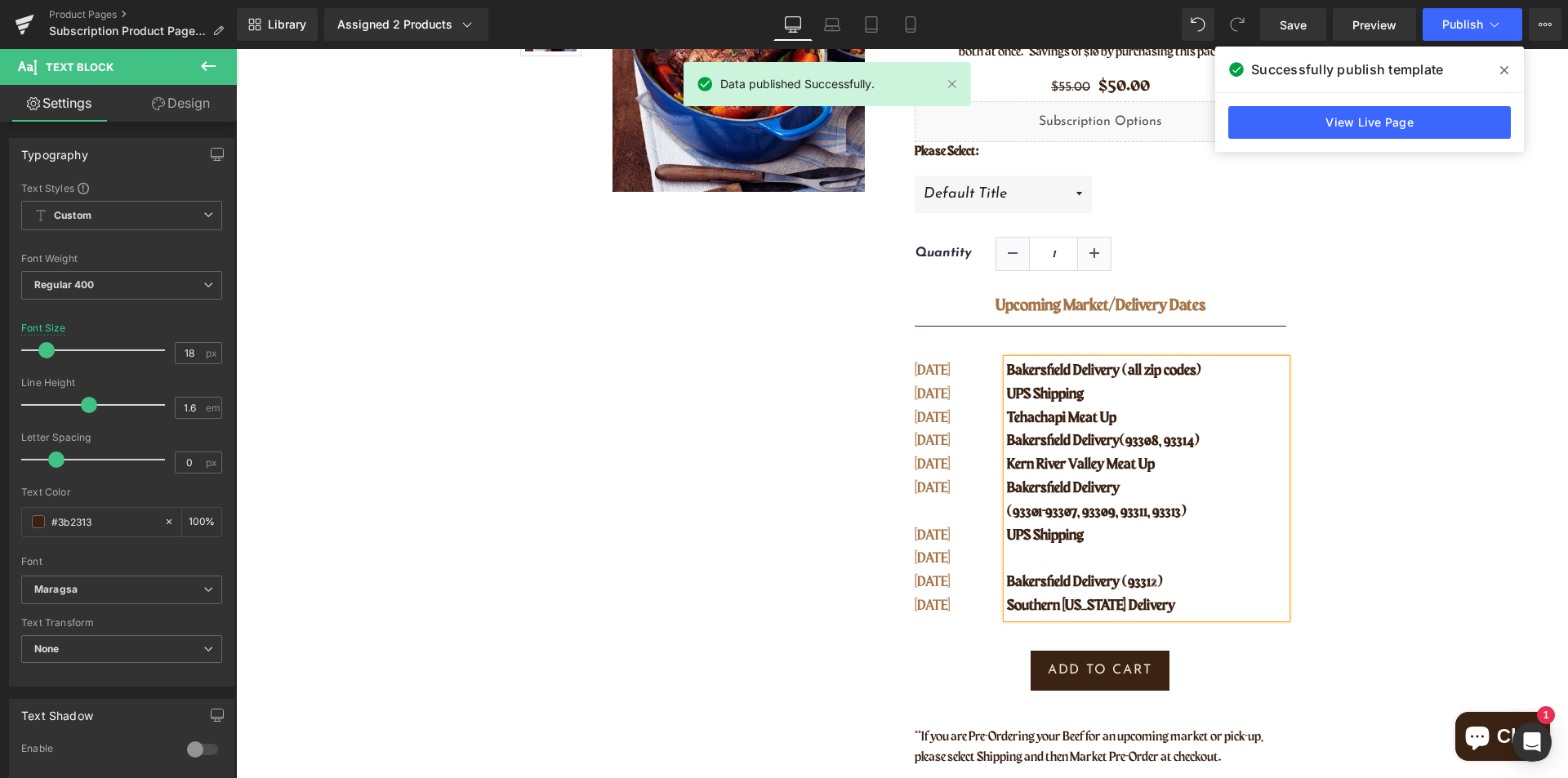
click at [1228, 440] on p "Bakersfield Delivery (93308, 93314)" at bounding box center [1145, 441] width 278 height 23
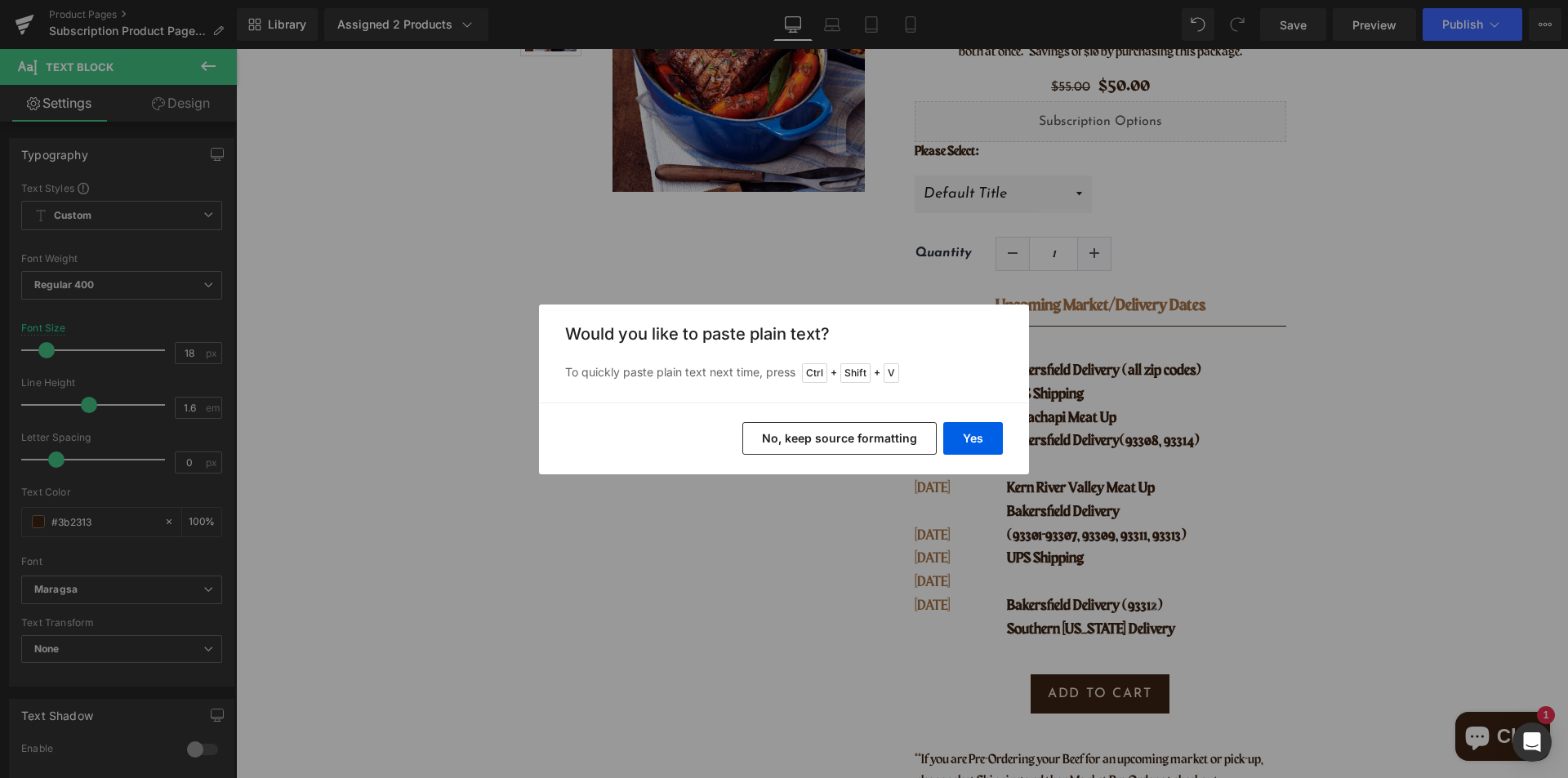
click at [811, 439] on button "No, keep source formatting" at bounding box center [839, 438] width 194 height 32
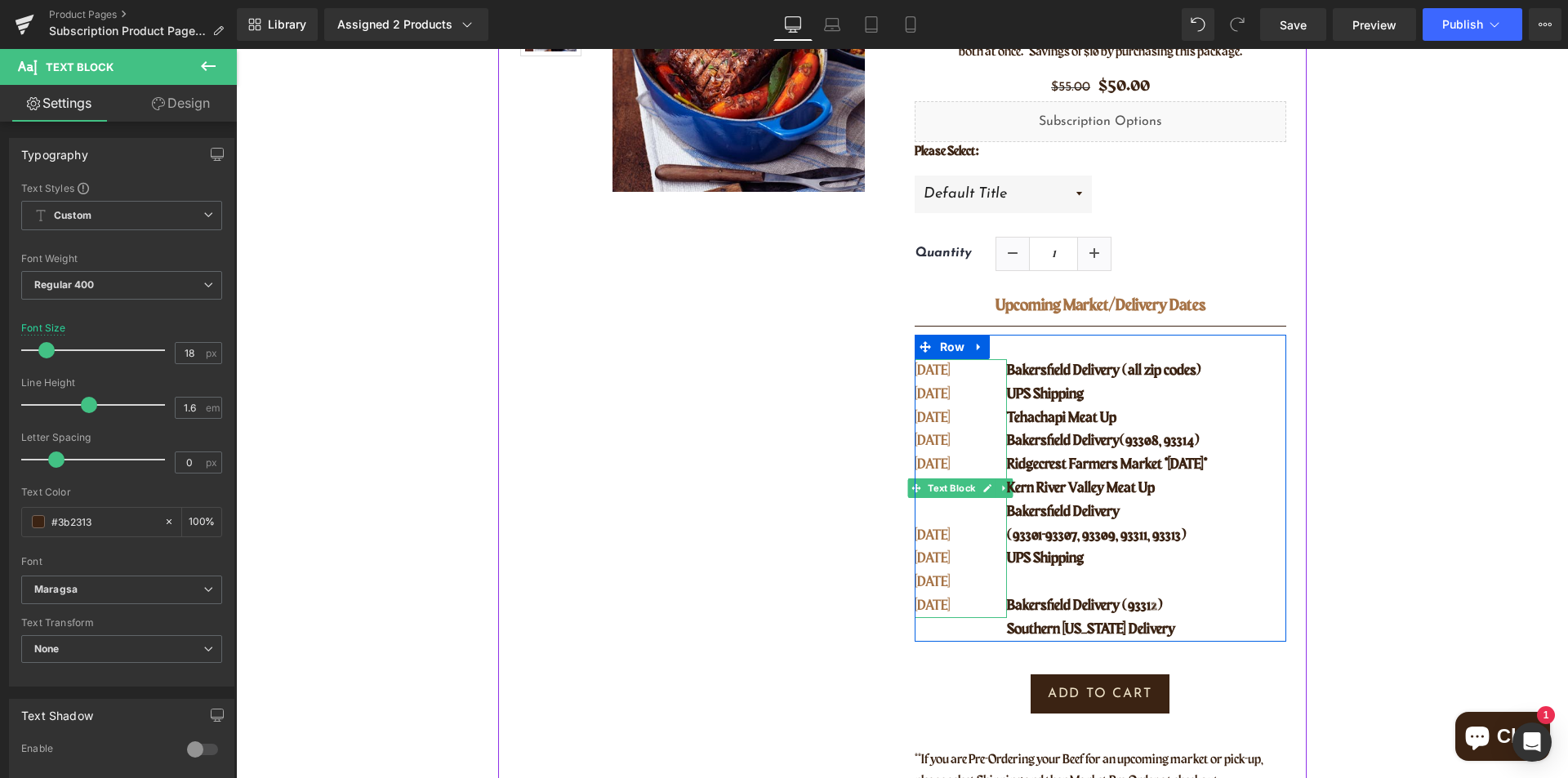
click at [972, 449] on p "[DATE]" at bounding box center [950, 441] width 72 height 23
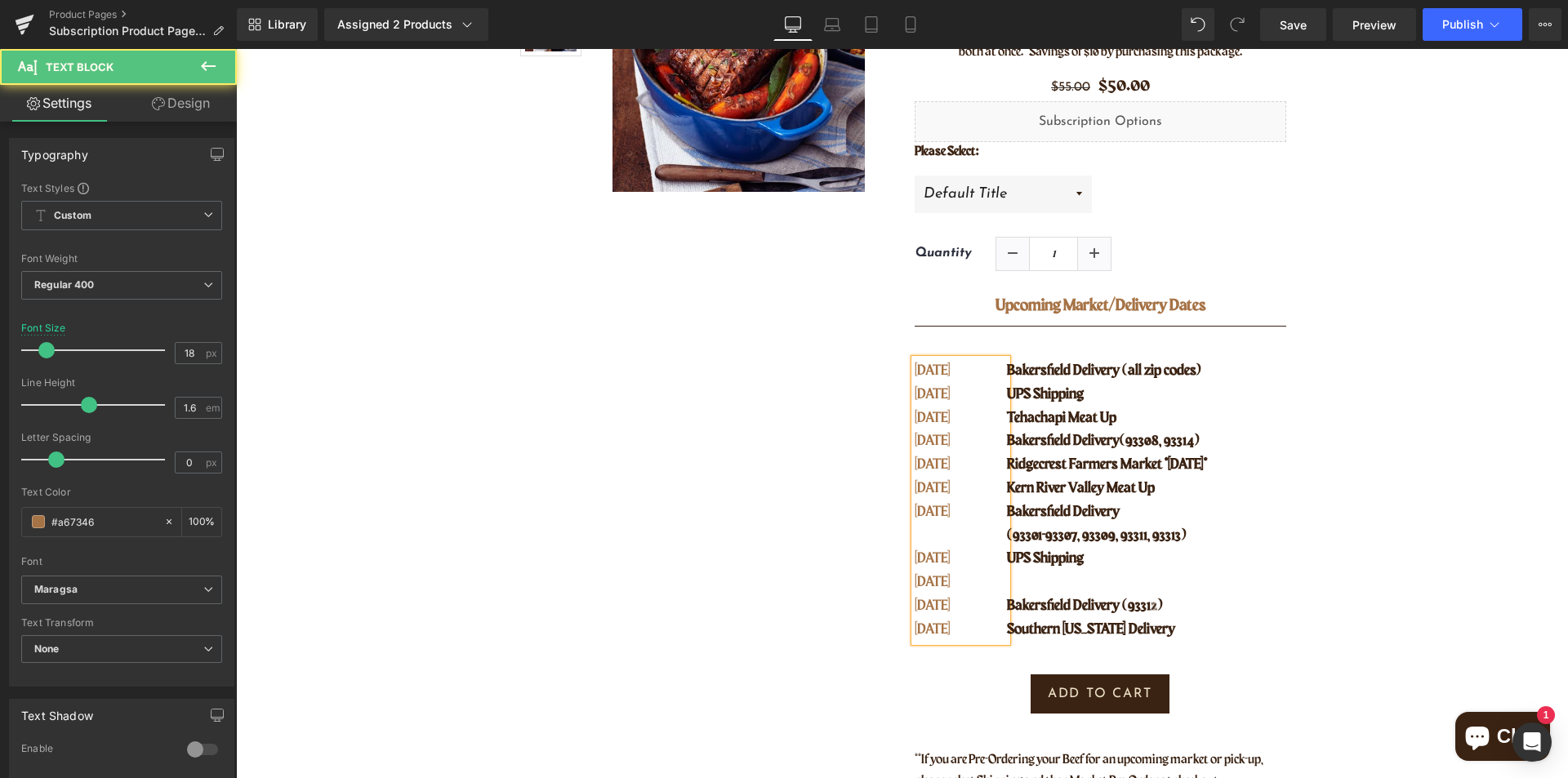
click at [961, 584] on p "[DATE]" at bounding box center [950, 582] width 72 height 23
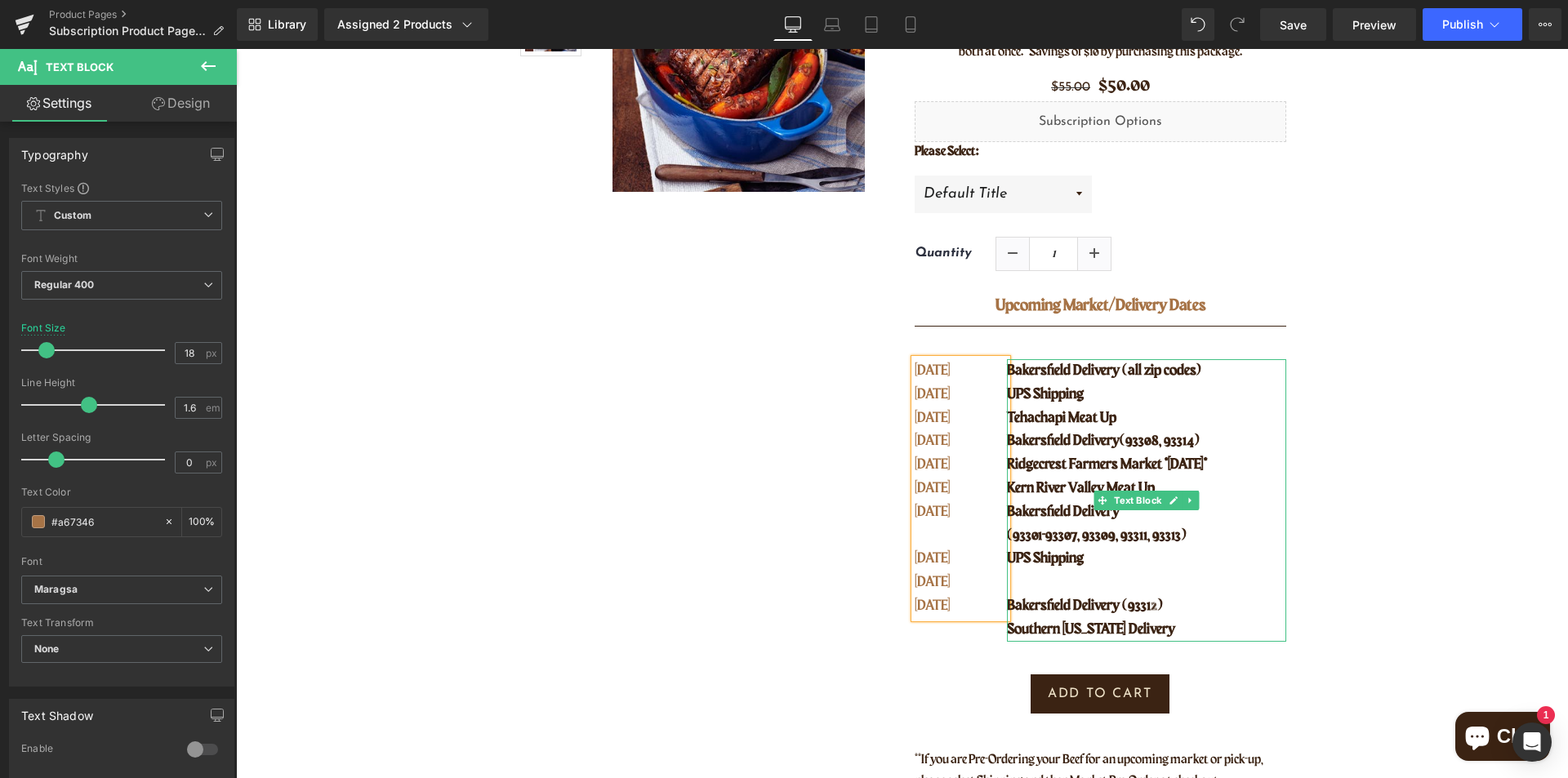
click at [1047, 573] on p at bounding box center [1145, 582] width 278 height 23
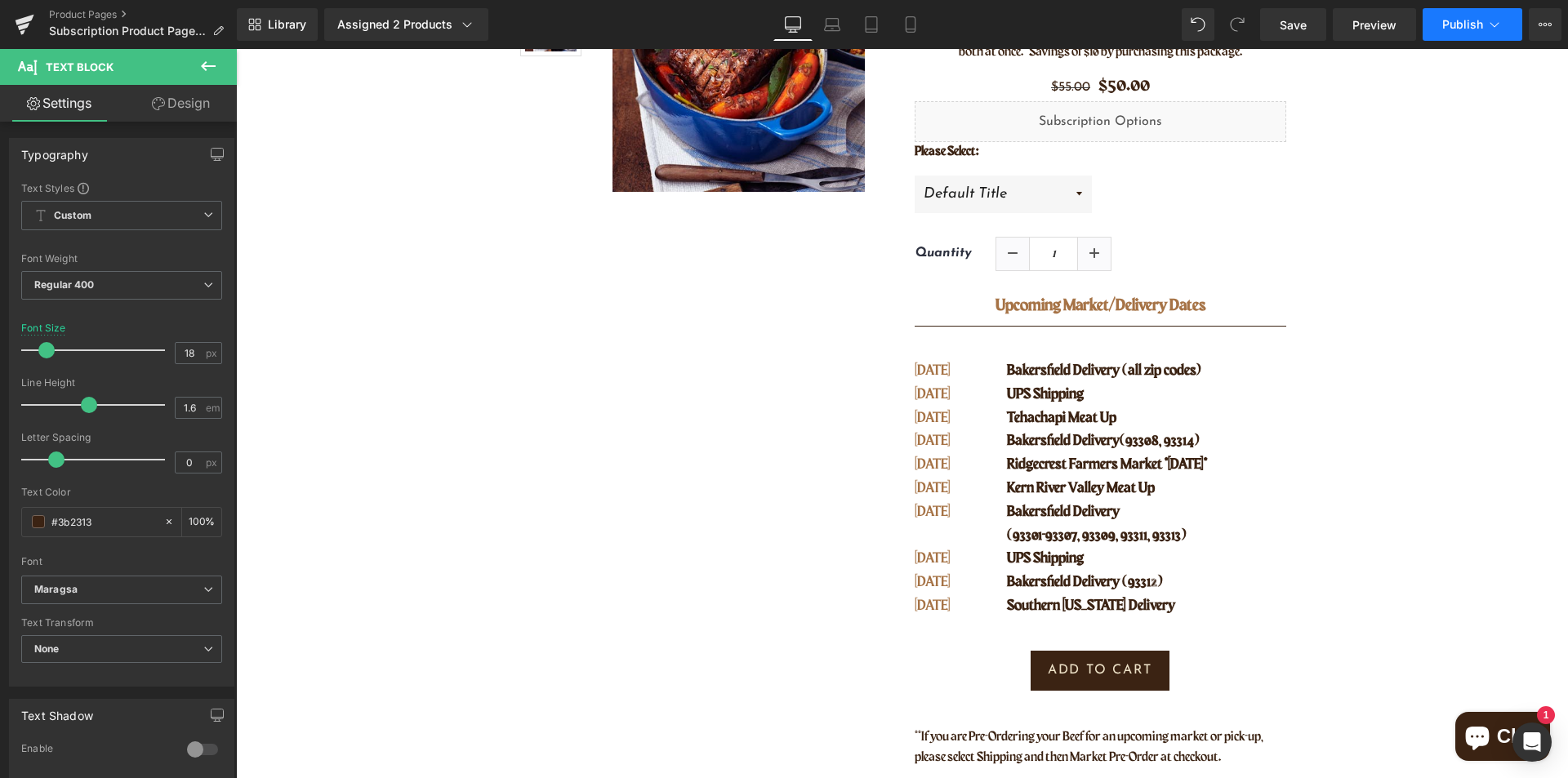
click at [1444, 24] on span "Publish" at bounding box center [1462, 24] width 41 height 13
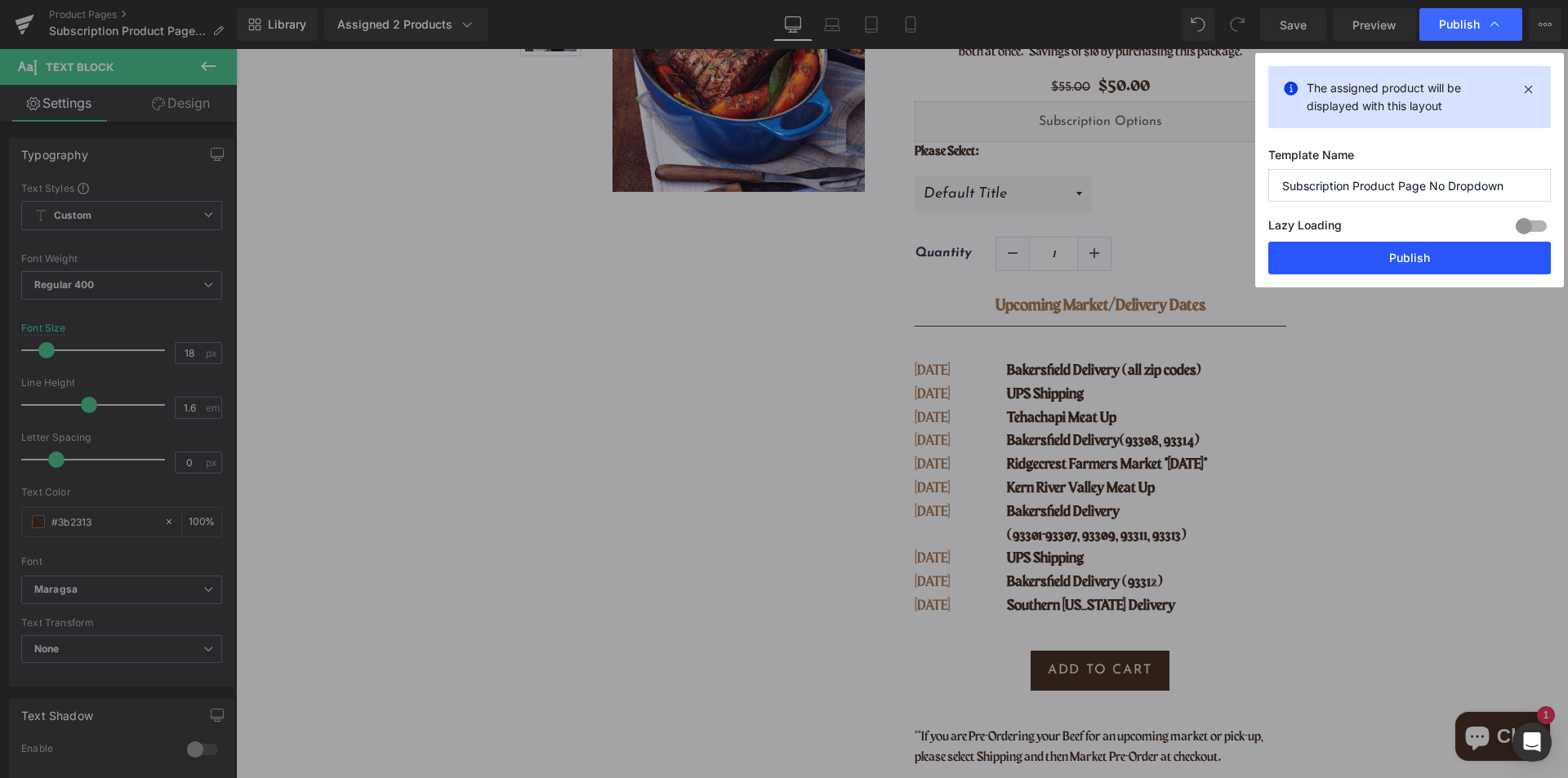
click at [1428, 248] on button "Publish" at bounding box center [1409, 258] width 282 height 32
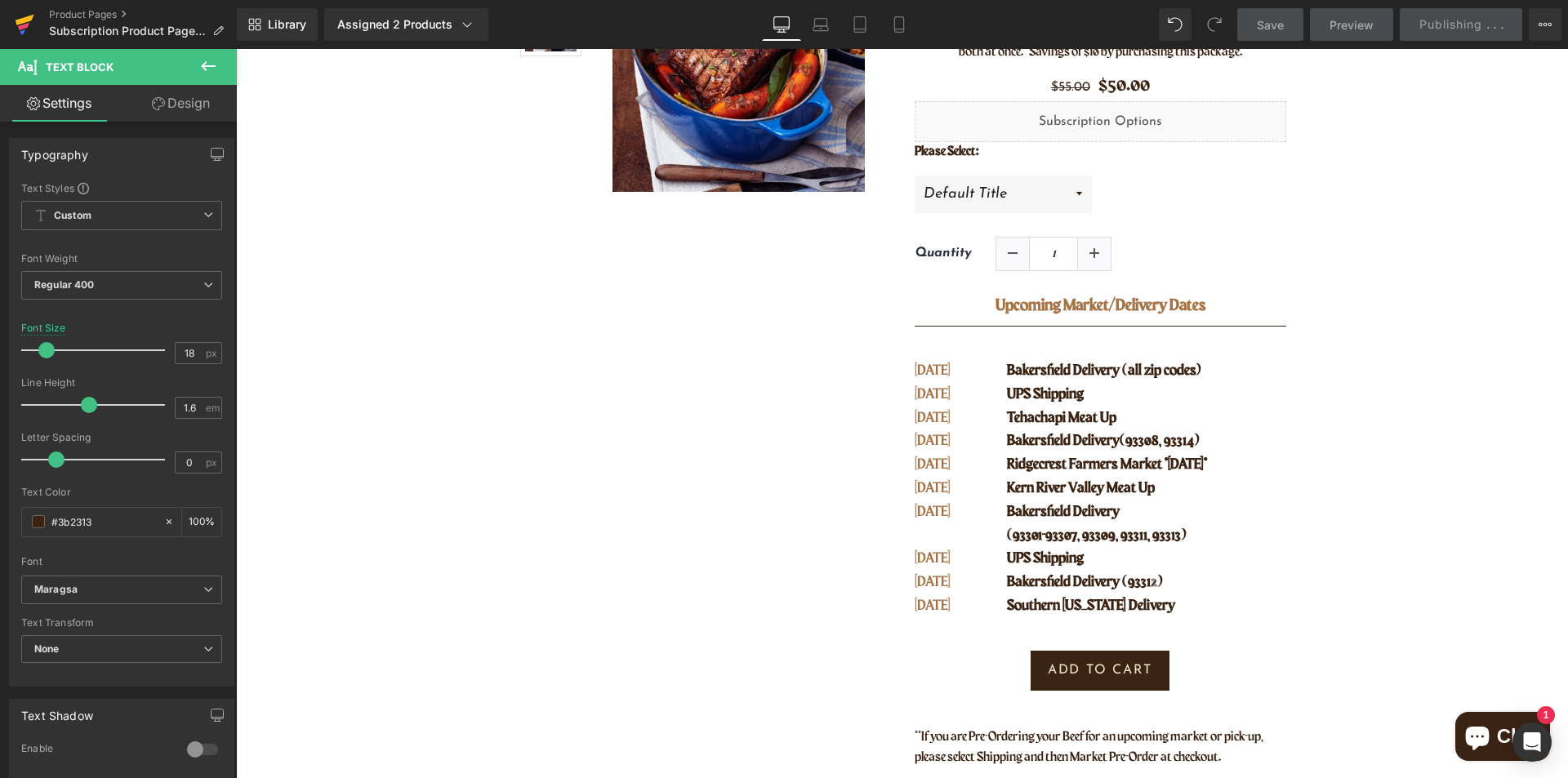
click at [24, 28] on icon at bounding box center [23, 27] width 12 height 7
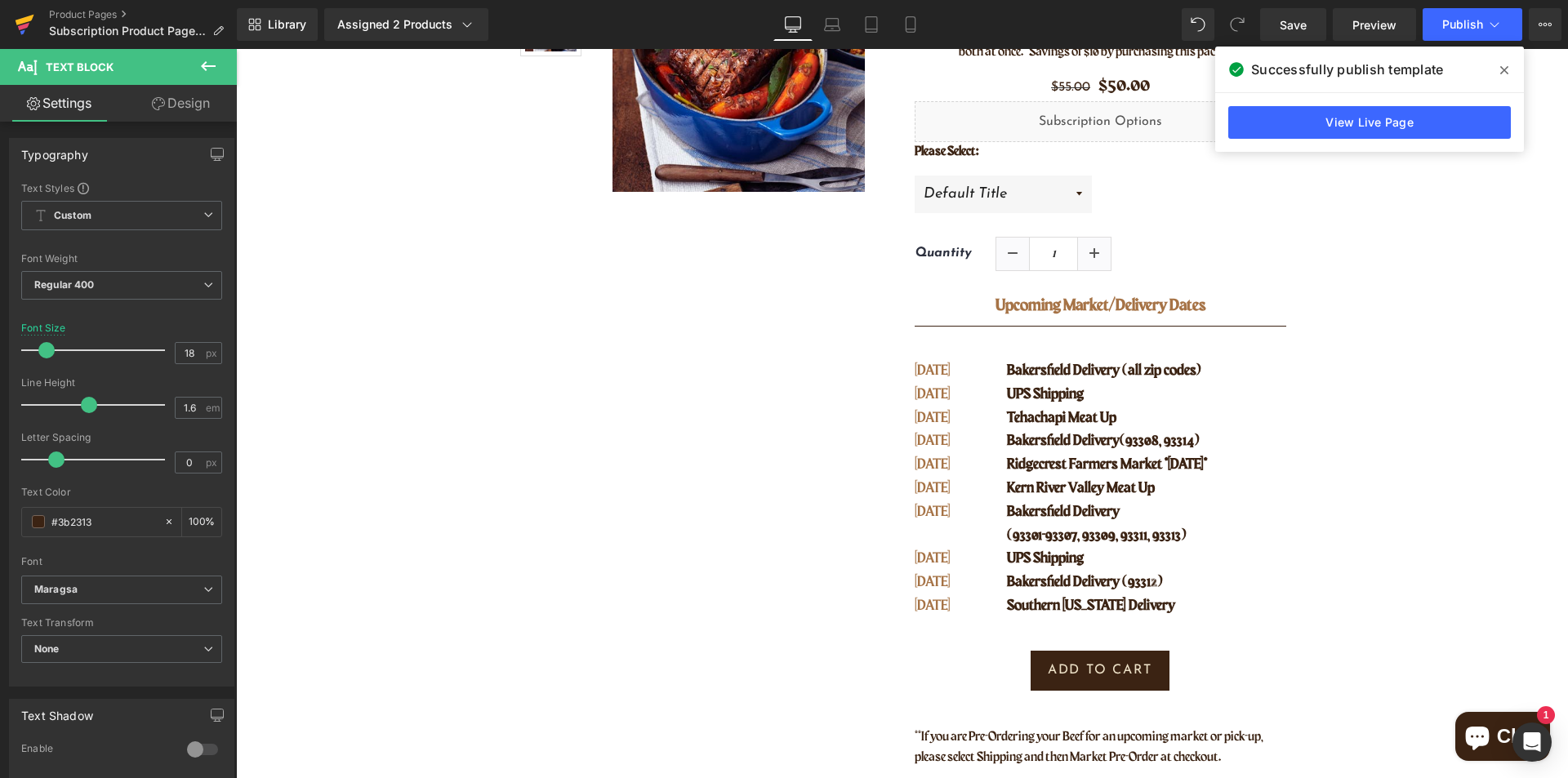
click at [27, 21] on icon at bounding box center [24, 20] width 19 height 11
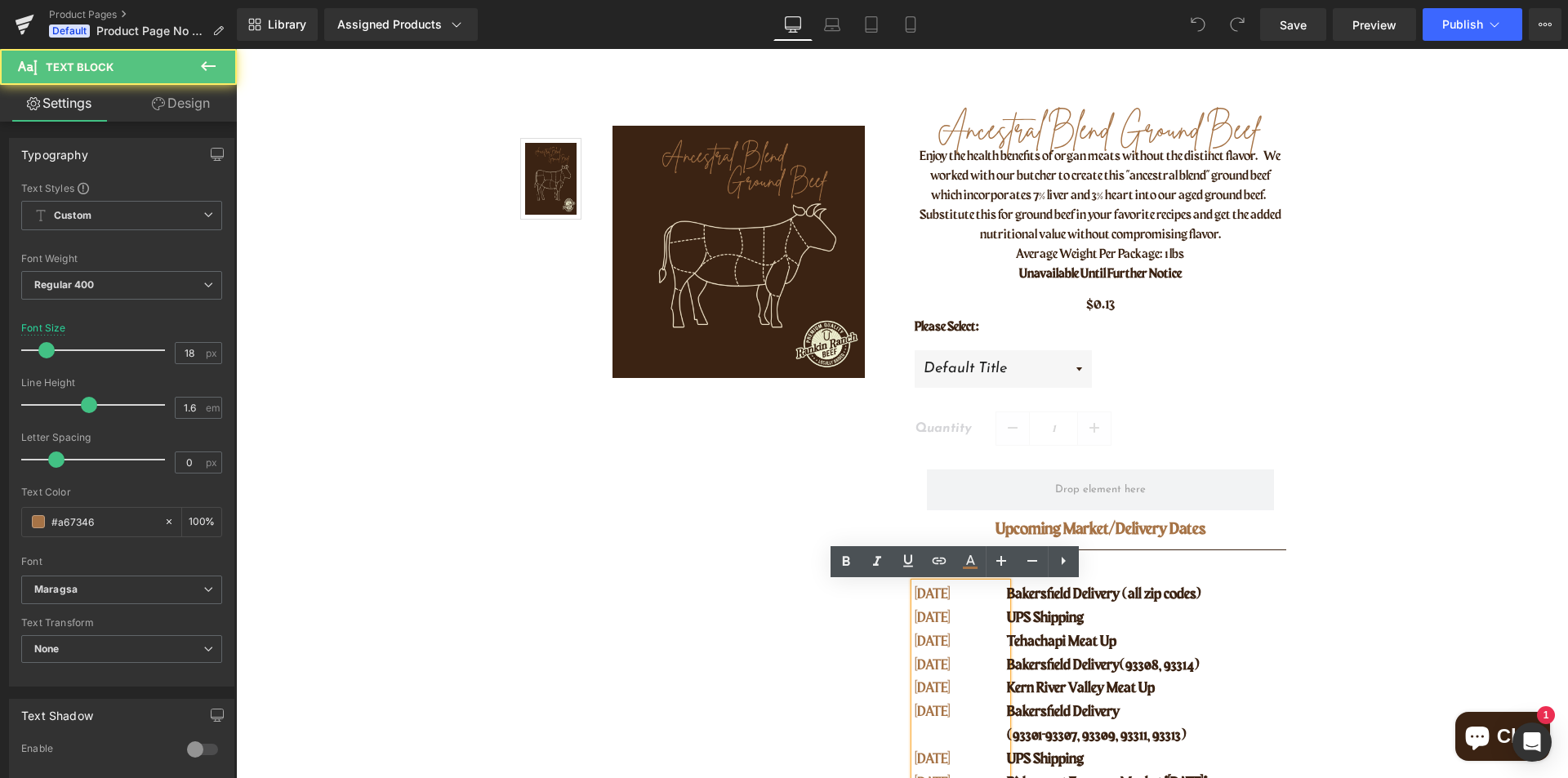
click at [957, 660] on p "[DATE]" at bounding box center [950, 665] width 72 height 23
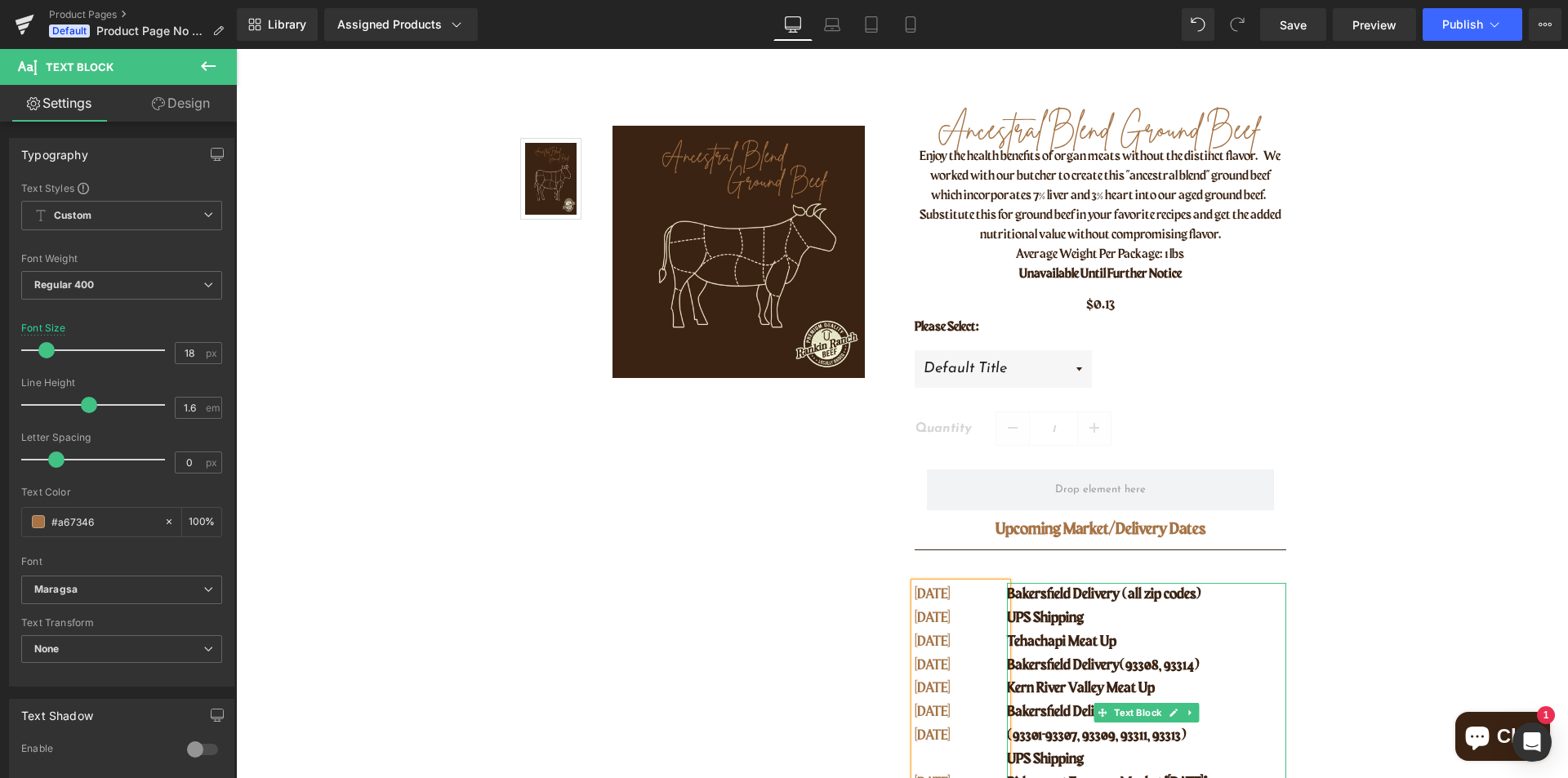
click at [1101, 680] on p "Kern River Valley Meat Up" at bounding box center [1145, 688] width 278 height 23
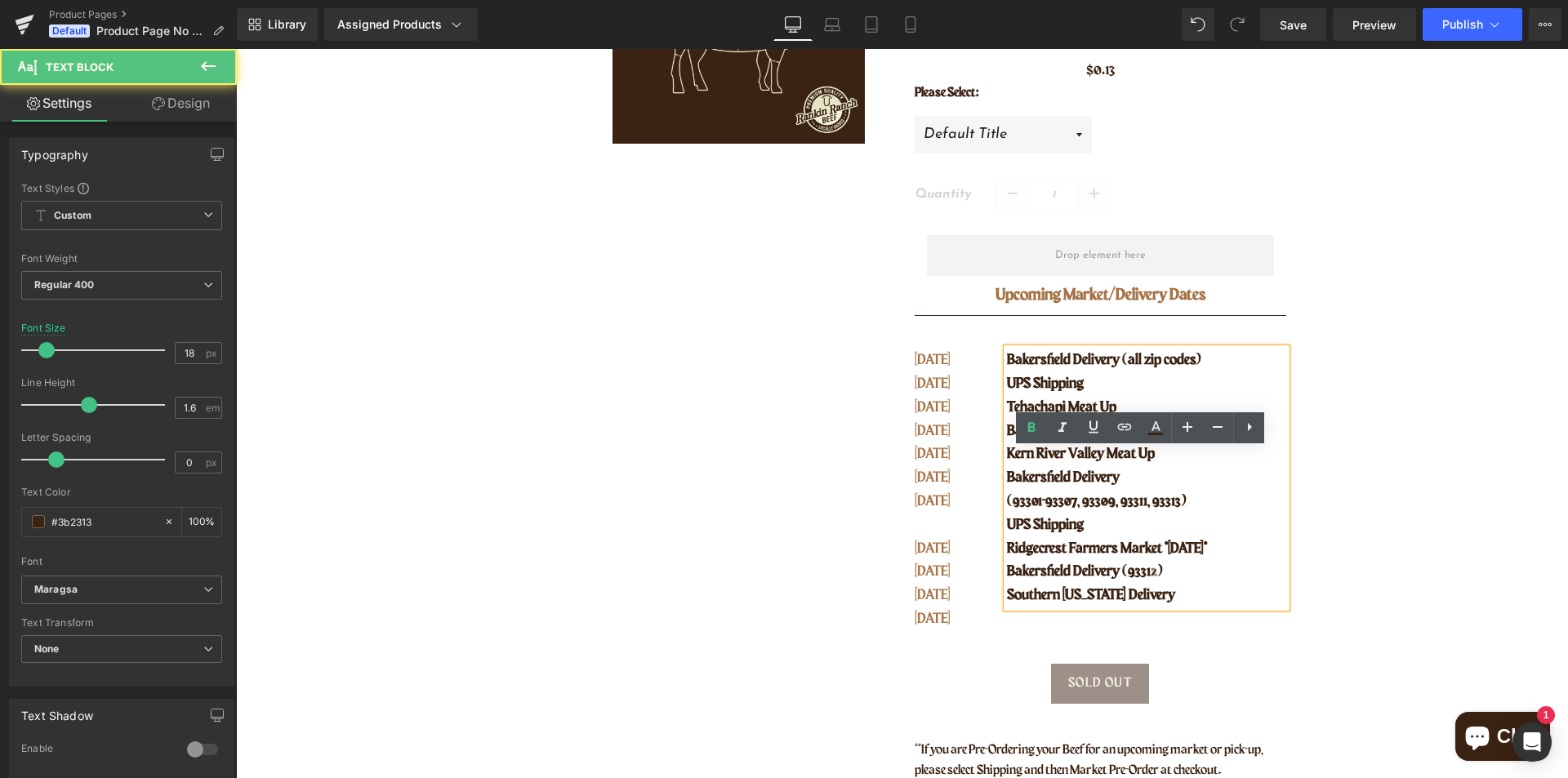
scroll to position [408, 0]
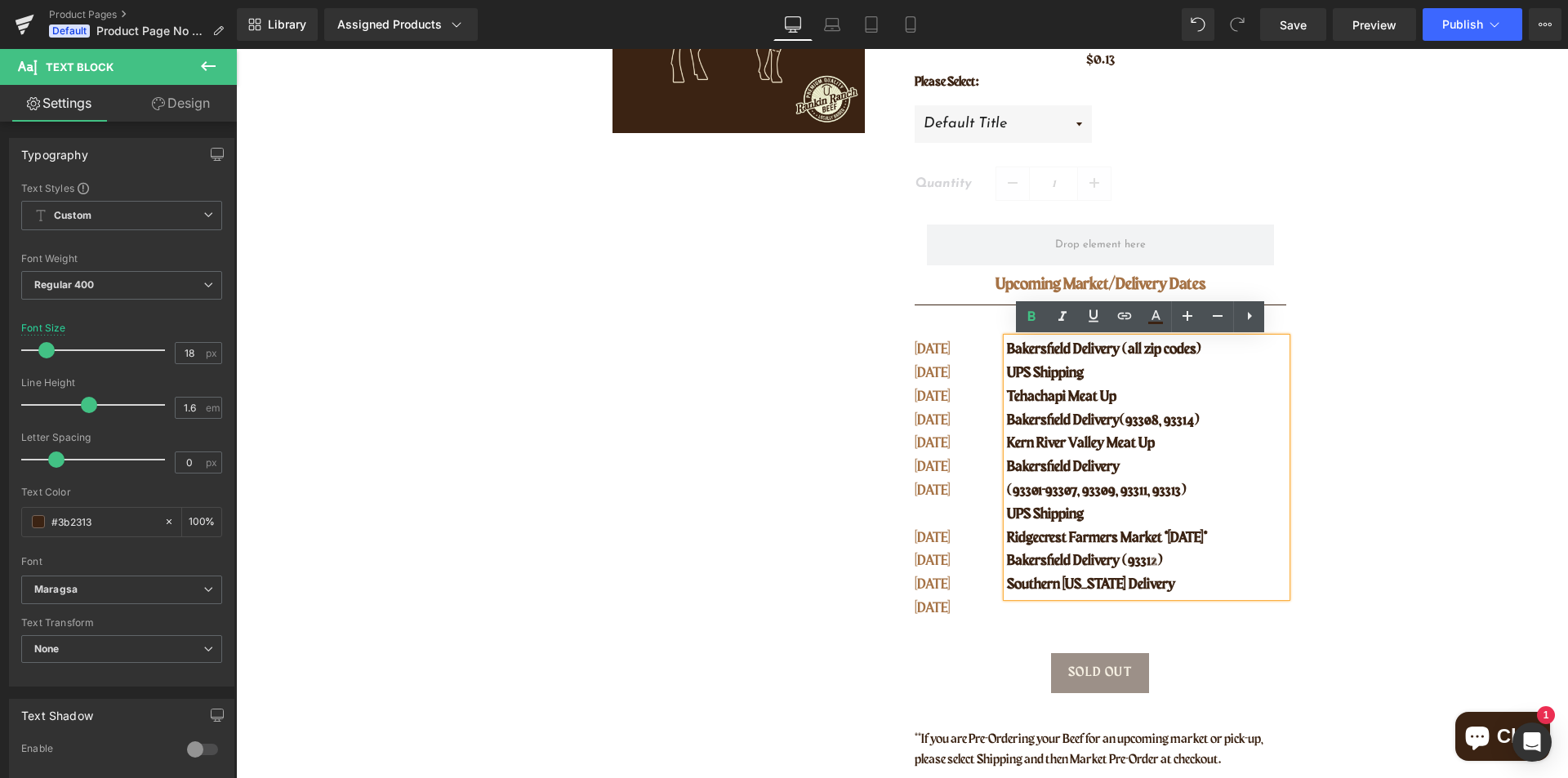
drag, startPoint x: 1252, startPoint y: 540, endPoint x: 1003, endPoint y: 537, distance: 249.0
click at [1007, 537] on p "Ridgecrest Farmers Market *[DATE]*" at bounding box center [1145, 538] width 278 height 23
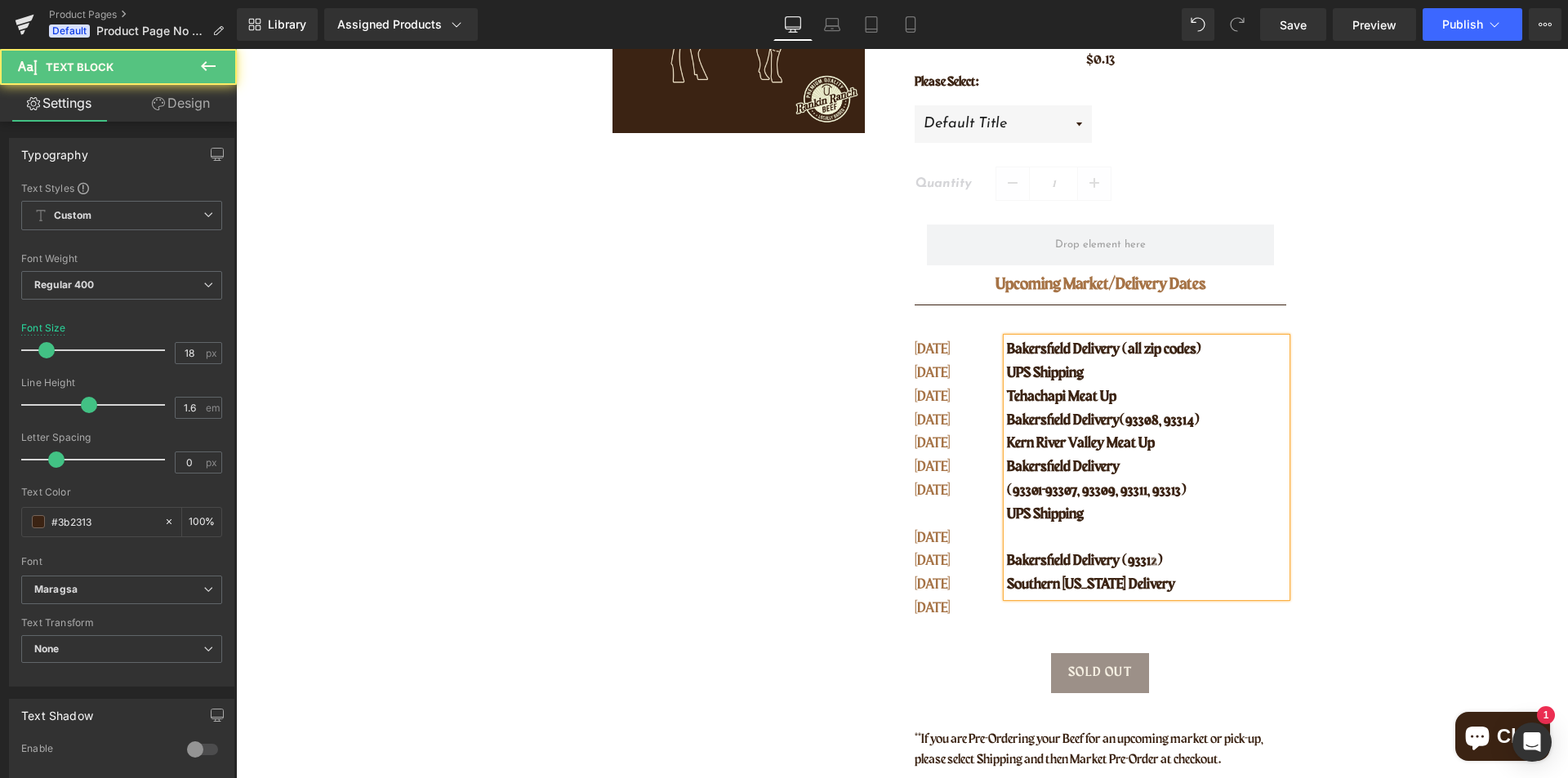
click at [1007, 468] on span "Bakersfield Delivery" at bounding box center [1063, 466] width 113 height 14
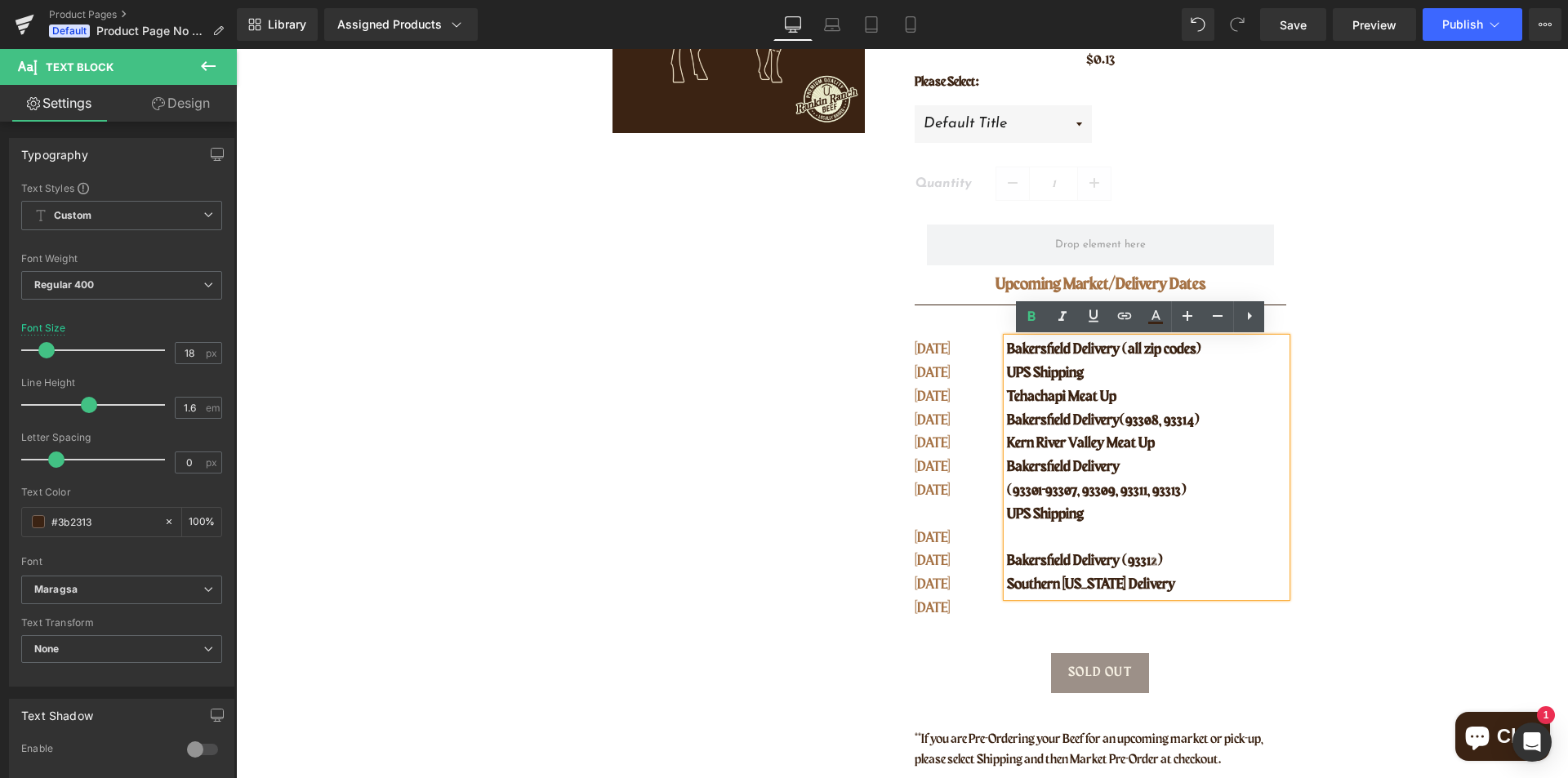
click at [1007, 441] on span "Kern River Valley Meat Up" at bounding box center [1080, 443] width 148 height 14
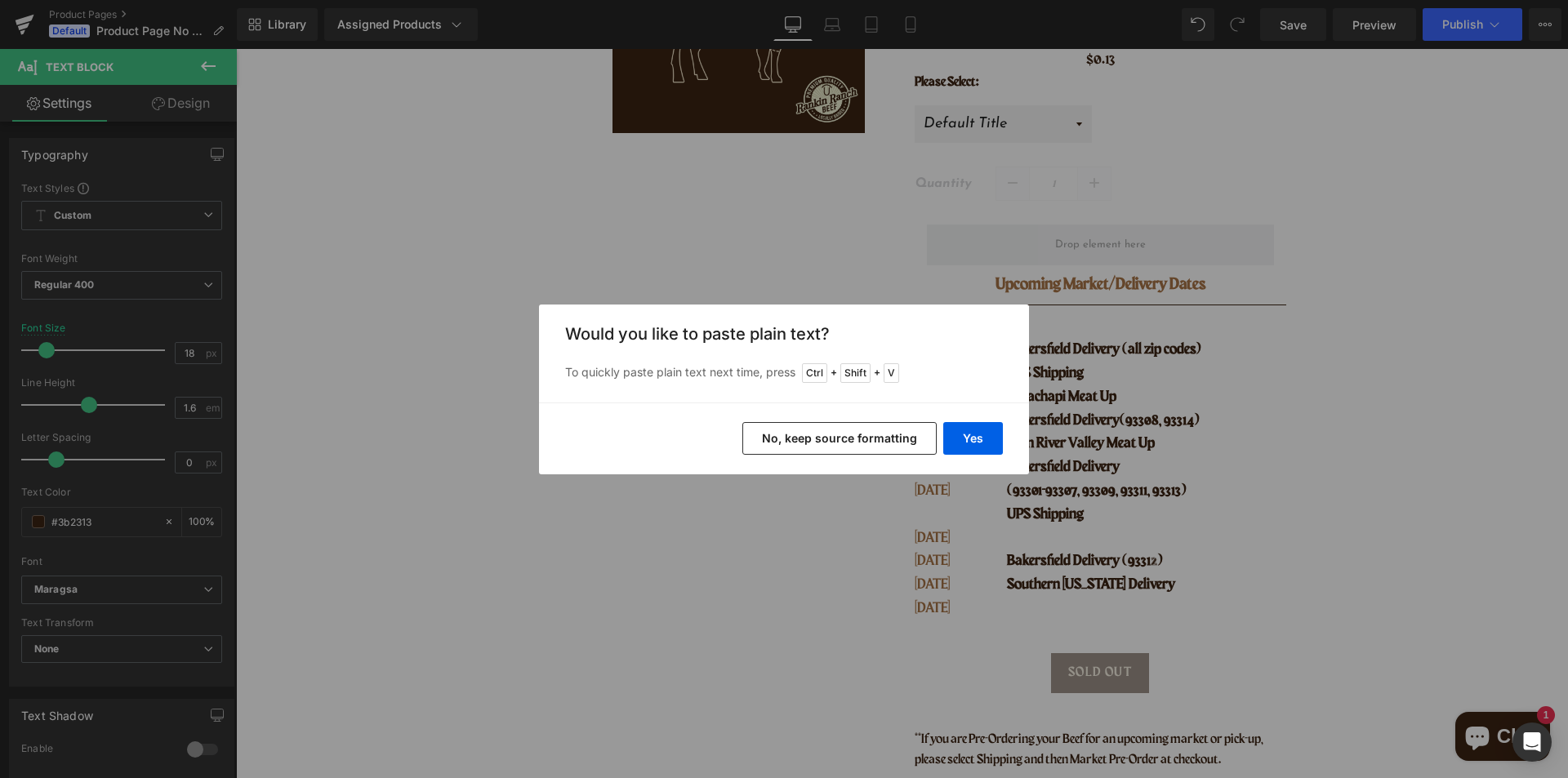
click at [890, 437] on button "No, keep source formatting" at bounding box center [839, 438] width 194 height 32
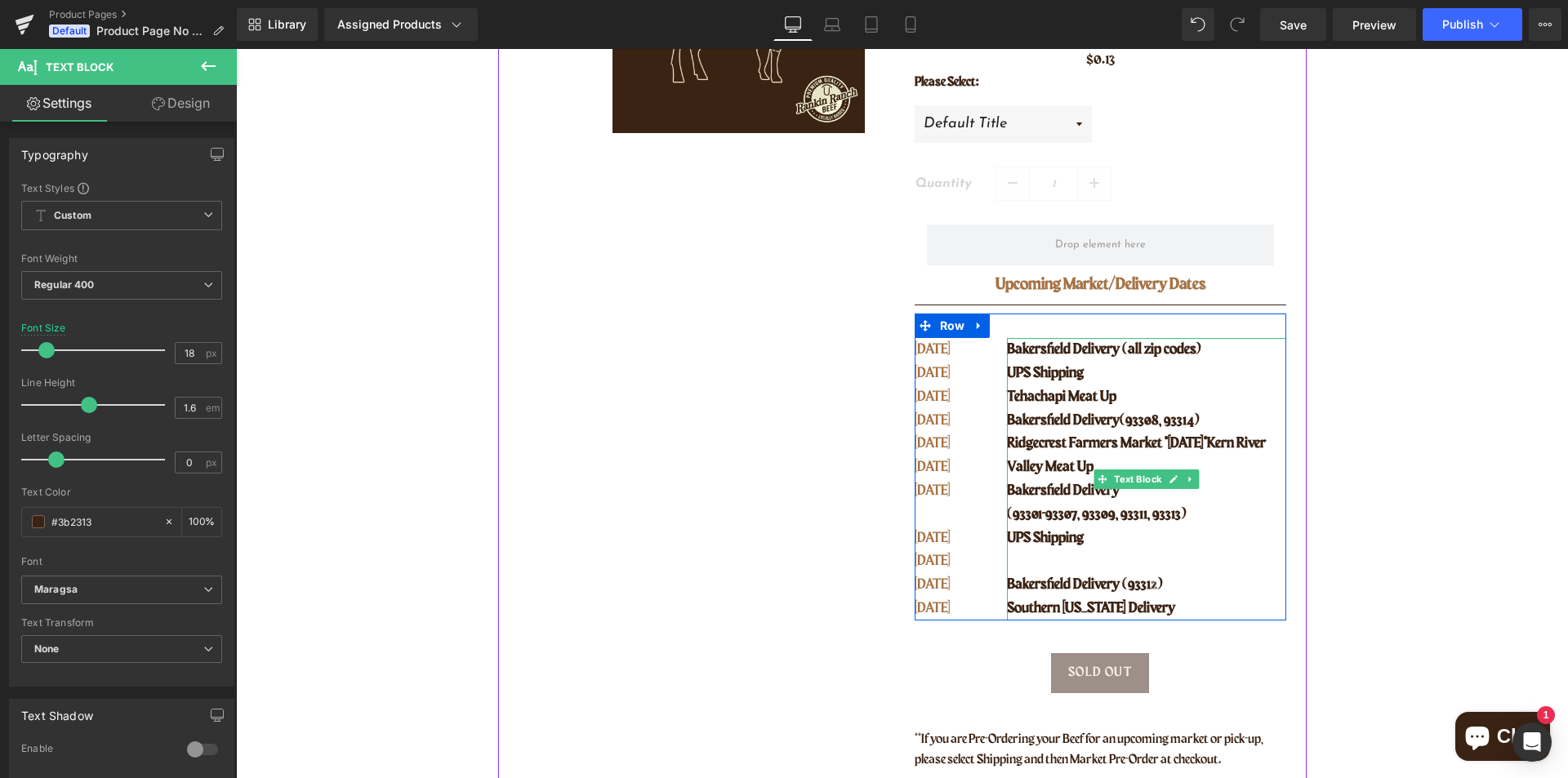
click at [1245, 440] on span "Kern River Valley Meat Up" at bounding box center [1135, 455] width 259 height 38
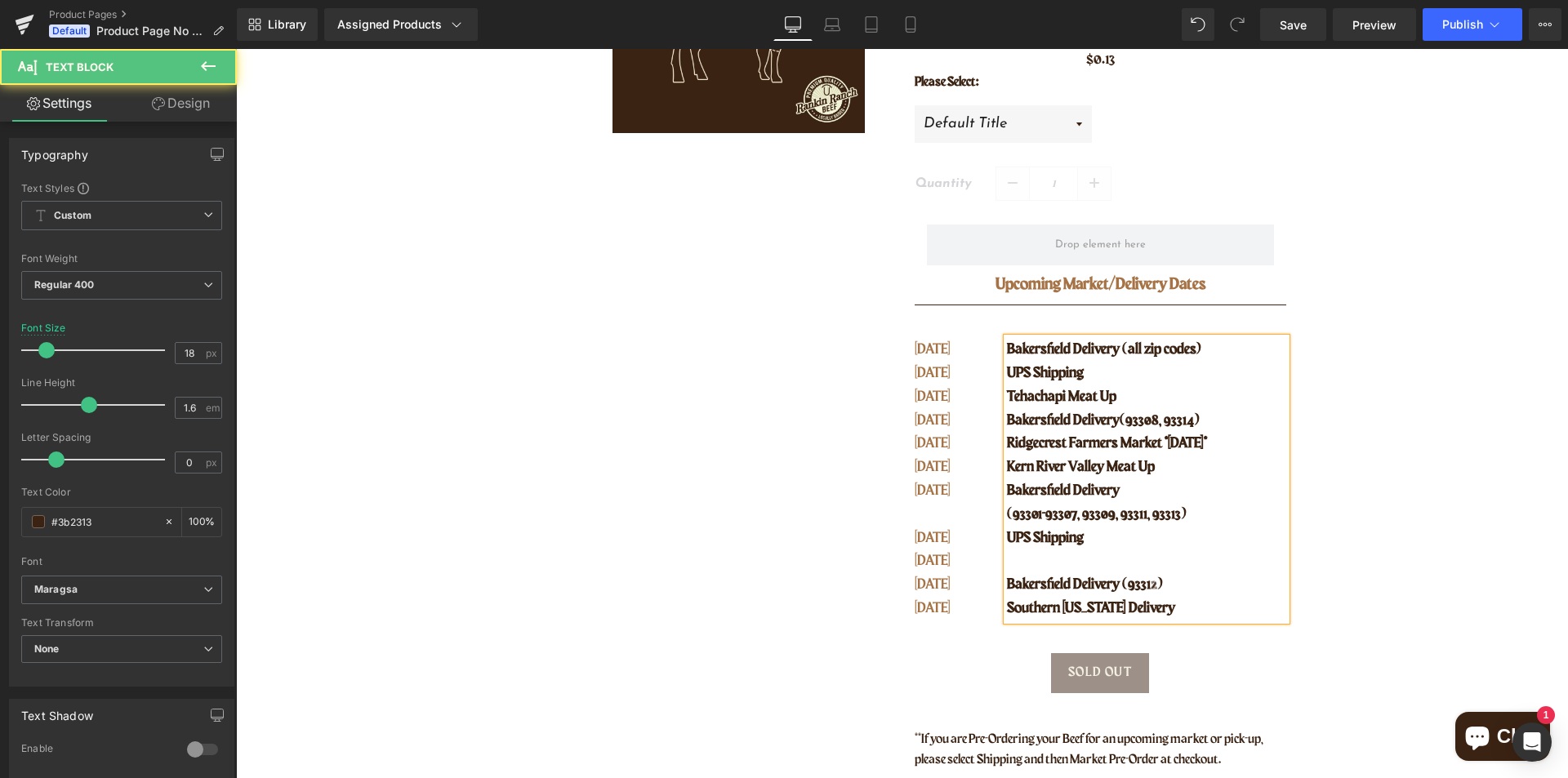
click at [1072, 558] on p at bounding box center [1145, 561] width 278 height 23
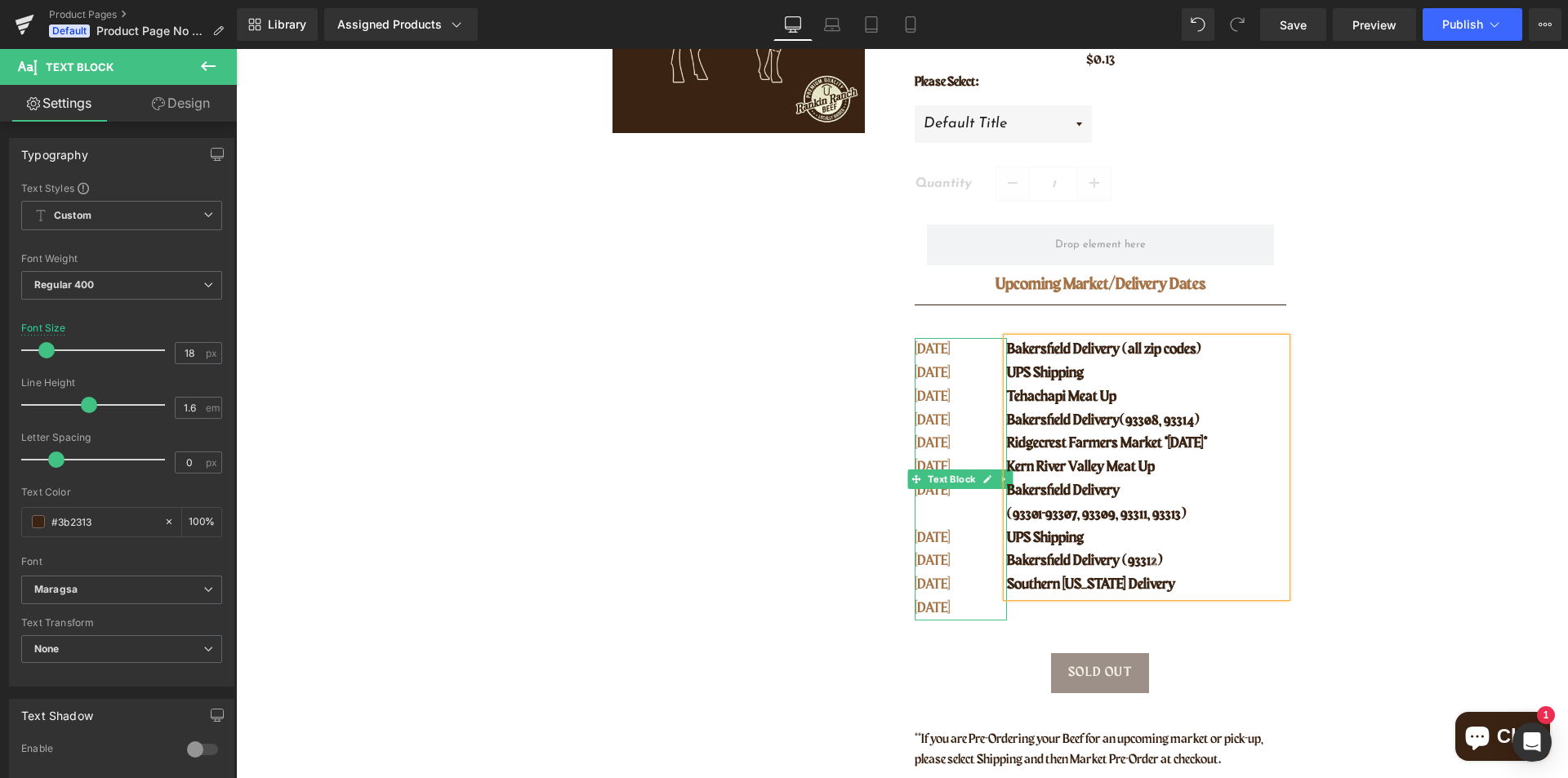
click at [945, 567] on p "[DATE]" at bounding box center [950, 561] width 72 height 23
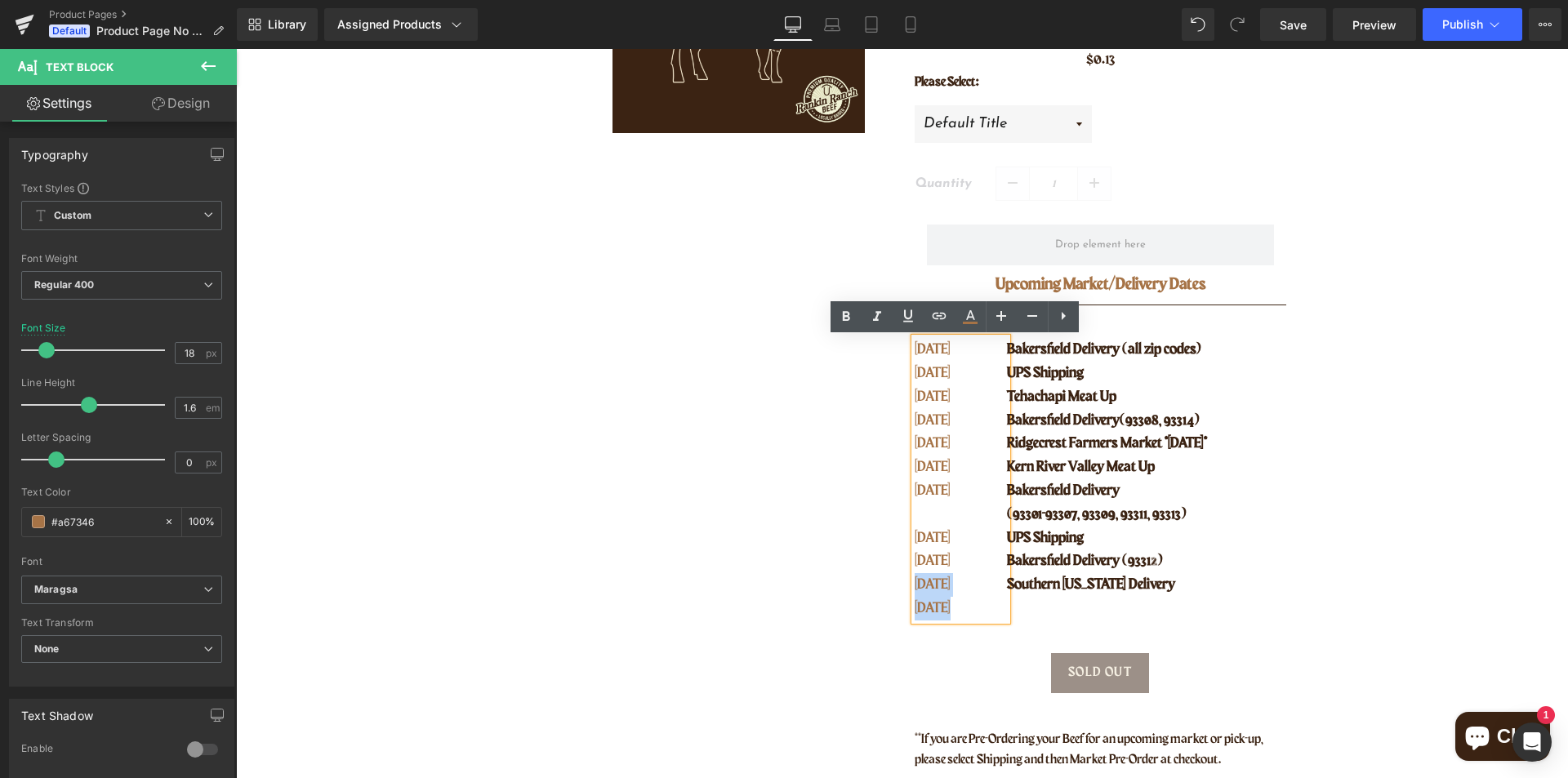
drag, startPoint x: 956, startPoint y: 566, endPoint x: 905, endPoint y: 561, distance: 51.2
click at [914, 561] on div "SEPT 30 SEPT 30 OCT 02 OCT 07 OCT 08 OCT 09 OCT 14 OCT 14 OCT 15 OCT 21 OCT 27" at bounding box center [961, 478] width 93 height 282
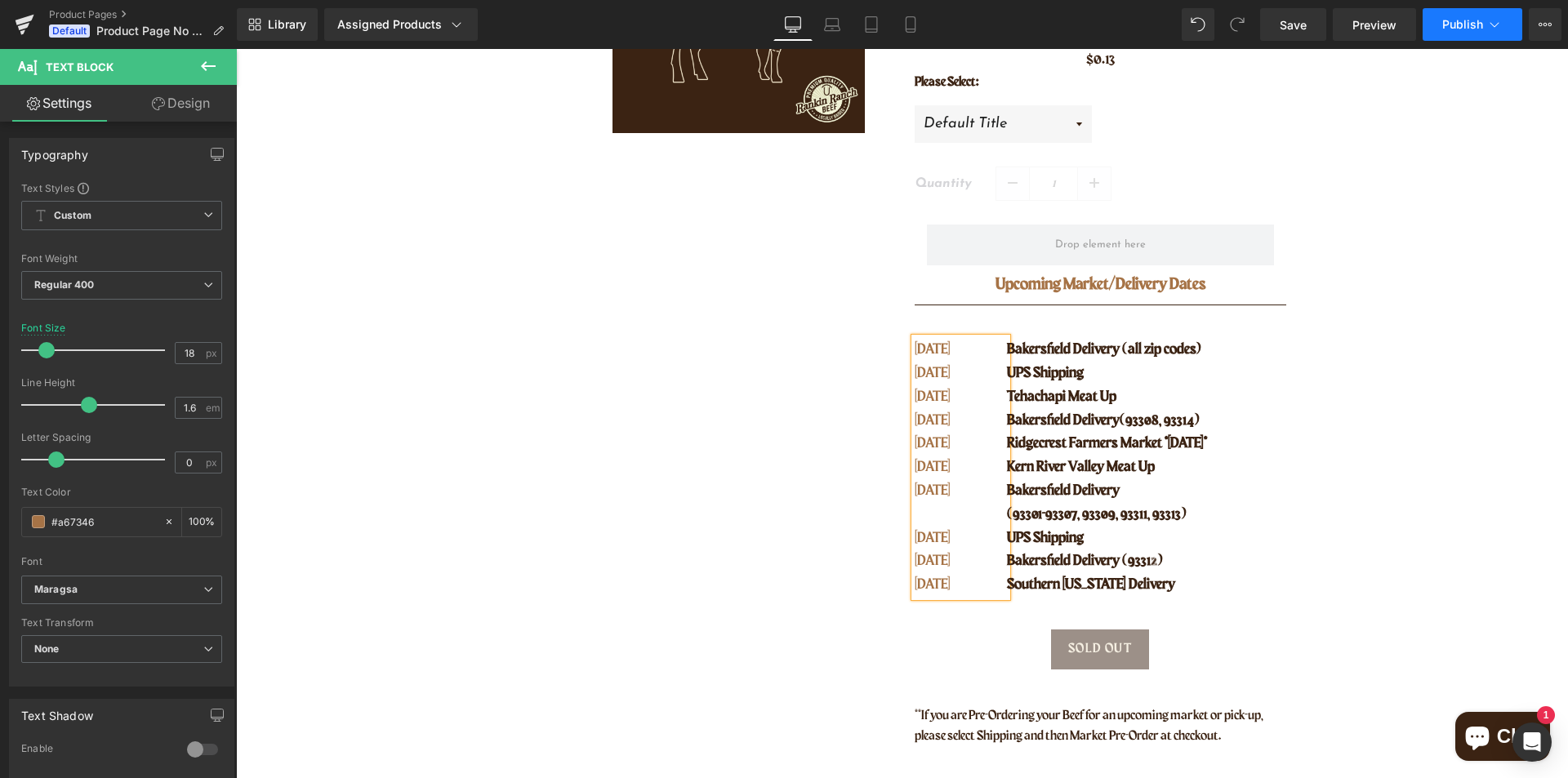
click at [1455, 21] on span "Publish" at bounding box center [1462, 24] width 41 height 13
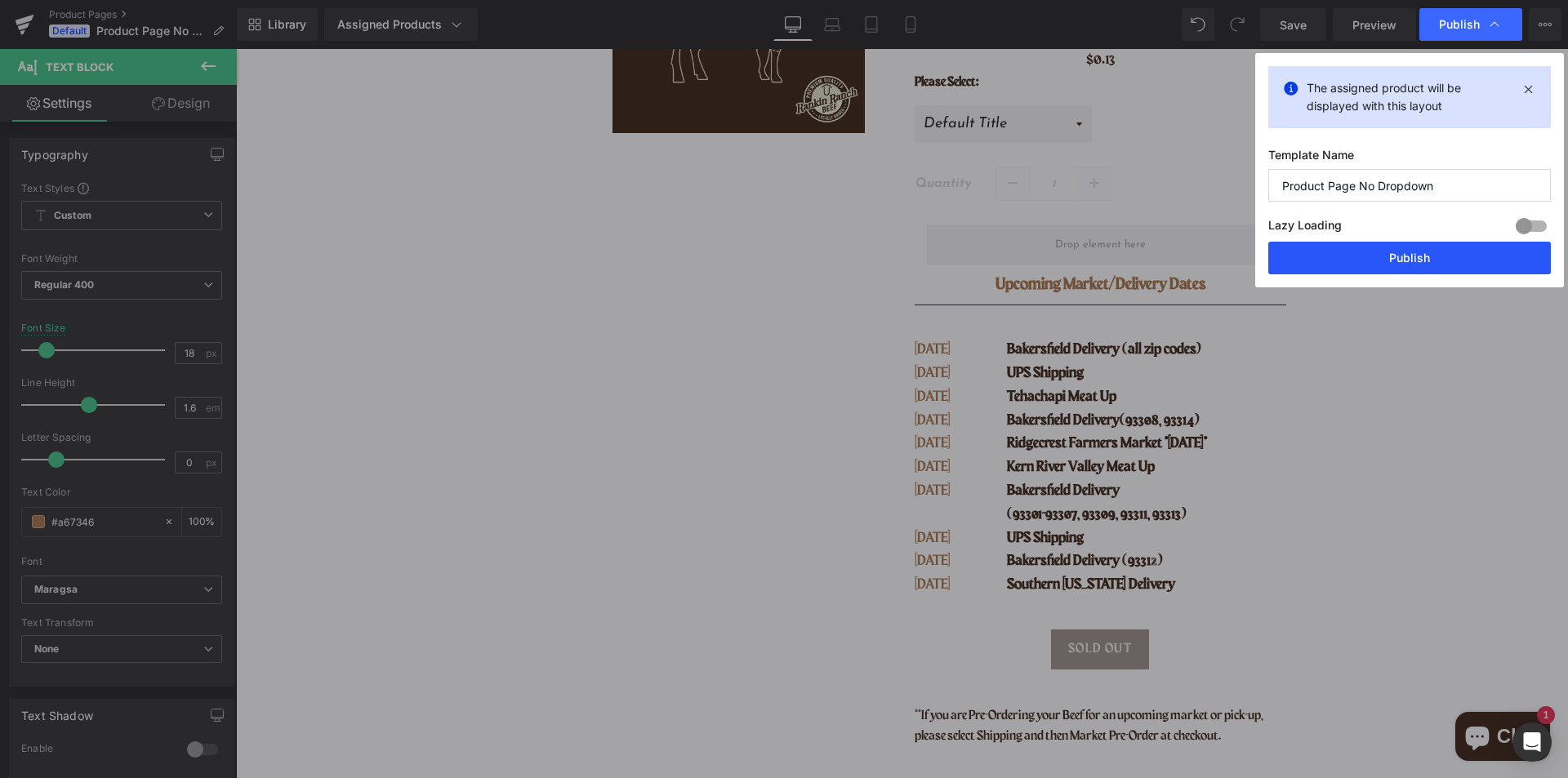
click at [1401, 257] on button "Publish" at bounding box center [1409, 258] width 282 height 32
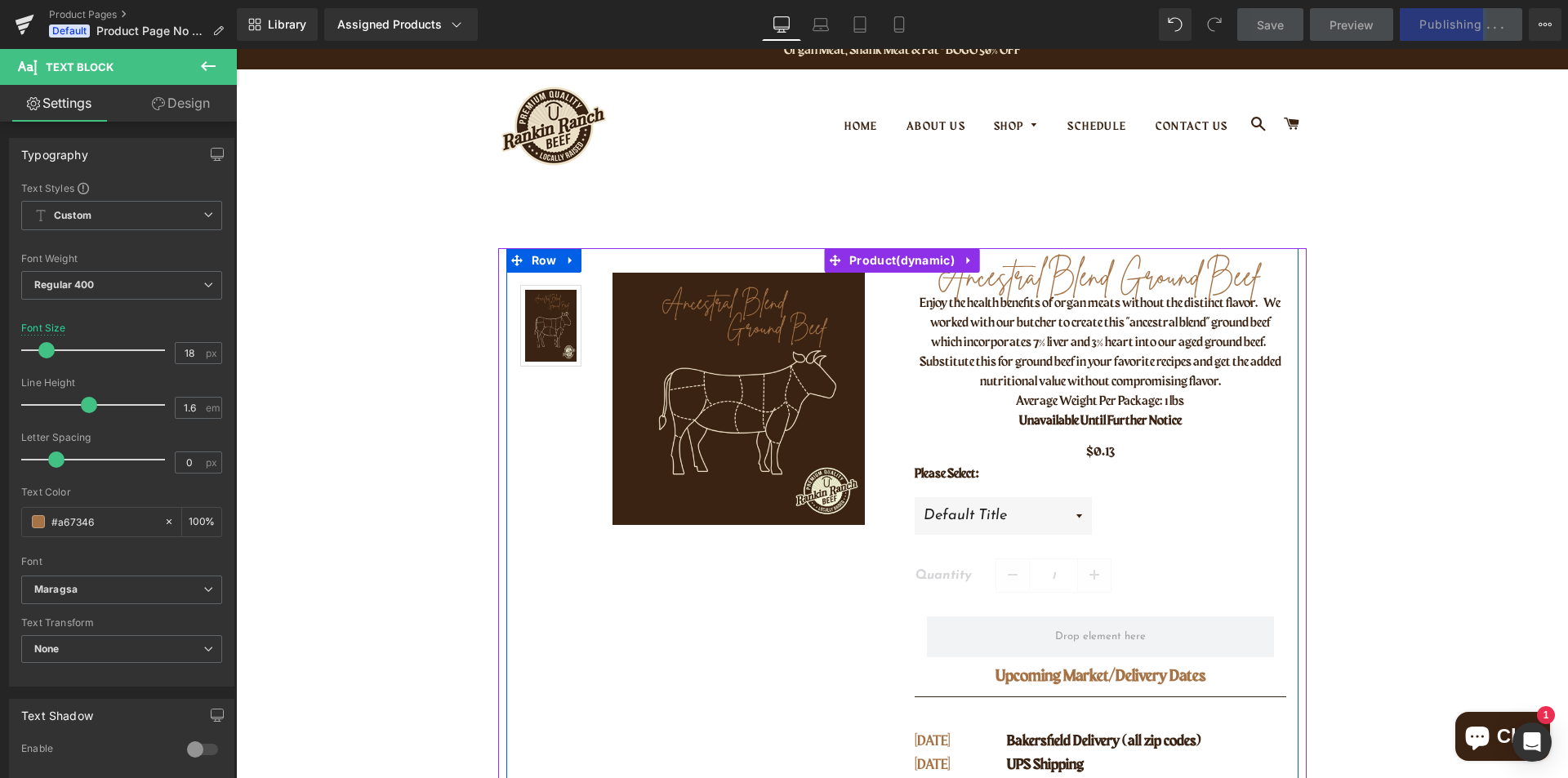
scroll to position [0, 0]
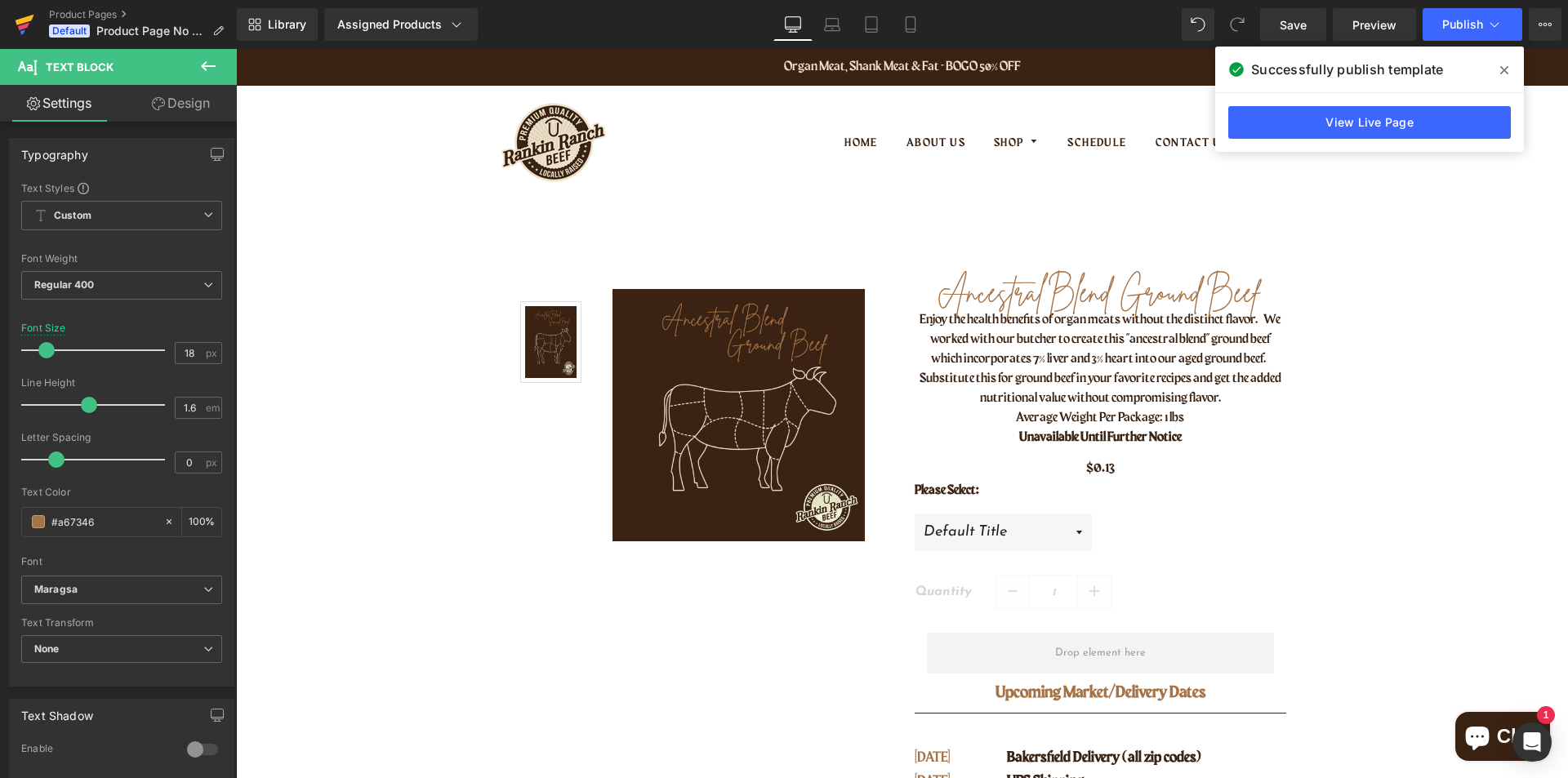
click at [29, 27] on icon at bounding box center [24, 25] width 20 height 41
